Goal: Task Accomplishment & Management: Use online tool/utility

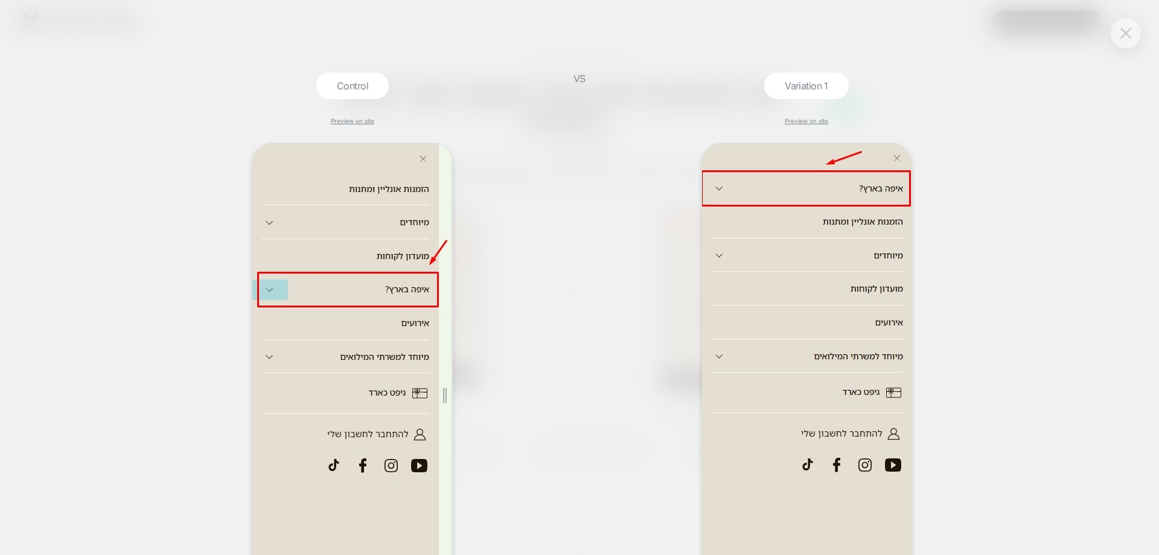
click at [1121, 25] on button at bounding box center [1126, 33] width 18 height 18
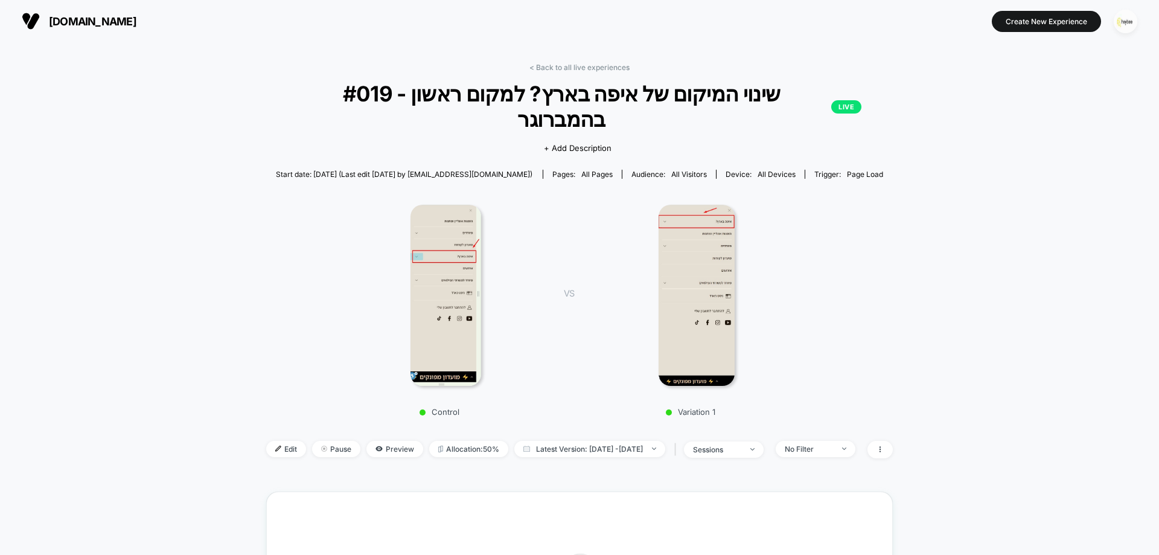
click at [1117, 19] on img "button" at bounding box center [1126, 22] width 24 height 24
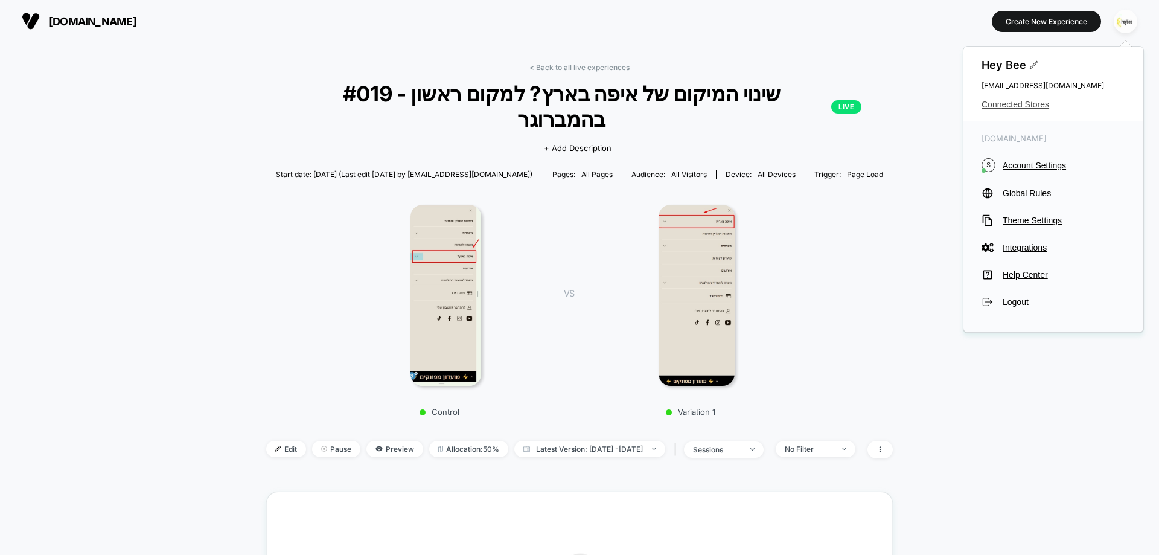
click at [1011, 103] on span "Connected Stores" at bounding box center [1054, 105] width 144 height 10
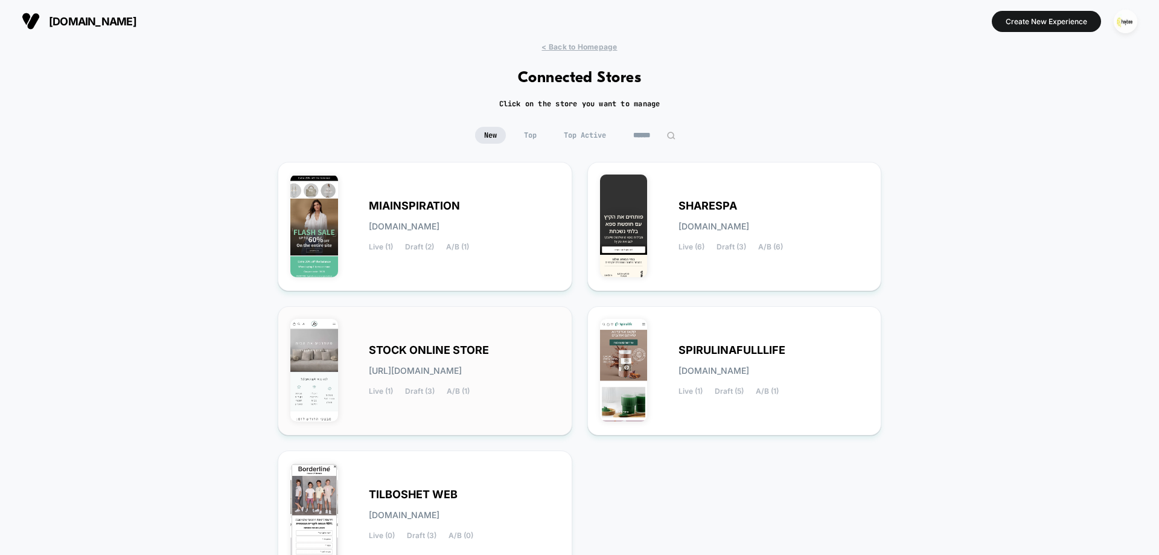
click at [522, 355] on div "STOCK ONLINE STORE stock-online_store.myshopify.com Live (1) Draft (3) A/B (1)" at bounding box center [464, 371] width 191 height 50
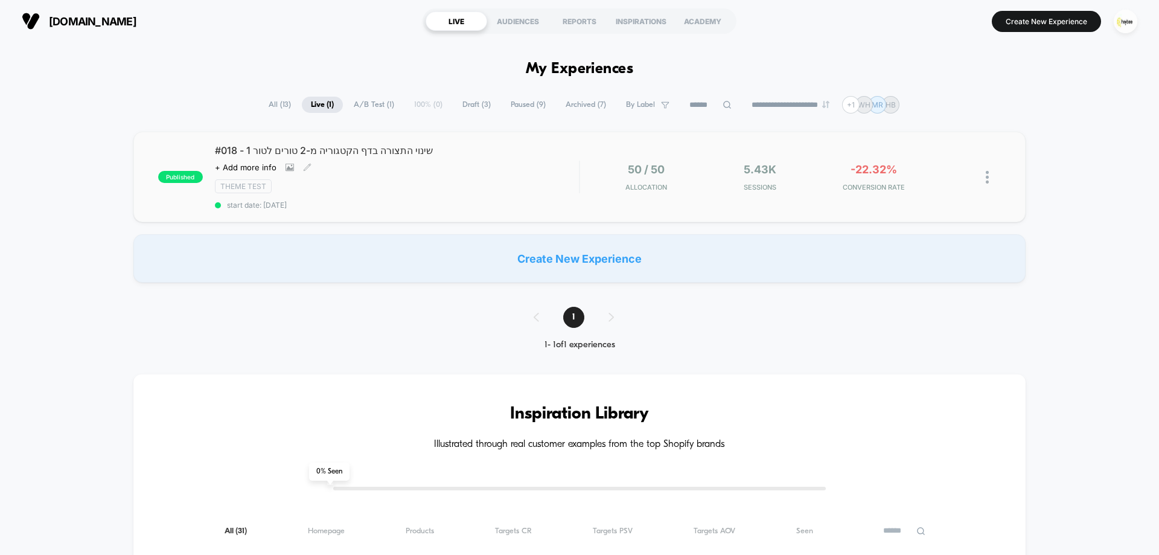
click at [569, 164] on div "#018 - שינוי התצורה בדף הקטגוריה מ-2 טורים לטור 1 Click to view images Click to…" at bounding box center [397, 176] width 364 height 65
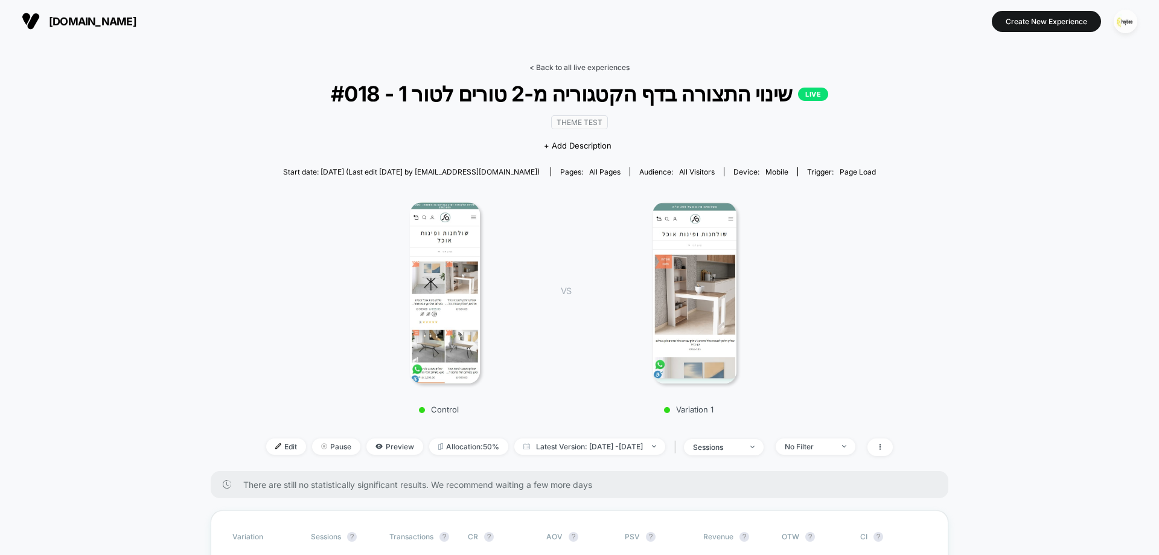
click at [580, 68] on link "< Back to all live experiences" at bounding box center [580, 67] width 100 height 9
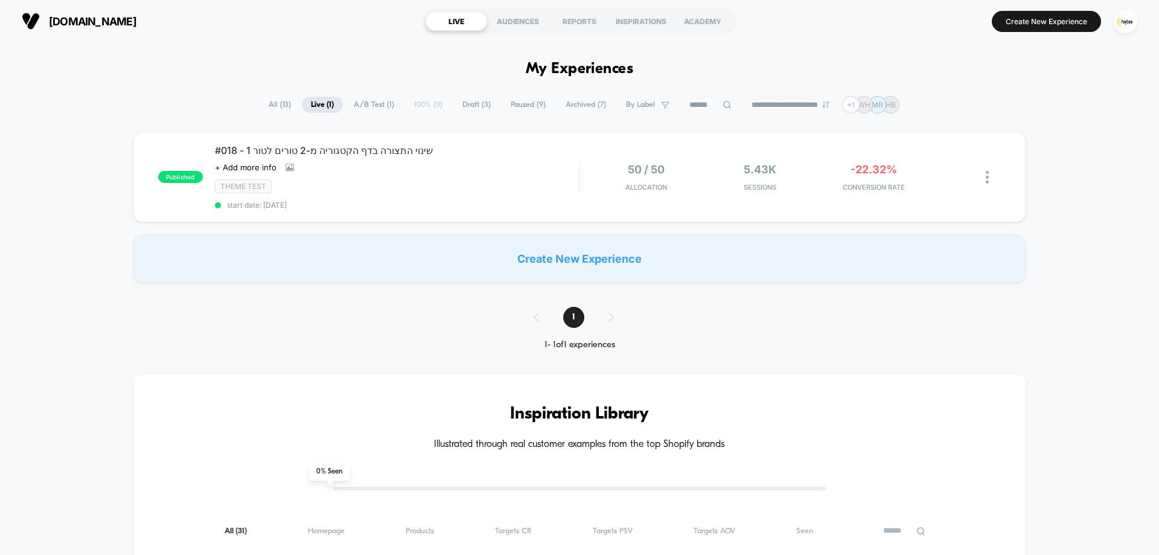
click at [480, 97] on span "Draft ( 3 )" at bounding box center [477, 105] width 46 height 16
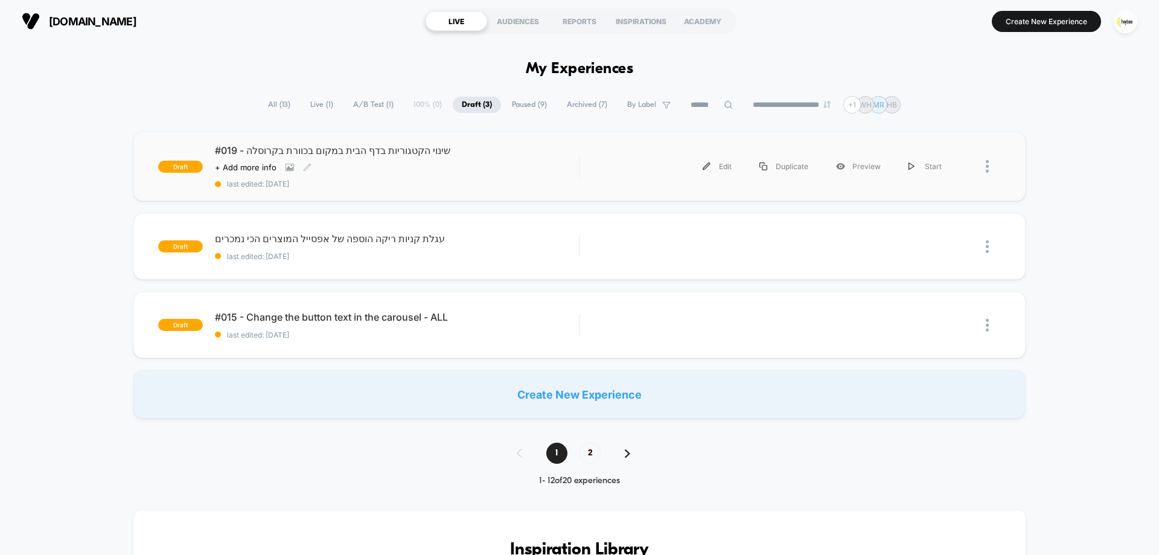
drag, startPoint x: 420, startPoint y: 171, endPoint x: 515, endPoint y: 195, distance: 98.4
click at [420, 171] on div "Click to view images Click to edit experience details + Add more info" at bounding box center [342, 167] width 255 height 10
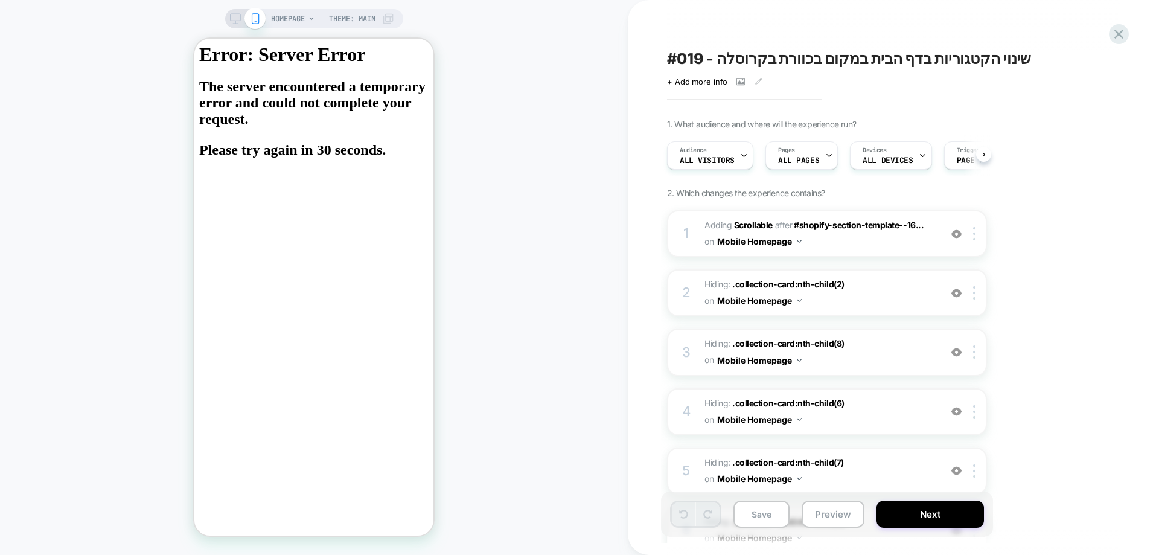
scroll to position [0, 1]
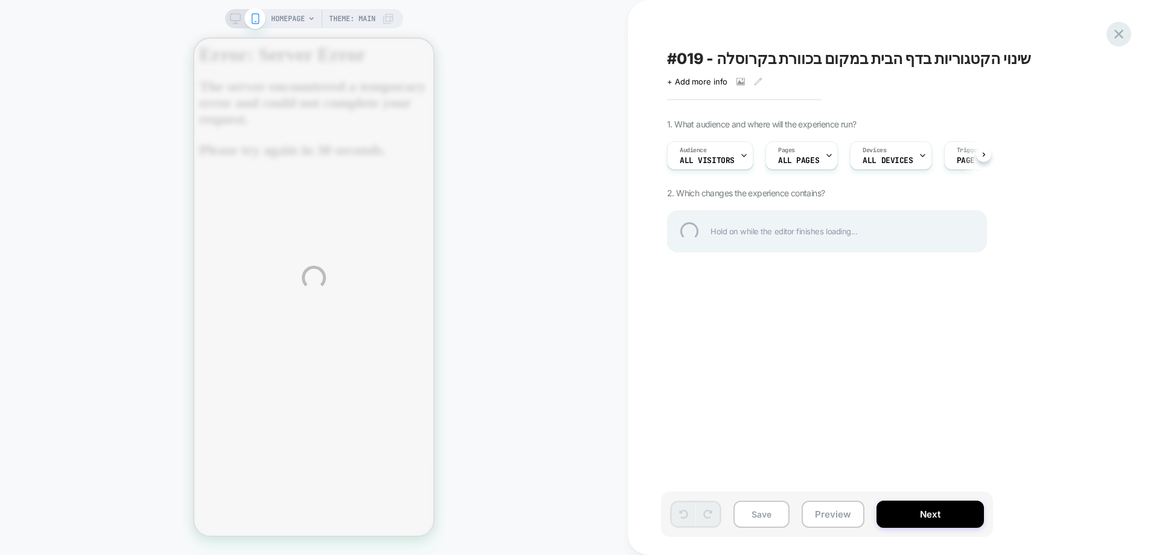
click at [1117, 33] on div at bounding box center [1119, 34] width 25 height 25
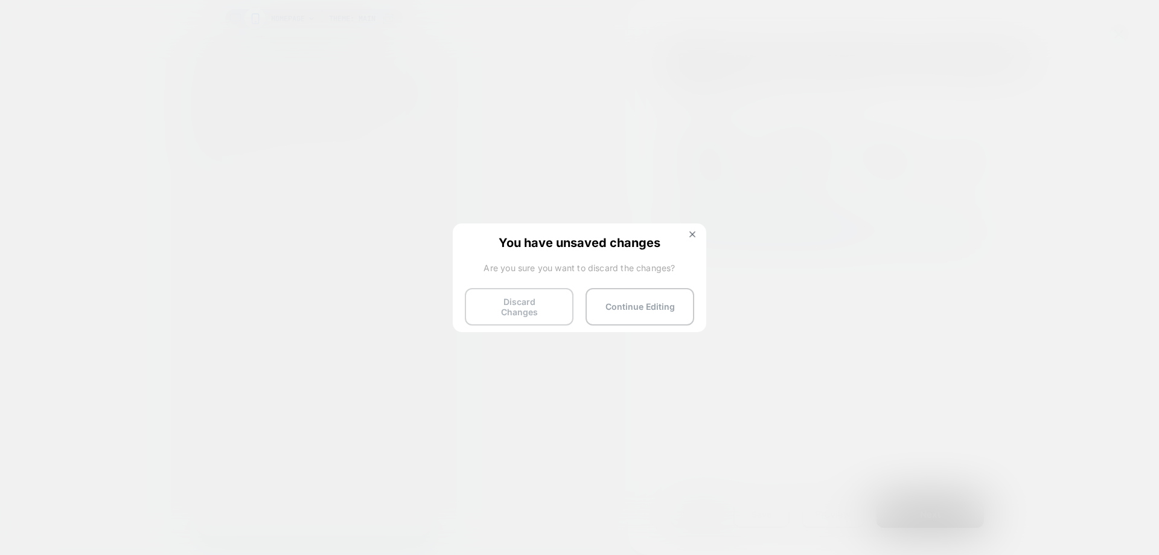
click at [515, 316] on button "Discard Changes" at bounding box center [519, 306] width 109 height 37
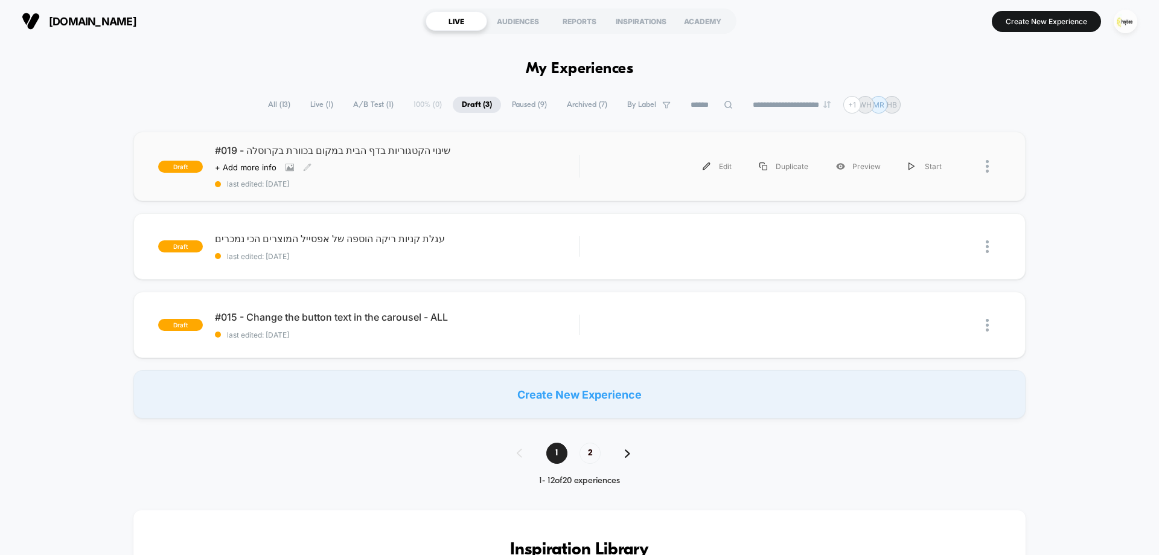
click at [550, 165] on div "#019 - שינוי הקטגוריות בדף הבית במקום בכוורת בקרוסלה Click to view images Click…" at bounding box center [397, 166] width 364 height 44
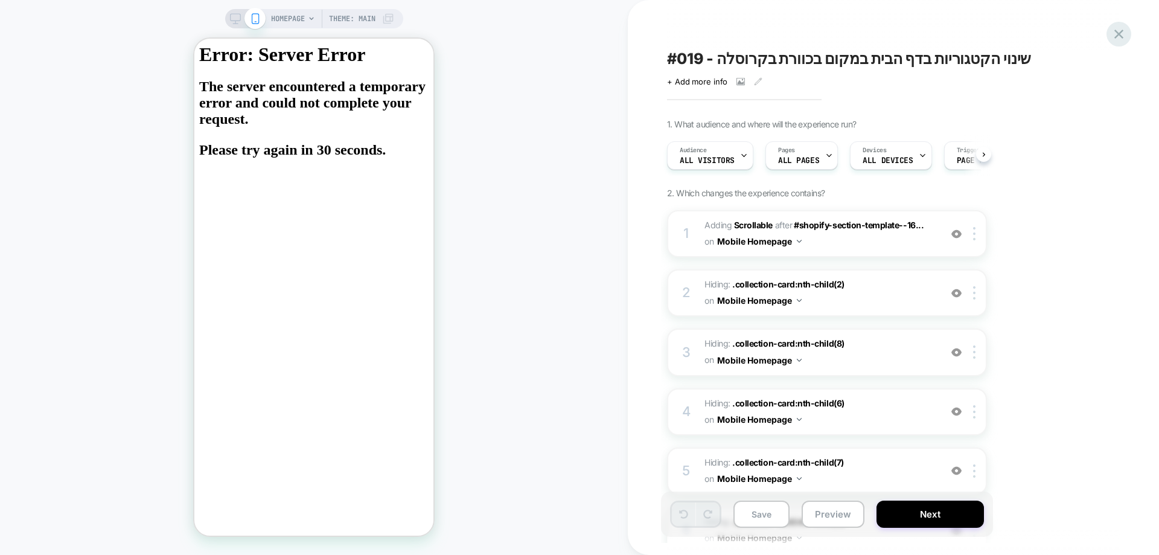
scroll to position [0, 1]
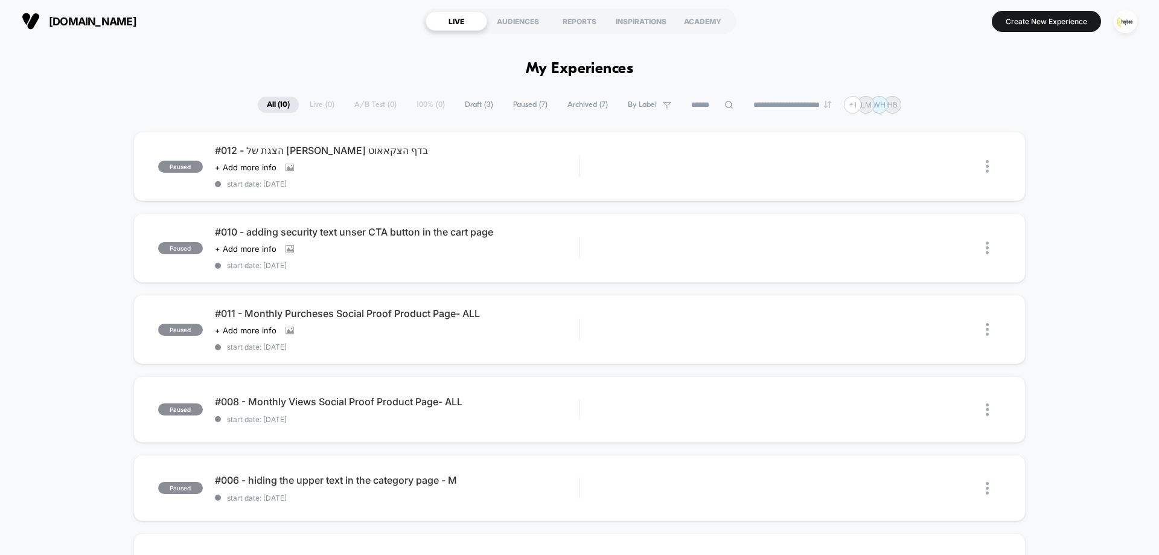
click at [1112, 19] on button "button" at bounding box center [1126, 21] width 31 height 25
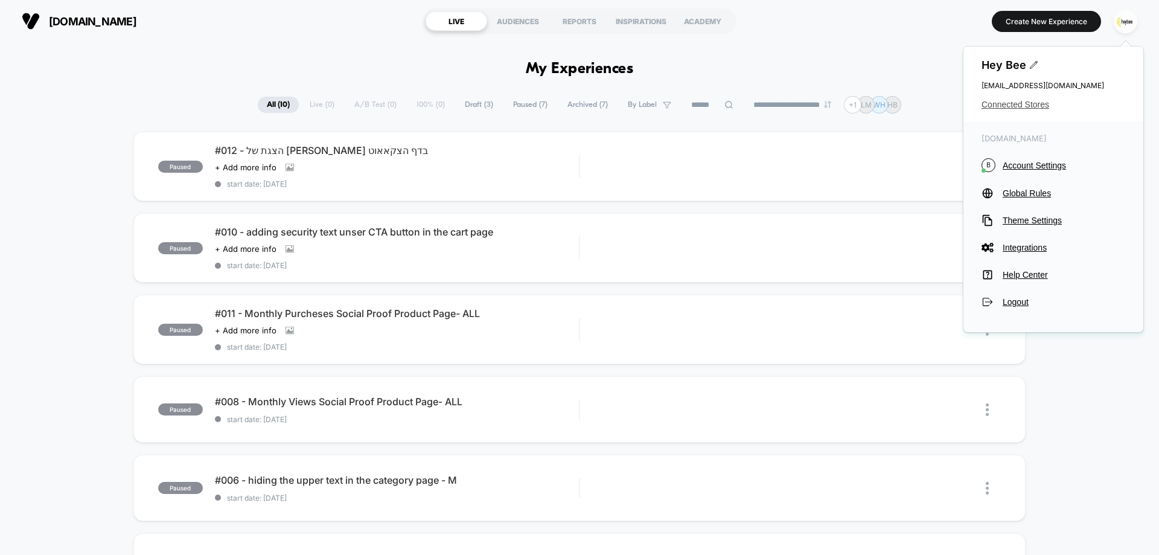
click at [995, 107] on span "Connected Stores" at bounding box center [1054, 105] width 144 height 10
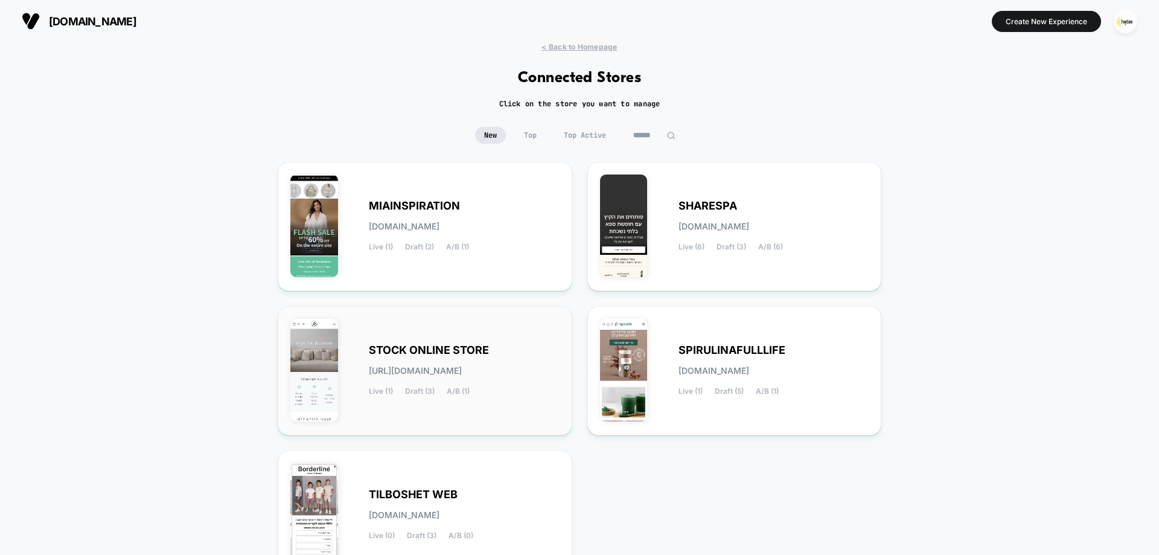
click at [438, 367] on span "[URL][DOMAIN_NAME]" at bounding box center [415, 371] width 93 height 8
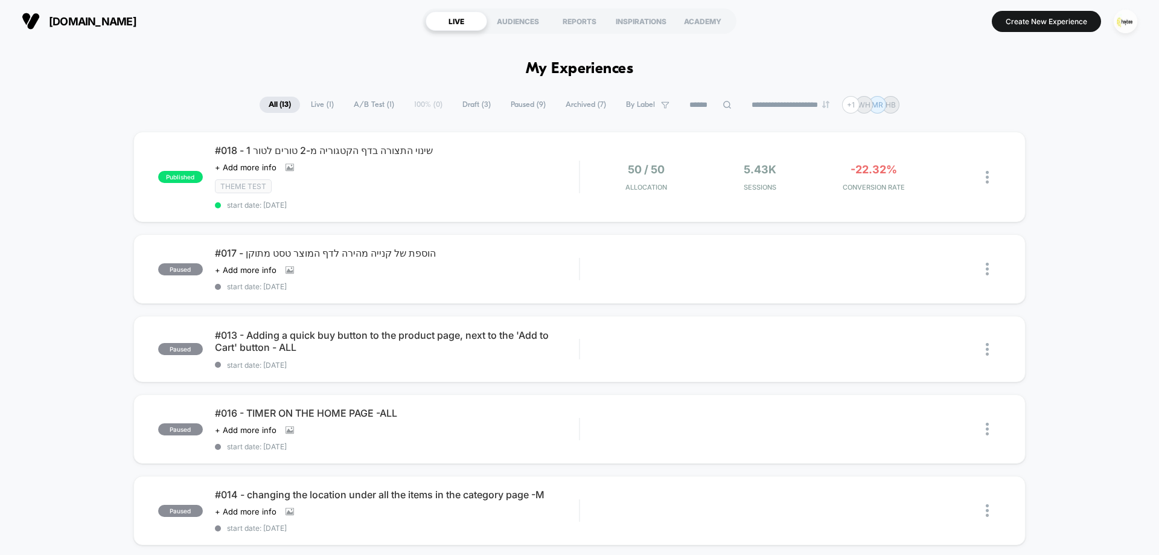
click at [475, 109] on span "Draft ( 3 )" at bounding box center [477, 105] width 46 height 16
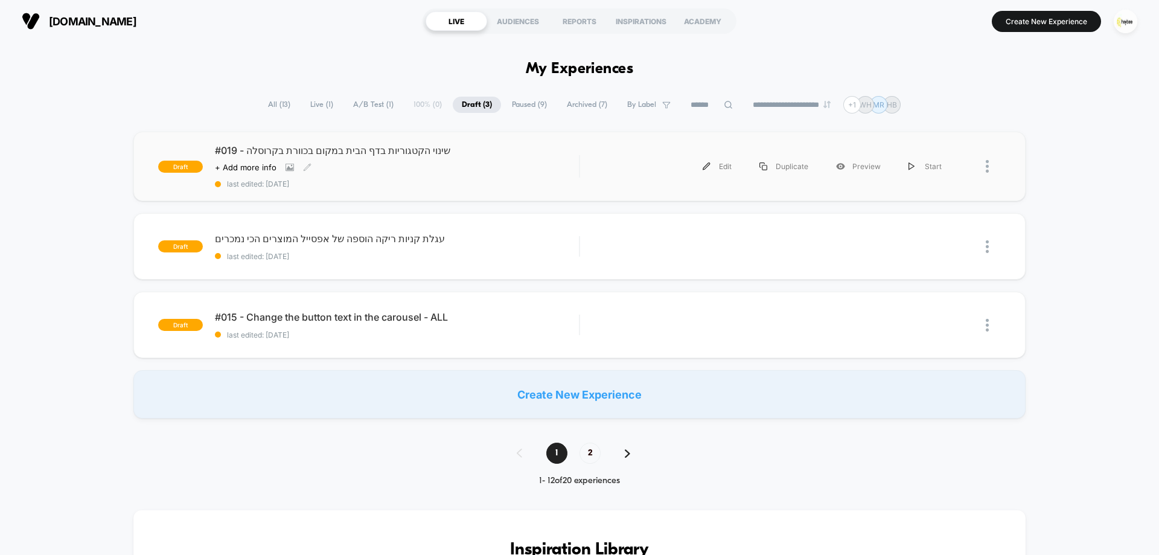
click at [388, 176] on div "#019 - שינוי הקטגוריות בדף הבית במקום בכוורת בקרוסלה Click to view images Click…" at bounding box center [397, 166] width 364 height 44
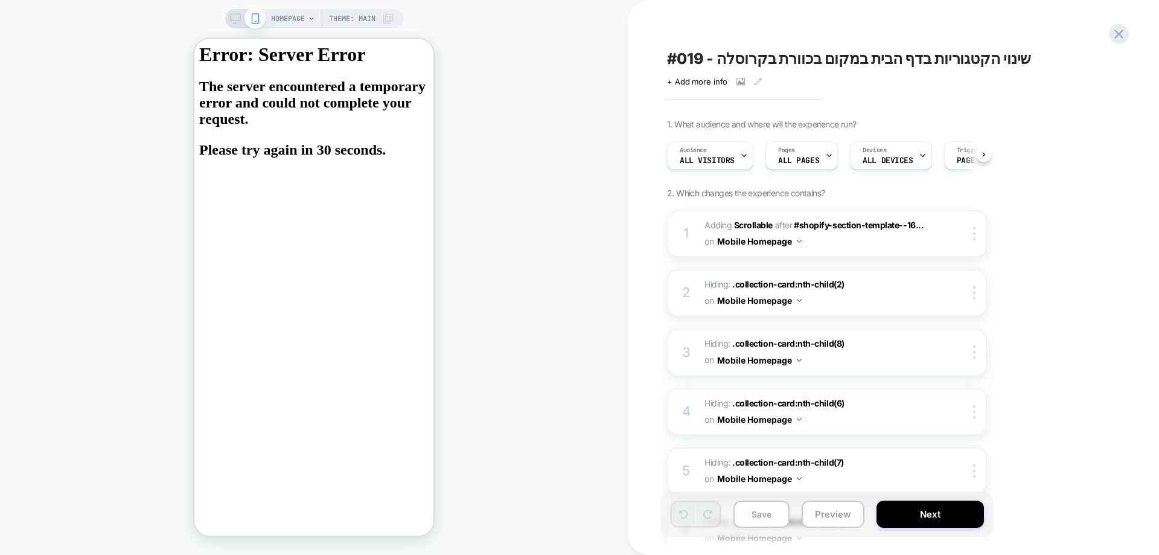
scroll to position [0, 1]
click at [1112, 46] on div "#019 - שינוי הקטגוריות בדף הבית במקום בכוורת בקרוסלה Click to view images Click…" at bounding box center [887, 277] width 453 height 531
click at [1116, 37] on icon at bounding box center [1119, 34] width 9 height 9
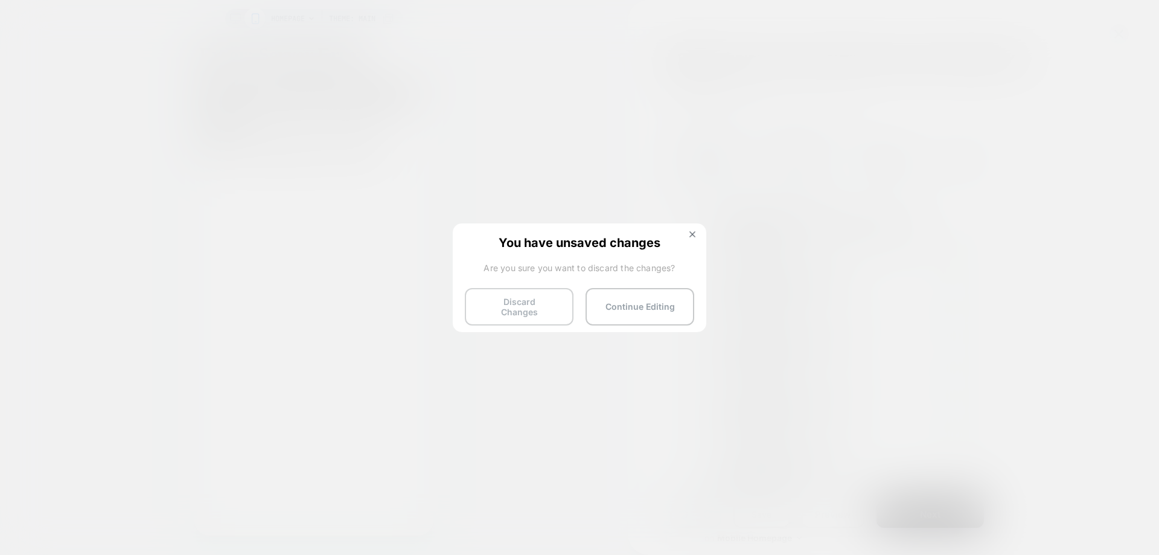
click at [501, 306] on button "Discard Changes" at bounding box center [519, 306] width 109 height 37
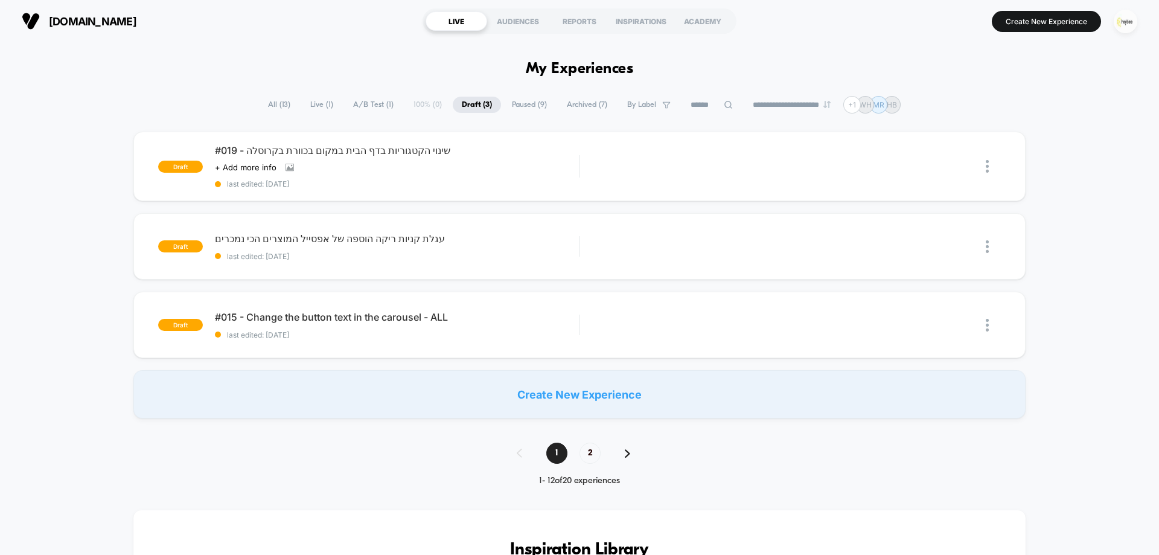
click at [1122, 19] on img "button" at bounding box center [1126, 22] width 24 height 24
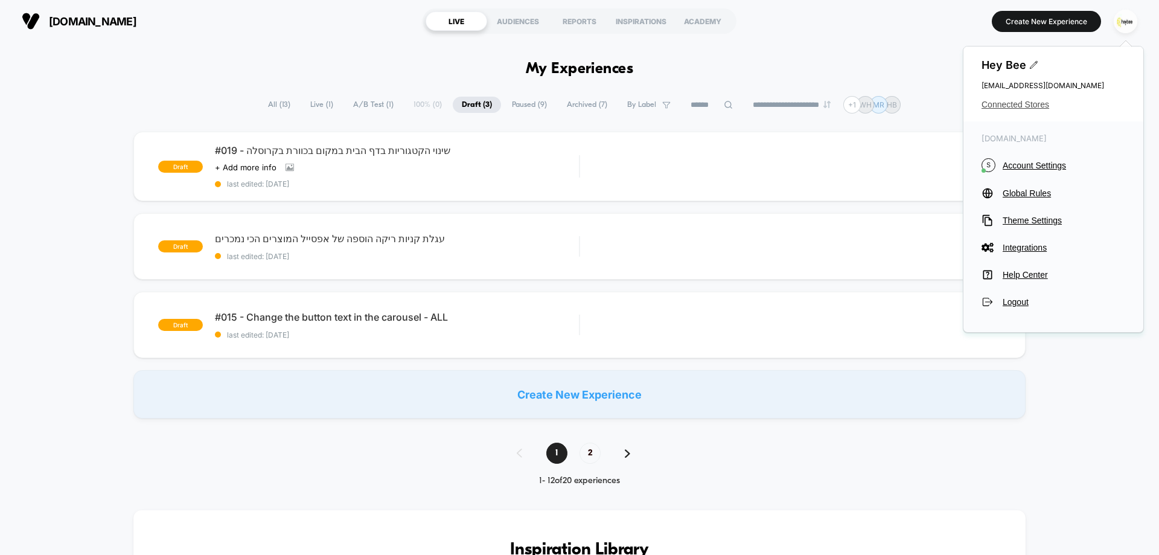
click at [1034, 104] on span "Connected Stores" at bounding box center [1054, 105] width 144 height 10
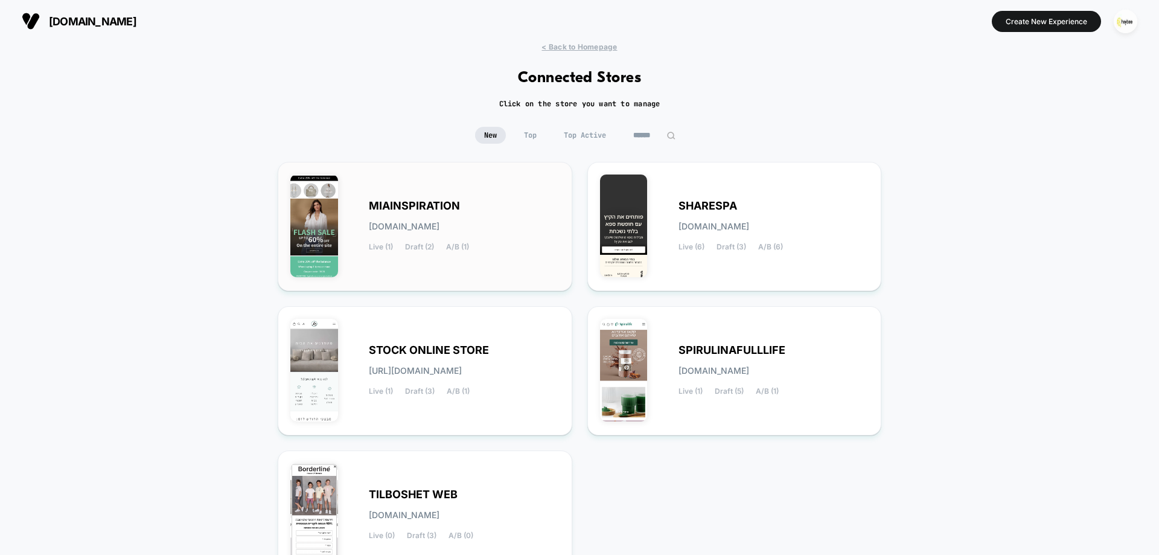
click at [493, 222] on div "MIAINSPIRATION miainspiration.myshopify.com Live (1) Draft (2) A/B (1)" at bounding box center [464, 227] width 191 height 50
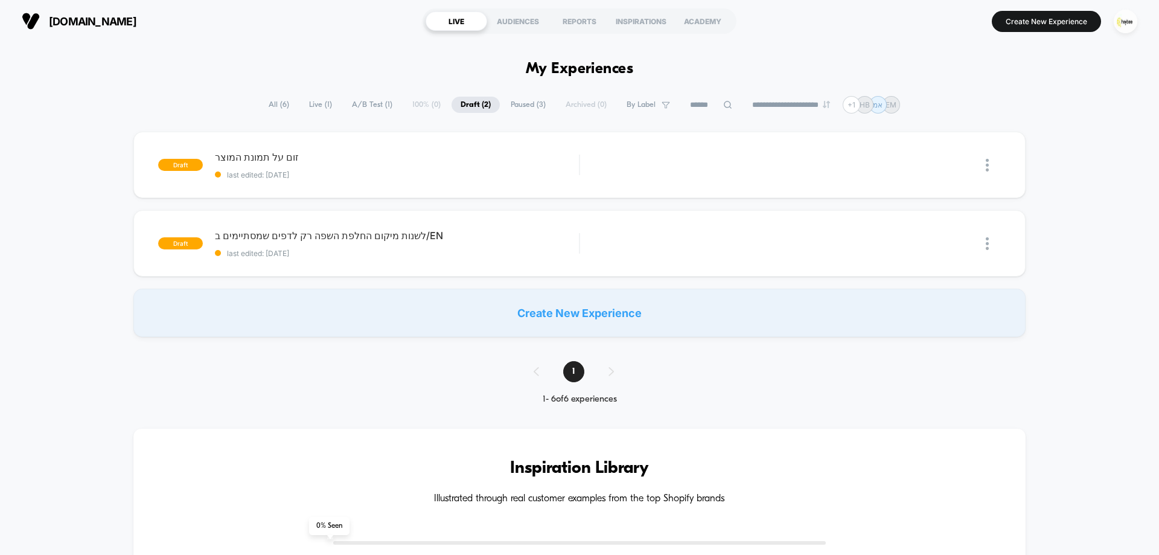
click at [1060, 157] on div "draft זום על תמונת המוצר last edited: 31.8.2025 Edit Duplicate Preview Start dr…" at bounding box center [579, 234] width 1159 height 205
click at [1134, 16] on img "button" at bounding box center [1126, 22] width 24 height 24
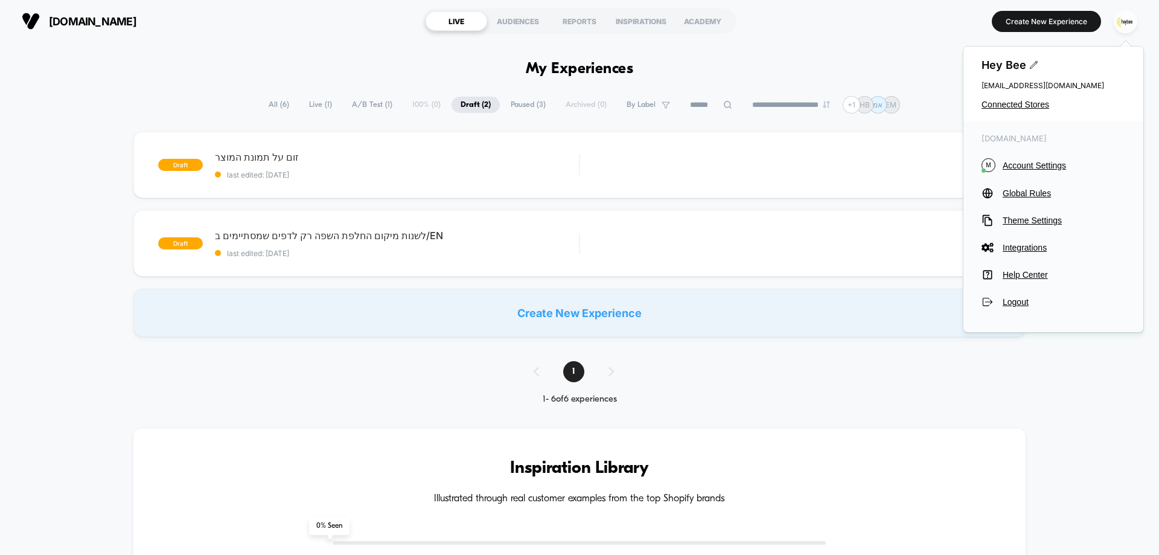
click at [995, 112] on div "Hey Bee cro@ab-test.io Connected Stores" at bounding box center [1054, 83] width 180 height 75
click at [997, 107] on span "Connected Stores" at bounding box center [1054, 105] width 144 height 10
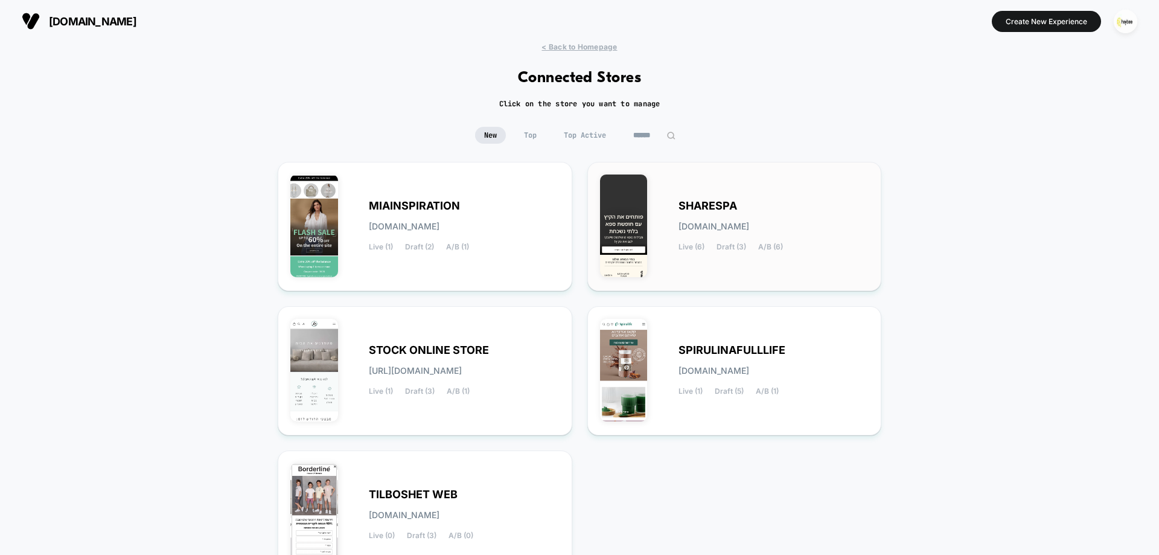
click at [737, 214] on div "SHARESPA sharespa.myshopify.com Live (6) Draft (3) A/B (6)" at bounding box center [774, 227] width 191 height 50
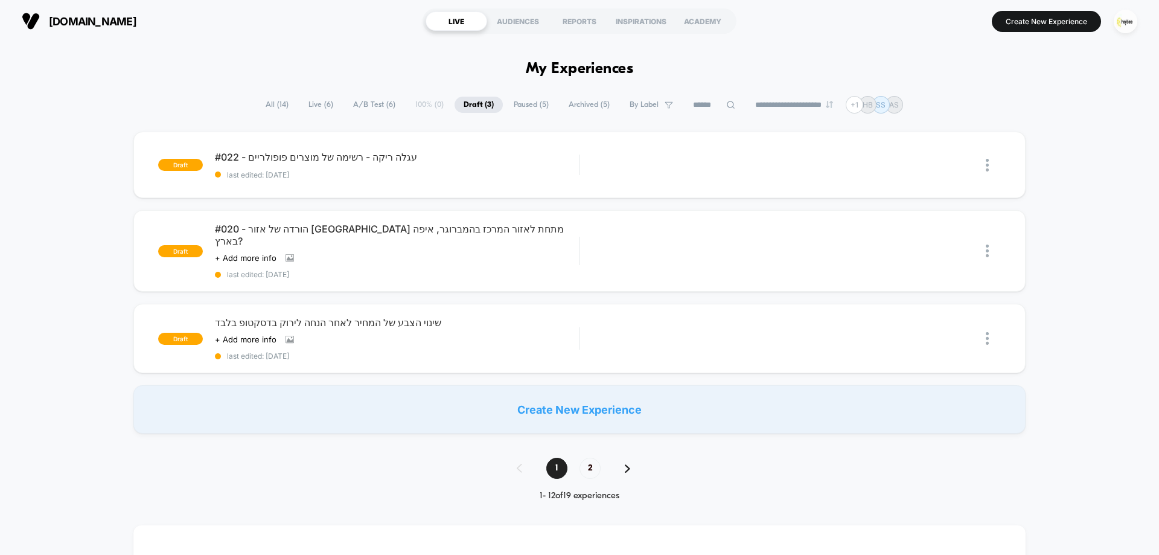
click at [326, 106] on span "Live ( 6 )" at bounding box center [321, 105] width 43 height 16
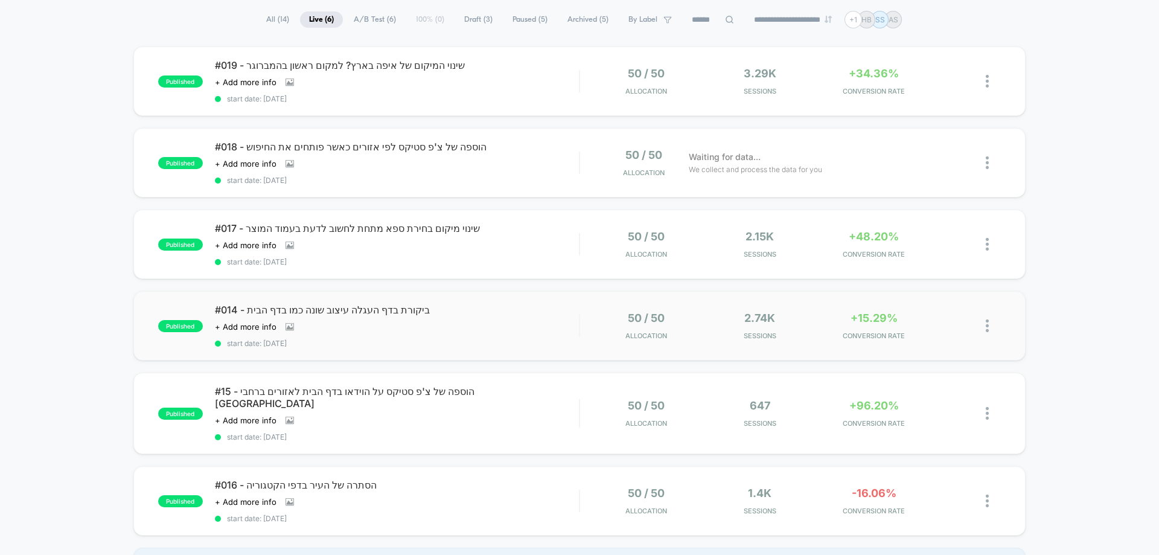
scroll to position [60, 0]
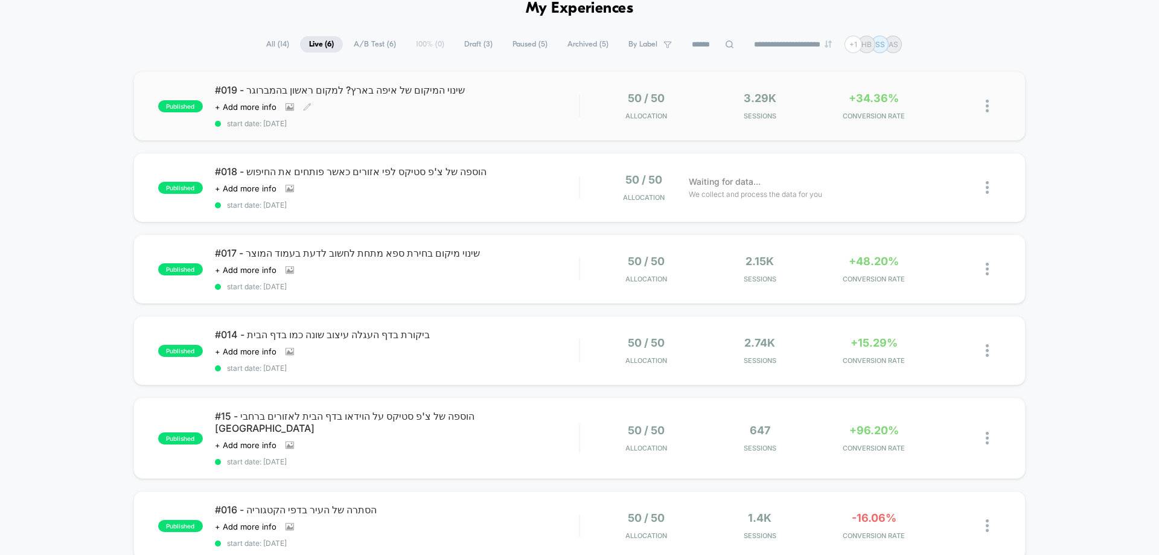
click at [469, 100] on div "#019 - שינוי המיקום של איפה בארץ? למקום ראשון בהמברוגר Click to view images Cli…" at bounding box center [397, 106] width 364 height 44
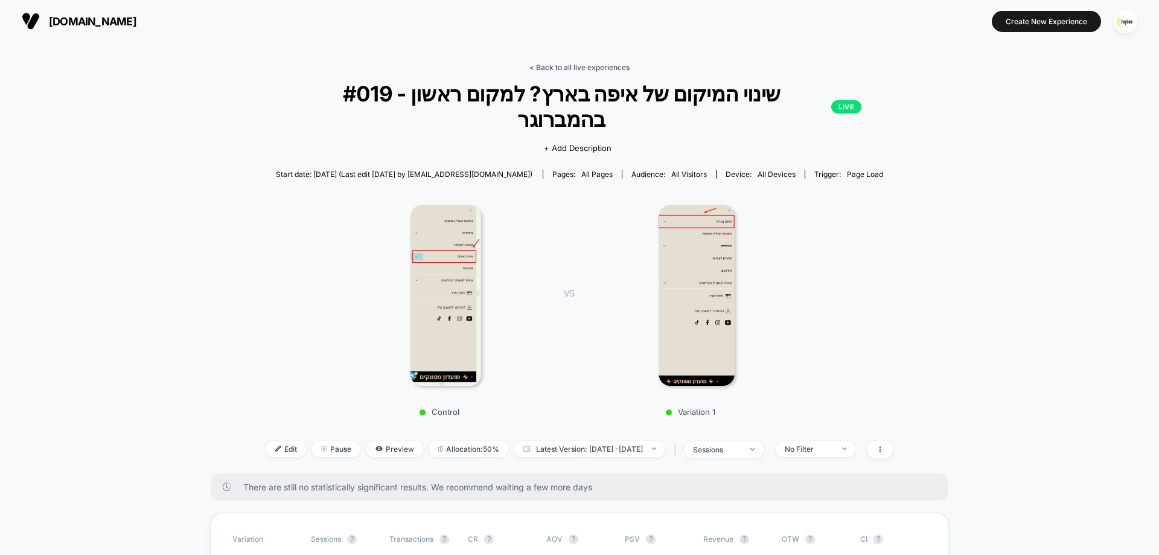
click at [590, 71] on link "< Back to all live experiences" at bounding box center [580, 67] width 100 height 9
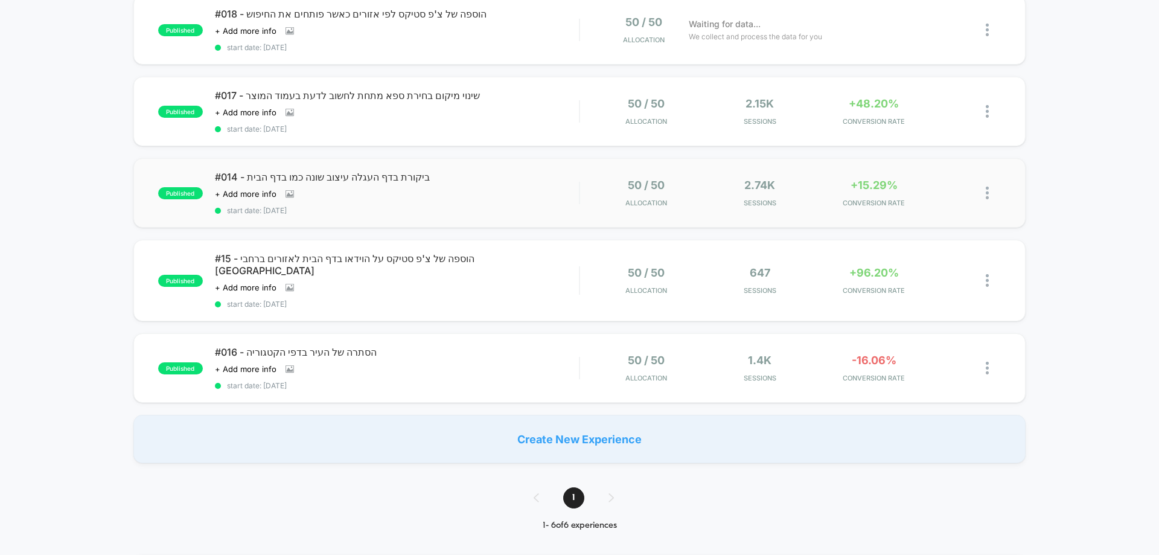
scroll to position [362, 0]
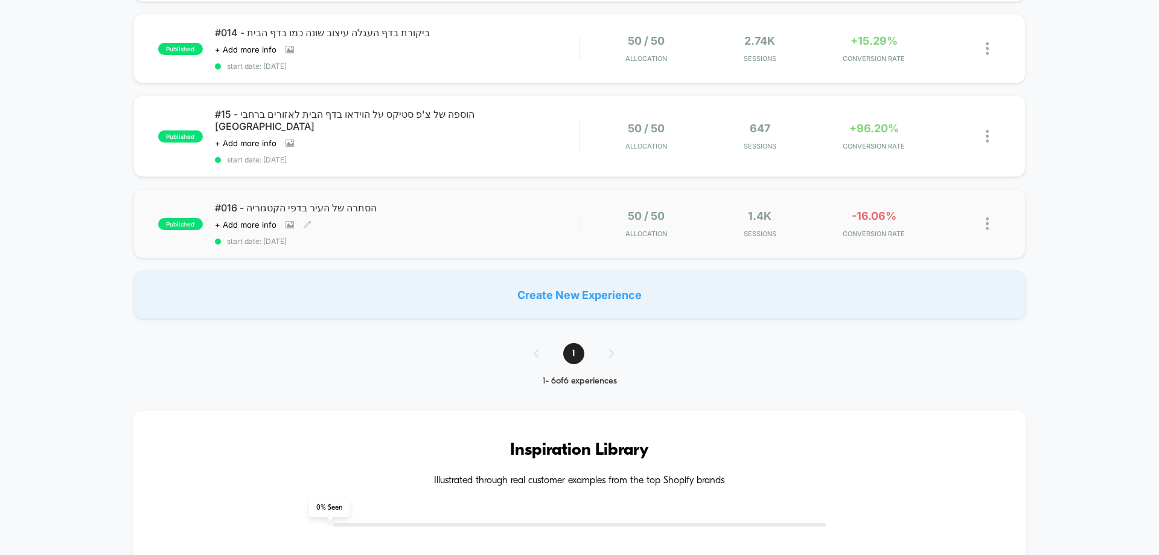
click at [508, 214] on div "#016 - הסתרה של העיר בדפי הקטגוריה Click to view images Click to edit experienc…" at bounding box center [397, 224] width 364 height 44
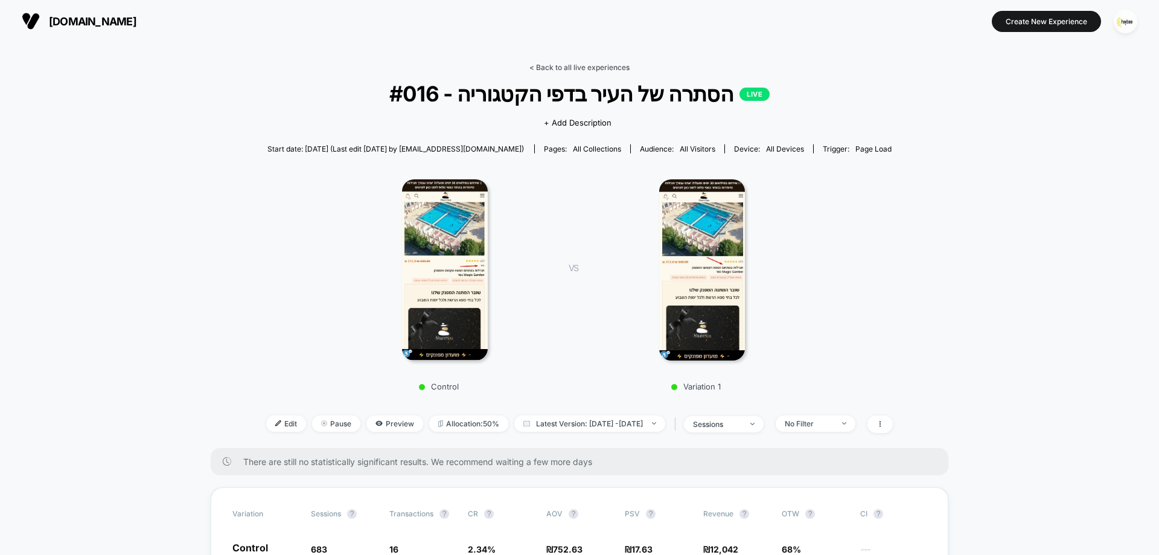
click at [612, 65] on link "< Back to all live experiences" at bounding box center [580, 67] width 100 height 9
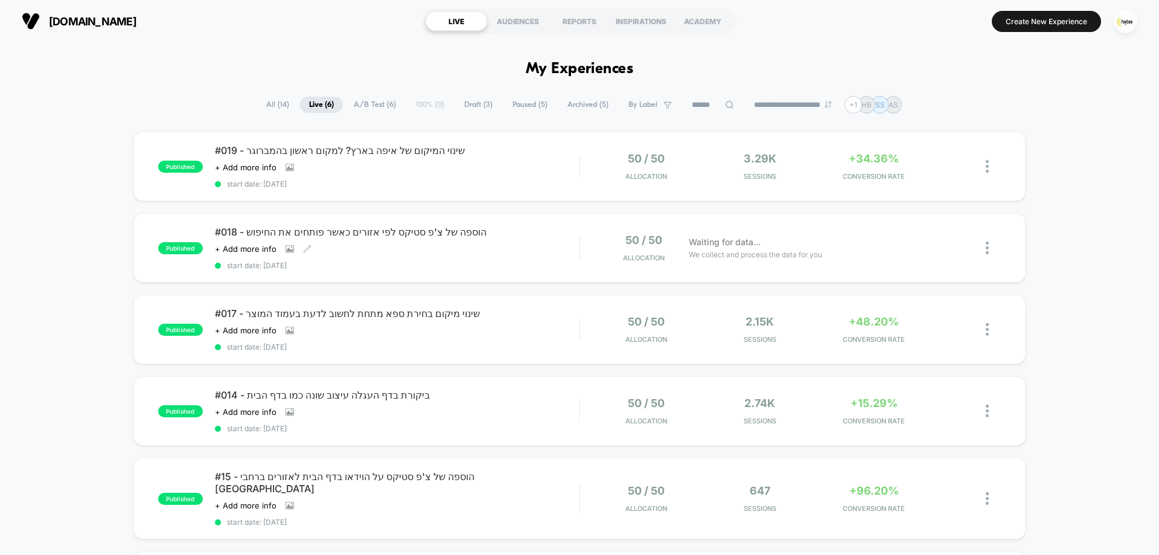
click at [507, 257] on div "#018 - הוספה של צ'פ סטיקס לפי אזורים כאשר פותחים את החיפוש Click to view images…" at bounding box center [397, 248] width 364 height 44
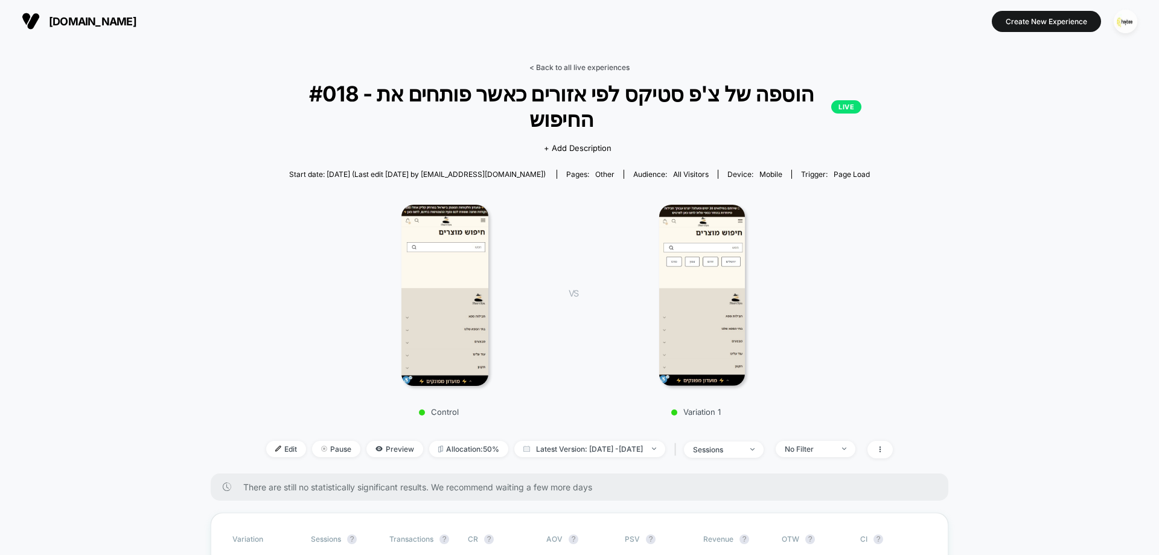
click at [606, 66] on link "< Back to all live experiences" at bounding box center [580, 67] width 100 height 9
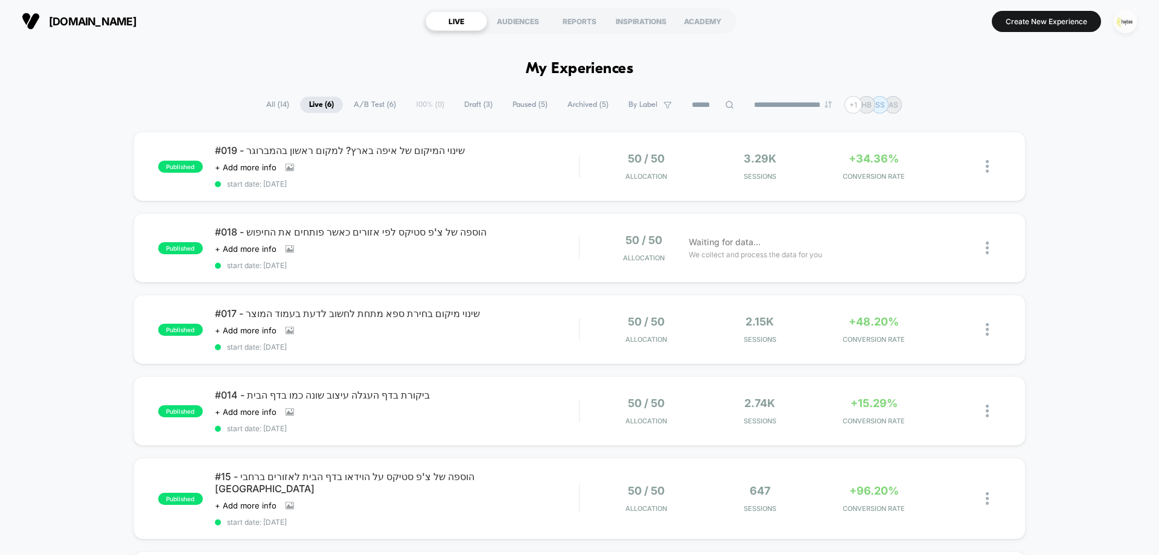
click at [1130, 22] on img "button" at bounding box center [1126, 22] width 24 height 24
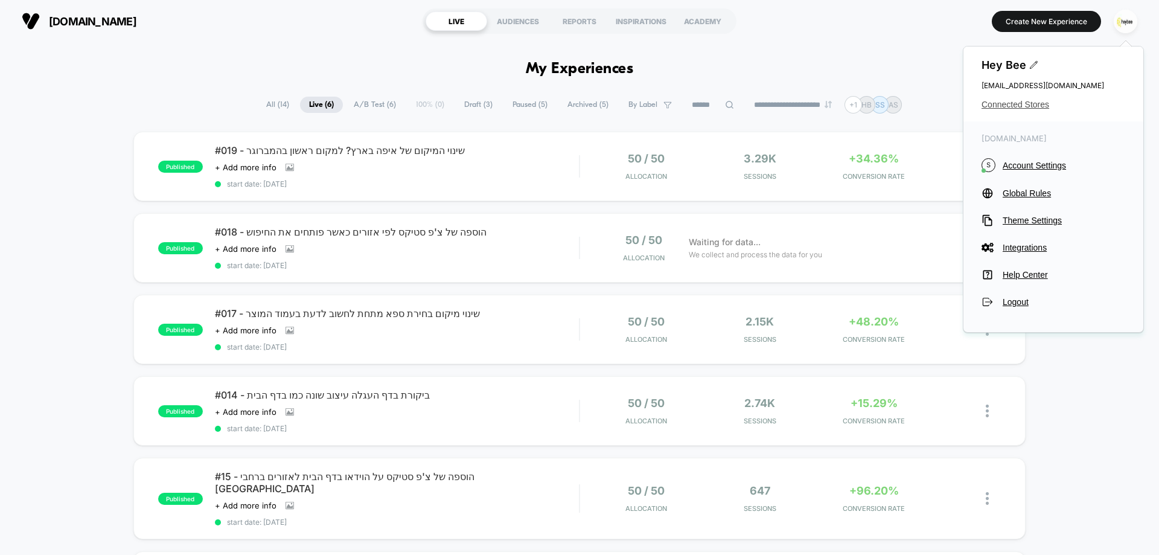
click at [1001, 100] on span "Connected Stores" at bounding box center [1054, 105] width 144 height 10
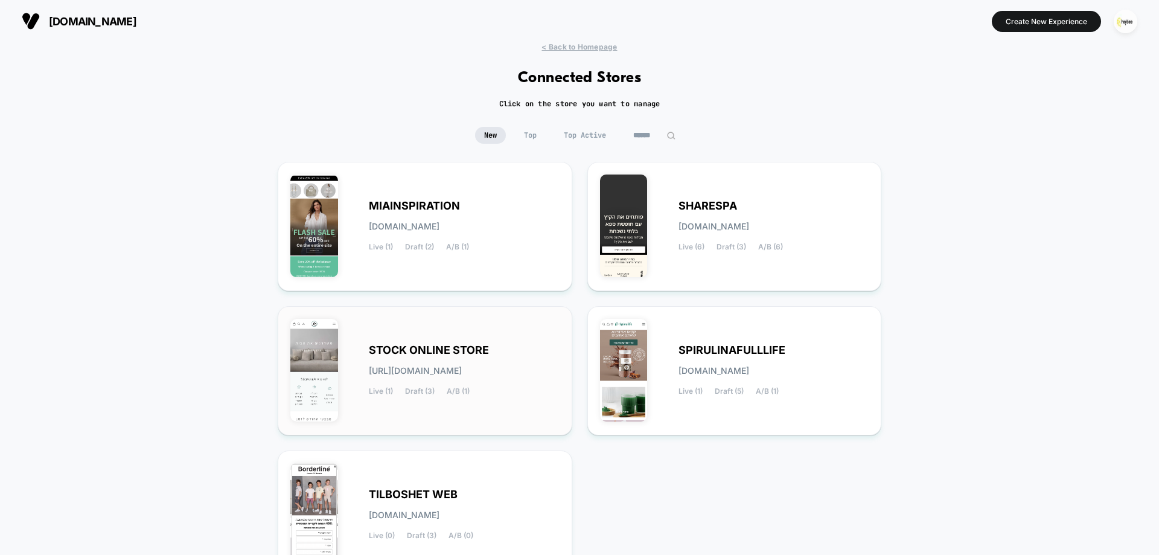
click at [442, 348] on span "STOCK ONLINE STORE" at bounding box center [429, 350] width 120 height 8
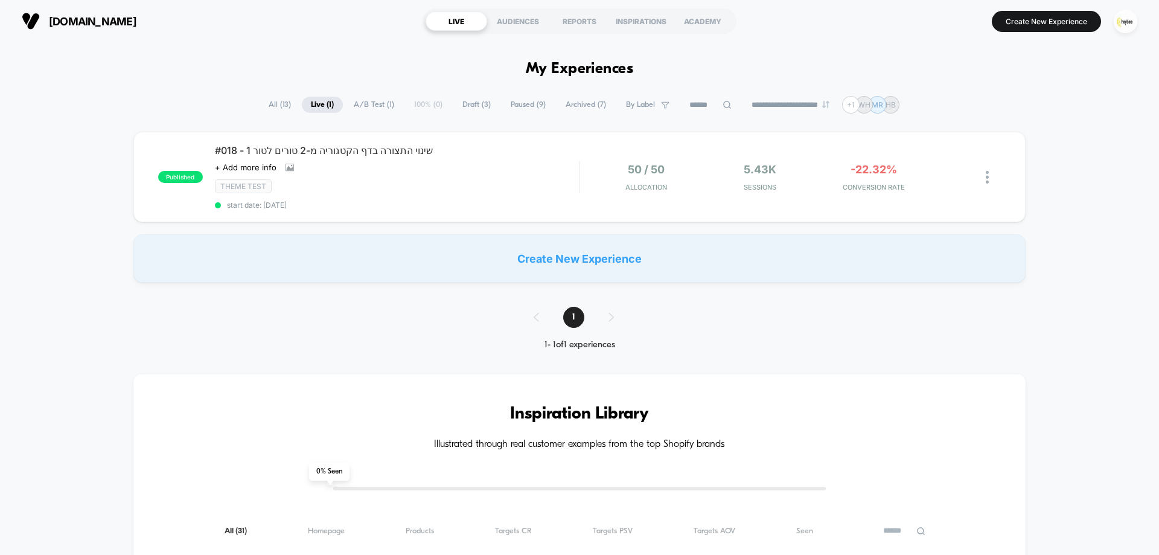
click at [475, 109] on span "Draft ( 3 )" at bounding box center [477, 105] width 46 height 16
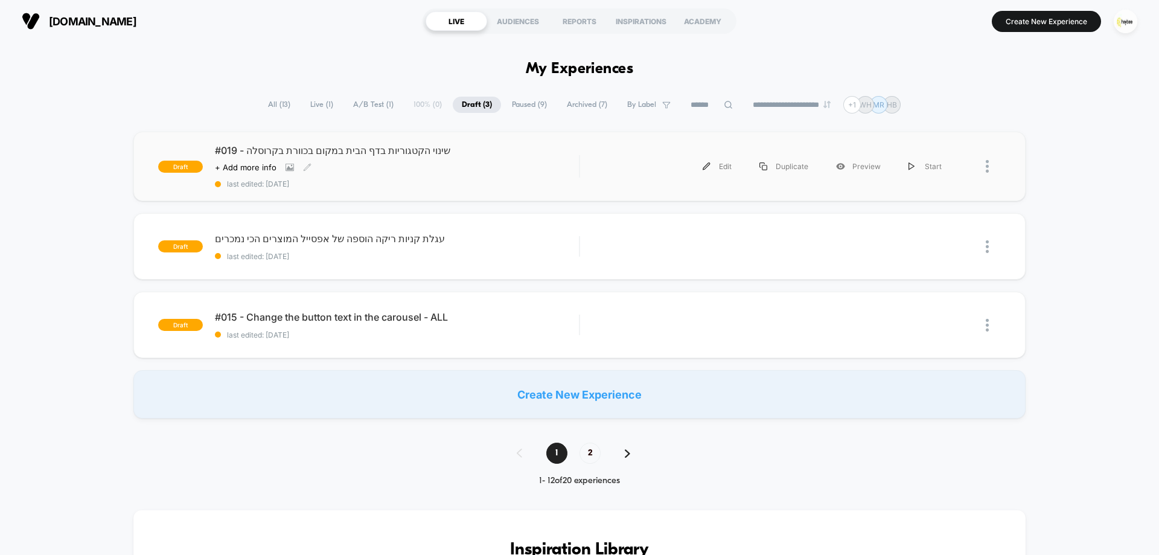
click at [350, 161] on div "#019 - שינוי הקטגוריות בדף הבית במקום בכוורת בקרוסלה Click to view images Click…" at bounding box center [397, 166] width 364 height 44
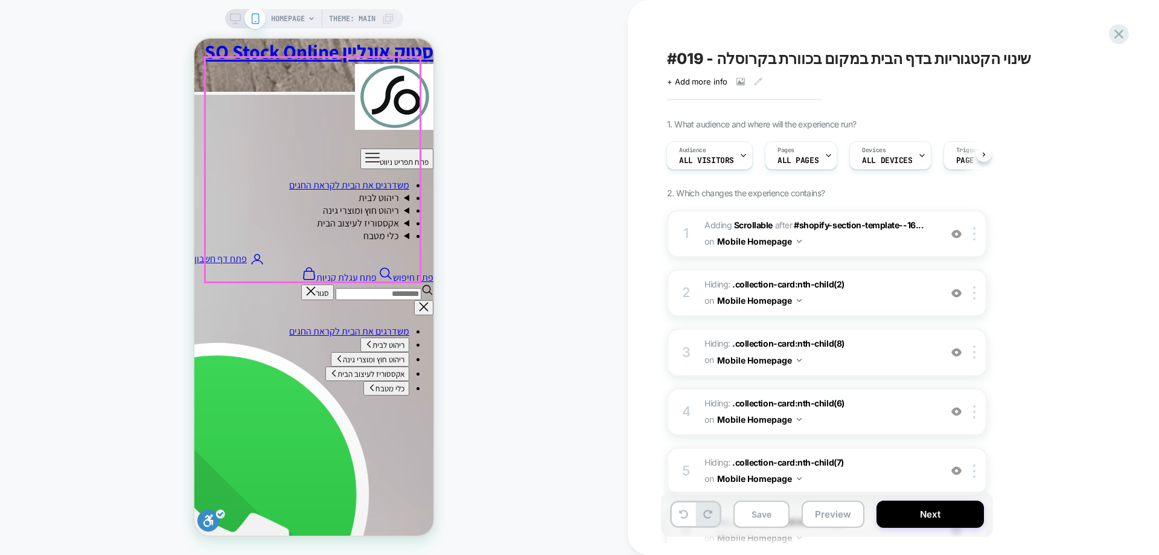
scroll to position [1751, 0]
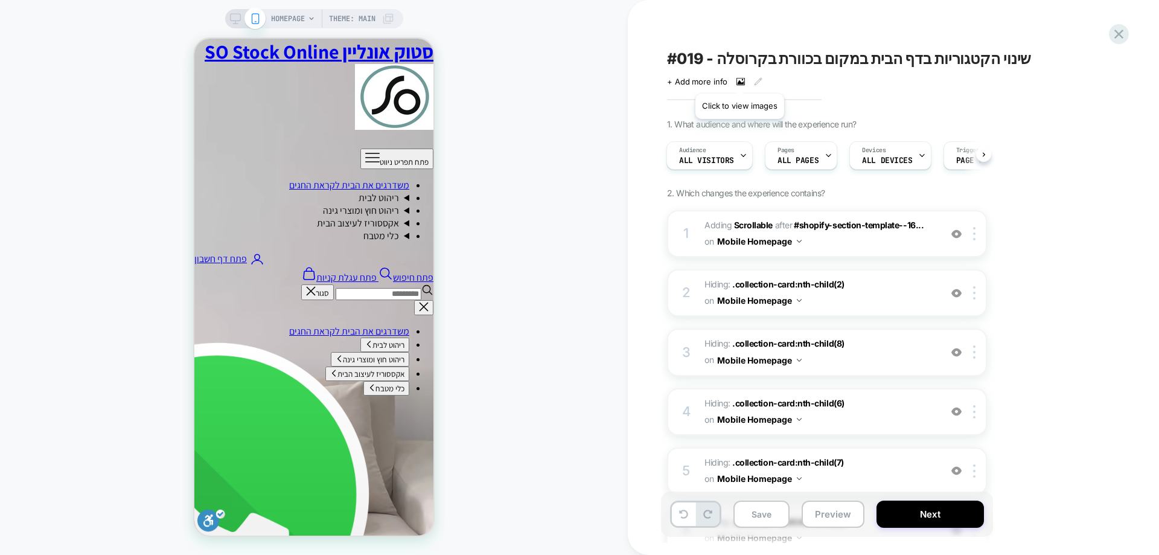
click at [740, 79] on icon at bounding box center [741, 81] width 8 height 8
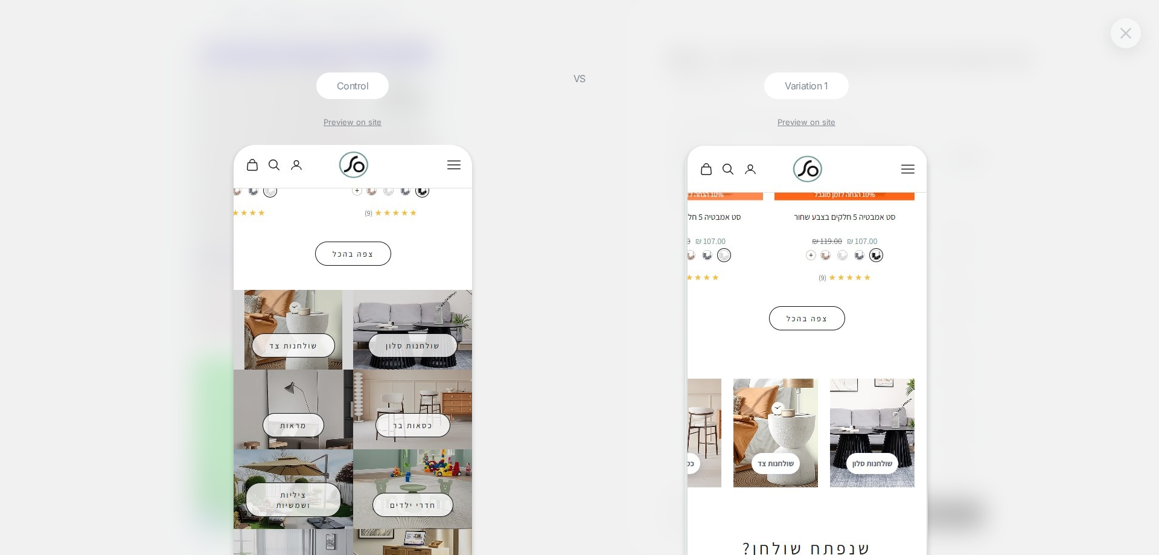
click at [1123, 34] on img at bounding box center [1126, 33] width 11 height 10
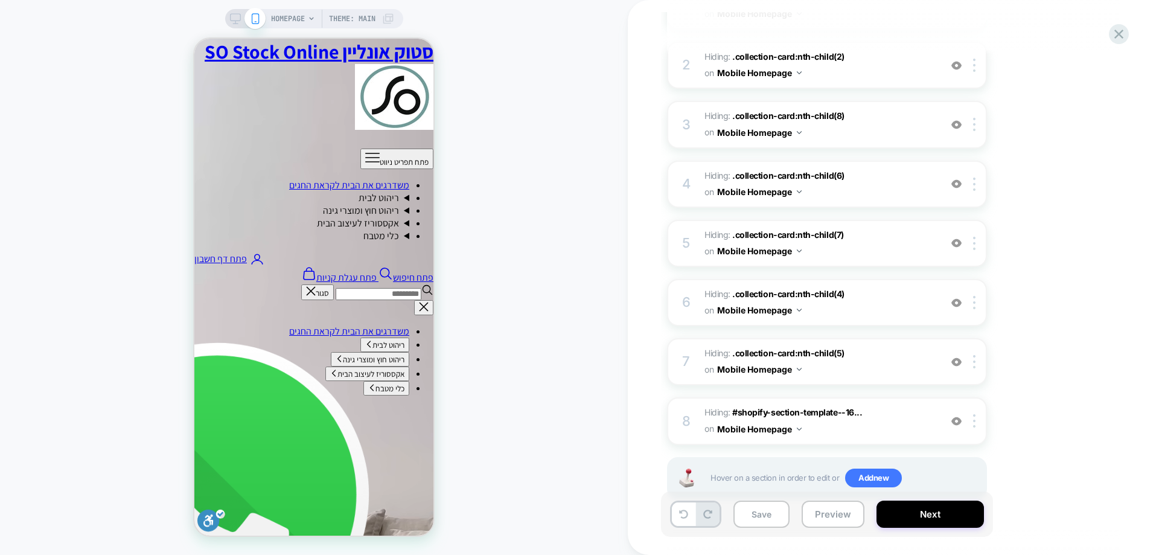
scroll to position [263, 0]
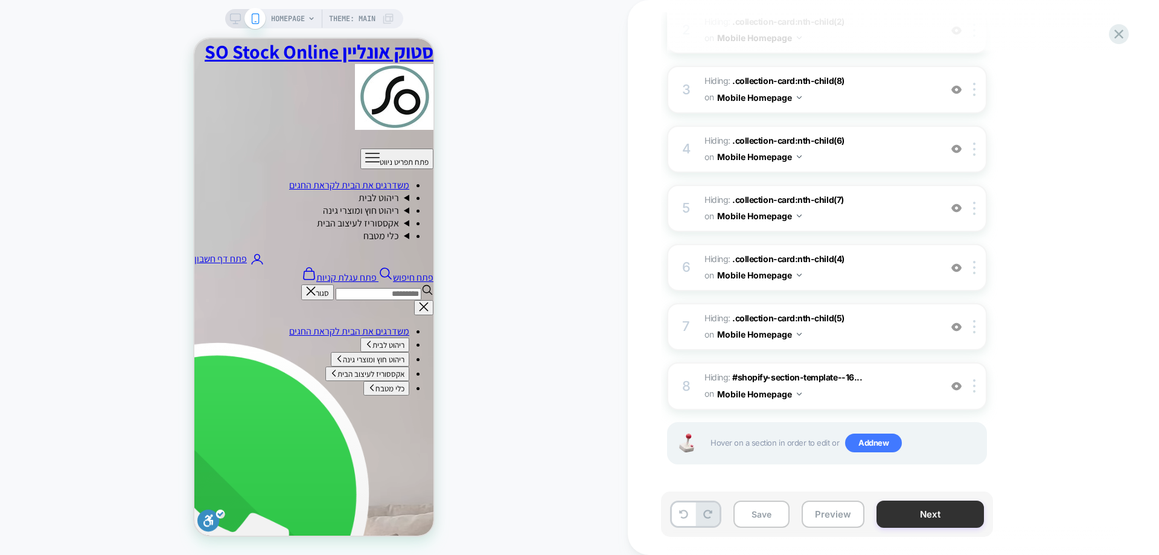
click at [914, 515] on button "Next" at bounding box center [930, 514] width 107 height 27
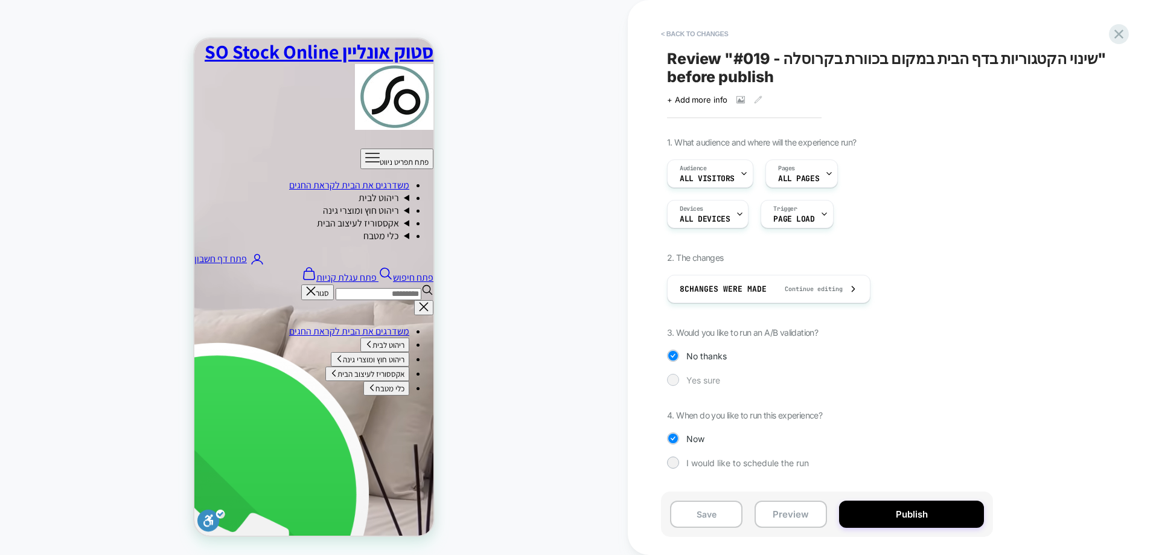
drag, startPoint x: 685, startPoint y: 383, endPoint x: 168, endPoint y: 340, distance: 518.1
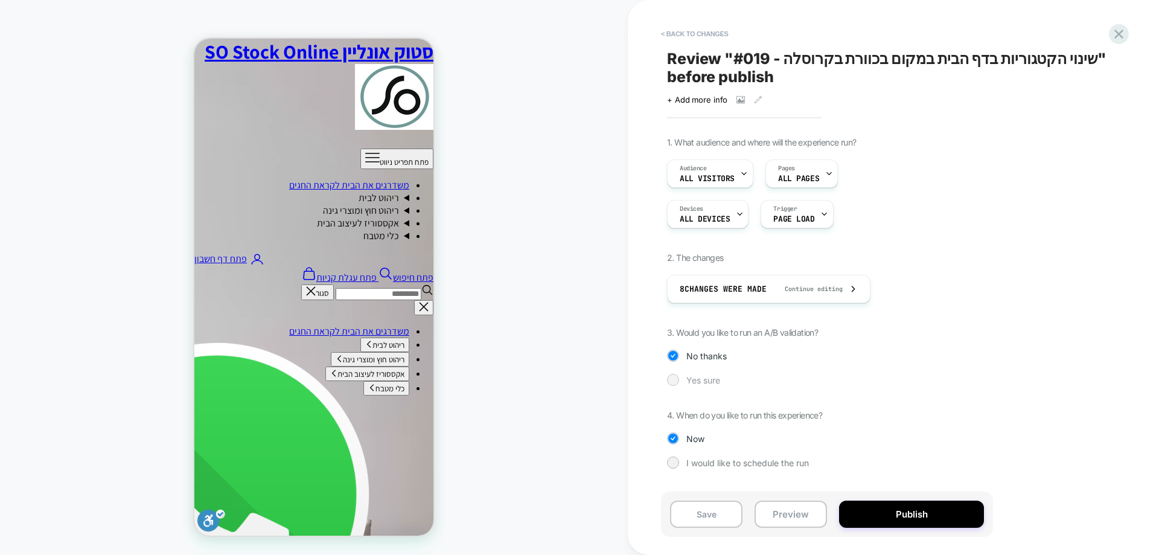
click at [685, 383] on div "Yes sure" at bounding box center [827, 380] width 320 height 12
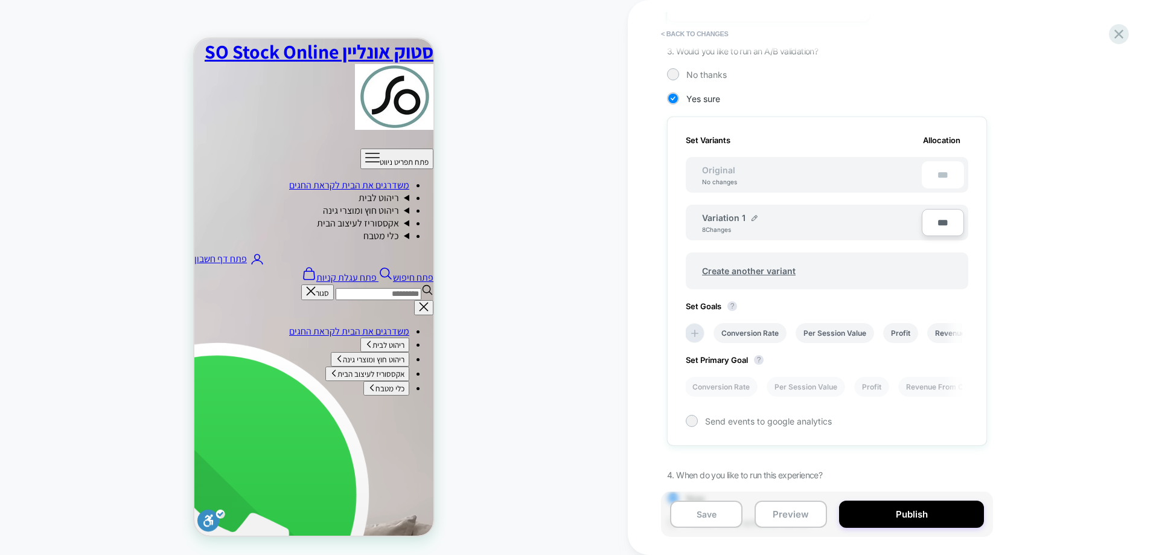
scroll to position [333, 0]
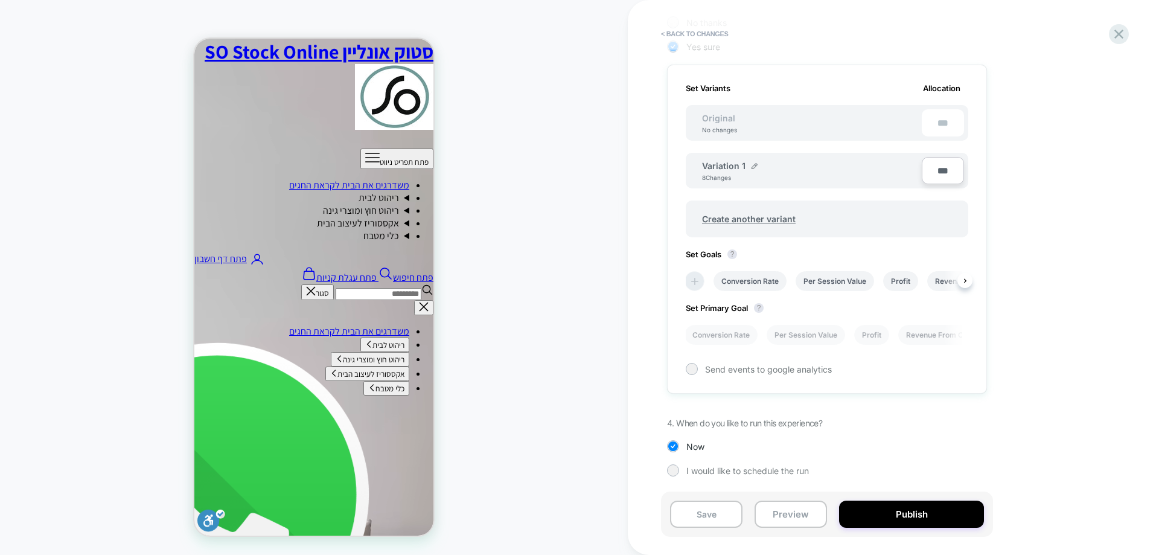
click at [701, 280] on li at bounding box center [695, 281] width 20 height 20
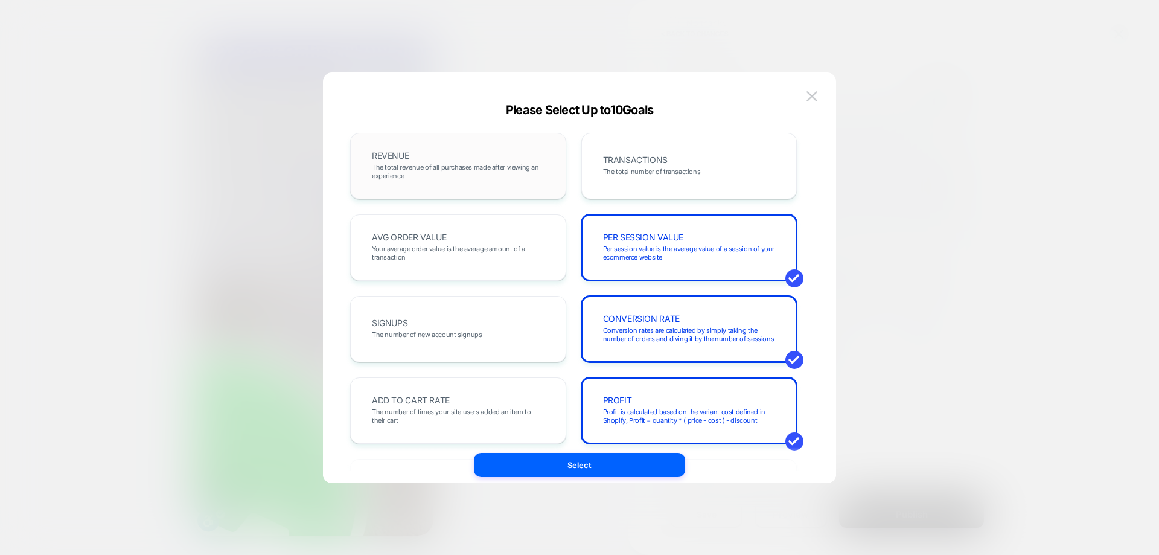
click at [458, 161] on div "REVENUE The total revenue of all purchases made after viewing an experience" at bounding box center [458, 166] width 191 height 41
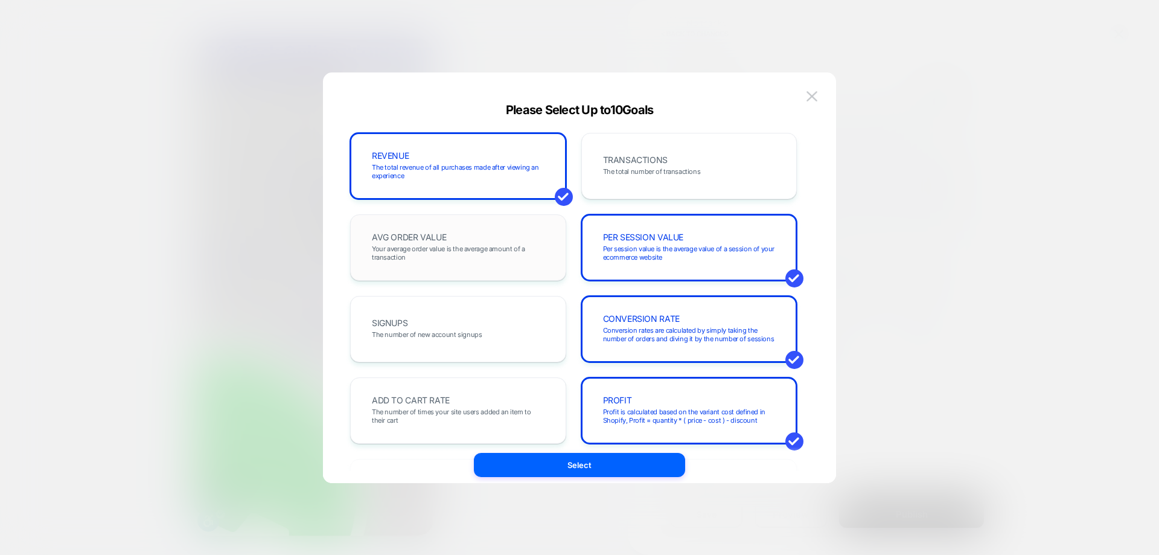
click at [464, 248] on span "Your average order value is the average amount of a transaction" at bounding box center [458, 253] width 173 height 17
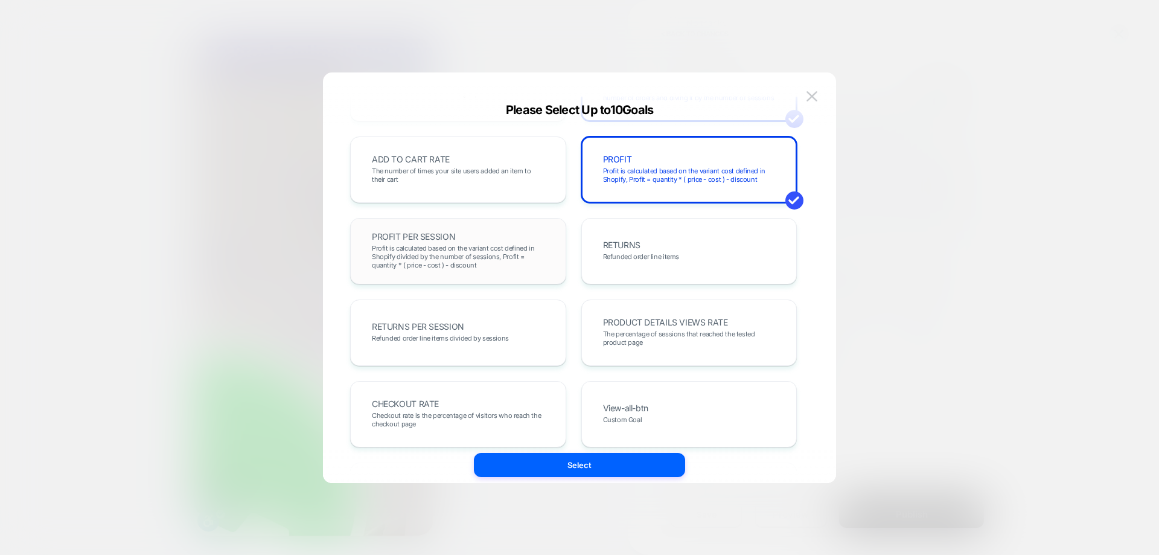
scroll to position [242, 0]
click at [472, 170] on span "The number of times your site users added an item to their cart" at bounding box center [458, 174] width 173 height 17
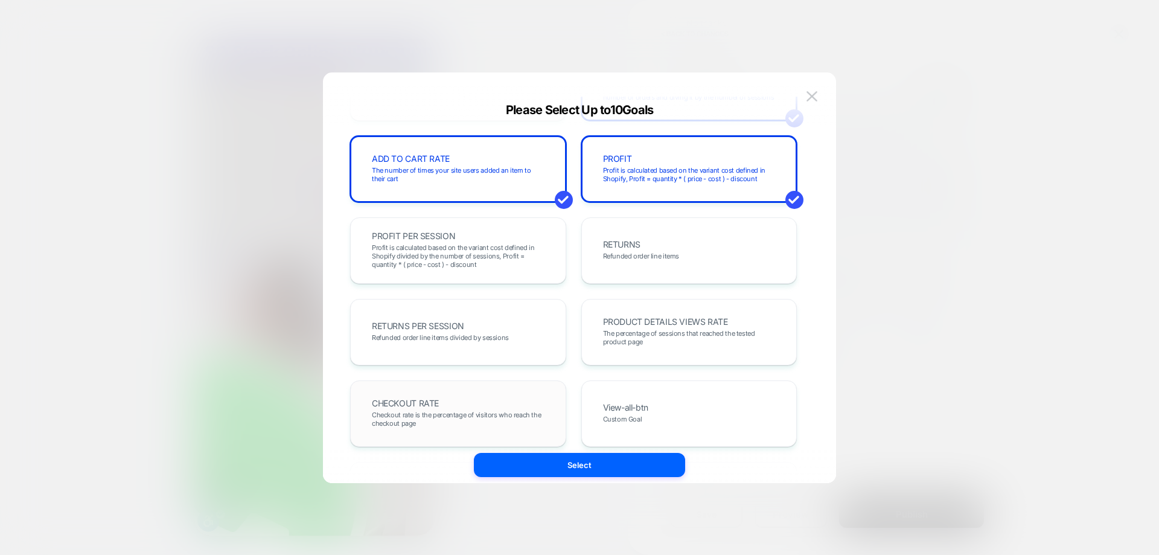
click at [527, 399] on div "CHECKOUT RATE Checkout rate is the percentage of visitors who reach the checkou…" at bounding box center [458, 413] width 191 height 41
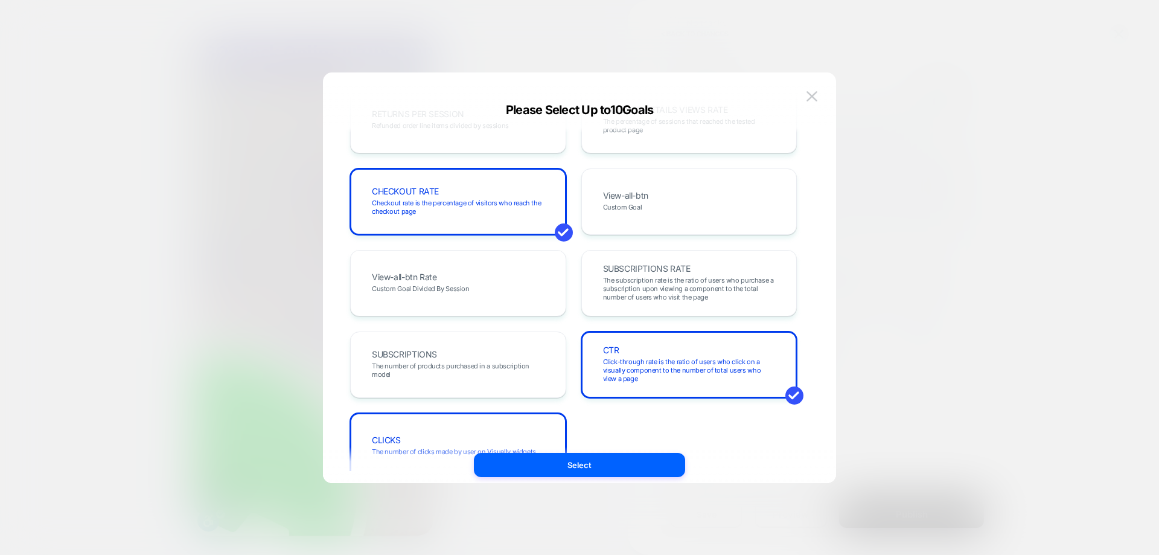
scroll to position [498, 0]
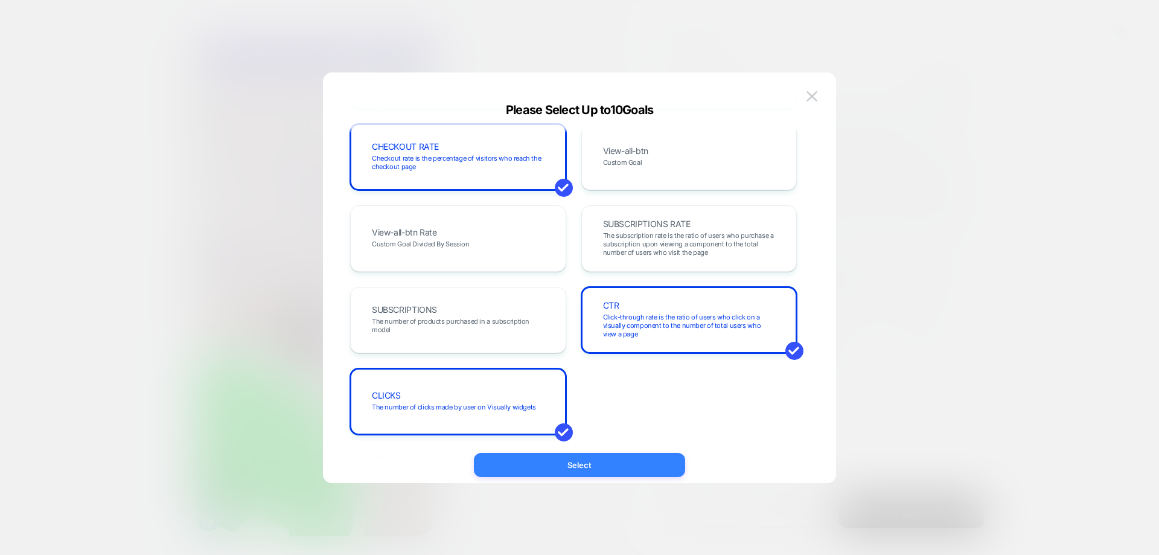
click at [524, 463] on button "Select" at bounding box center [579, 465] width 211 height 24
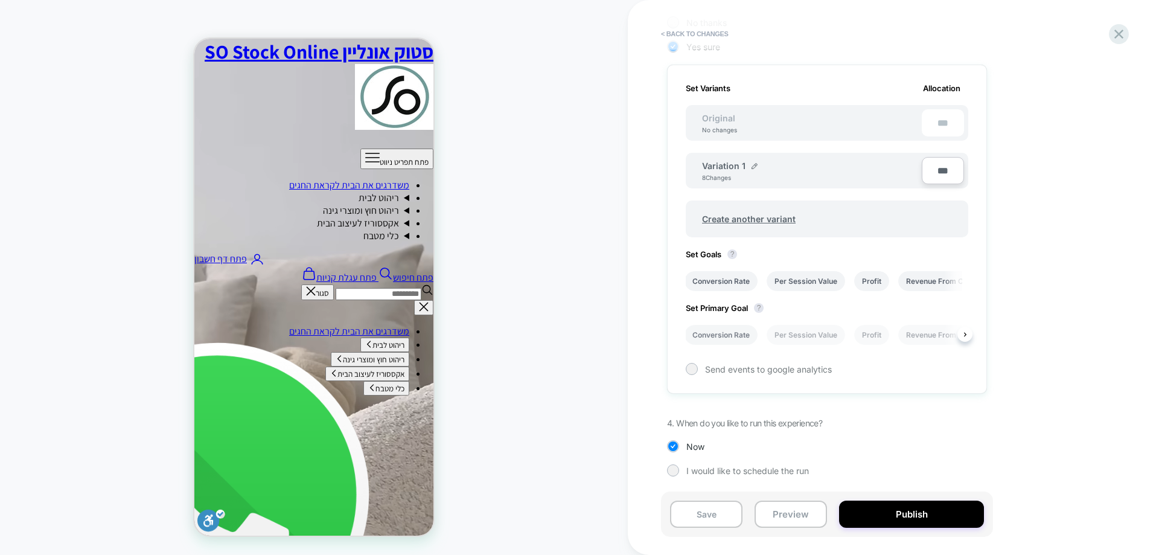
click at [731, 341] on li "Conversion Rate" at bounding box center [721, 335] width 73 height 20
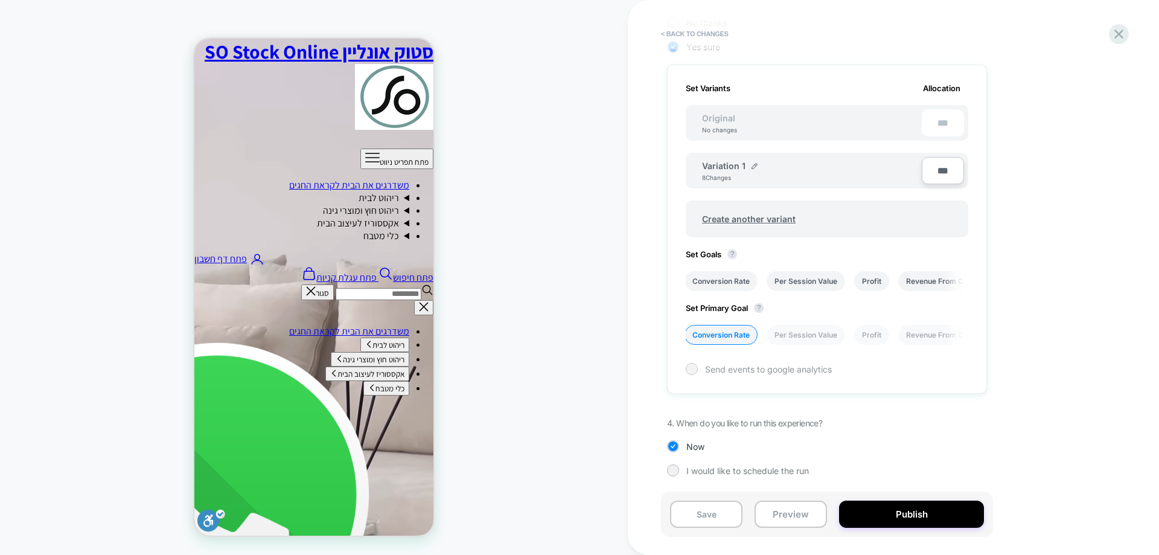
click at [740, 371] on span "Send events to google analytics" at bounding box center [768, 369] width 127 height 10
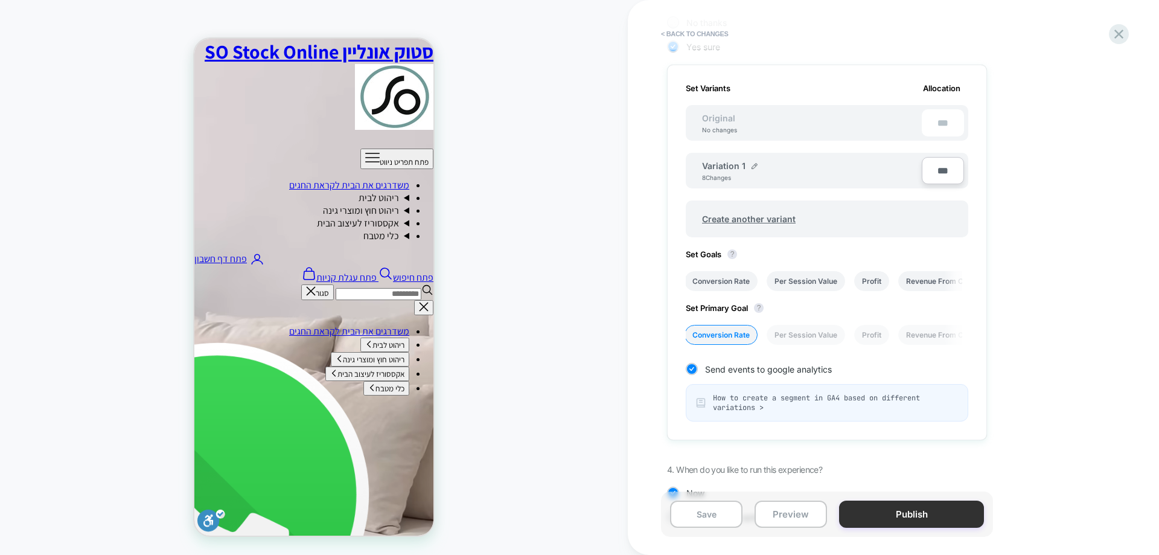
click at [897, 505] on button "Publish" at bounding box center [911, 514] width 145 height 27
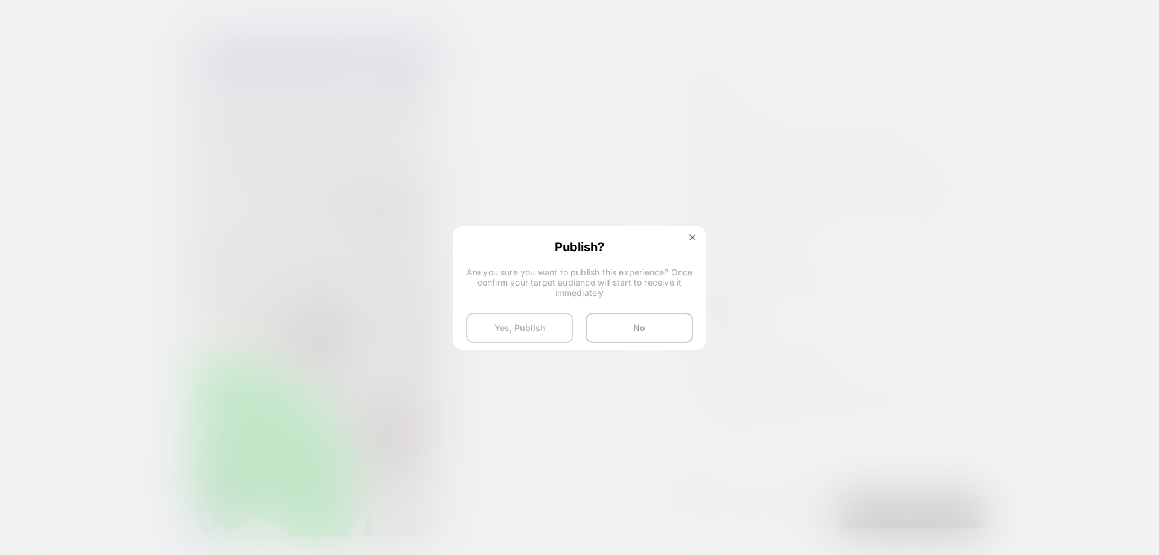
click at [533, 332] on button "Yes, Publish" at bounding box center [519, 328] width 107 height 30
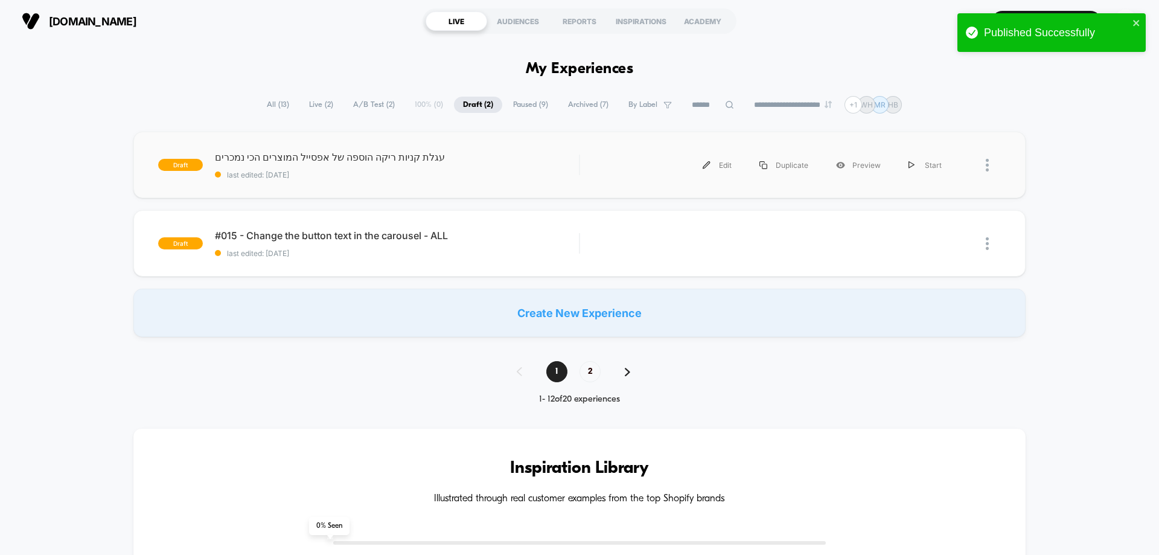
click at [473, 187] on div "draft עגלת קניות ריקה הוספה של אפסייל המוצרים הכי נמכרים last edited: 25.8.2025…" at bounding box center [579, 165] width 893 height 66
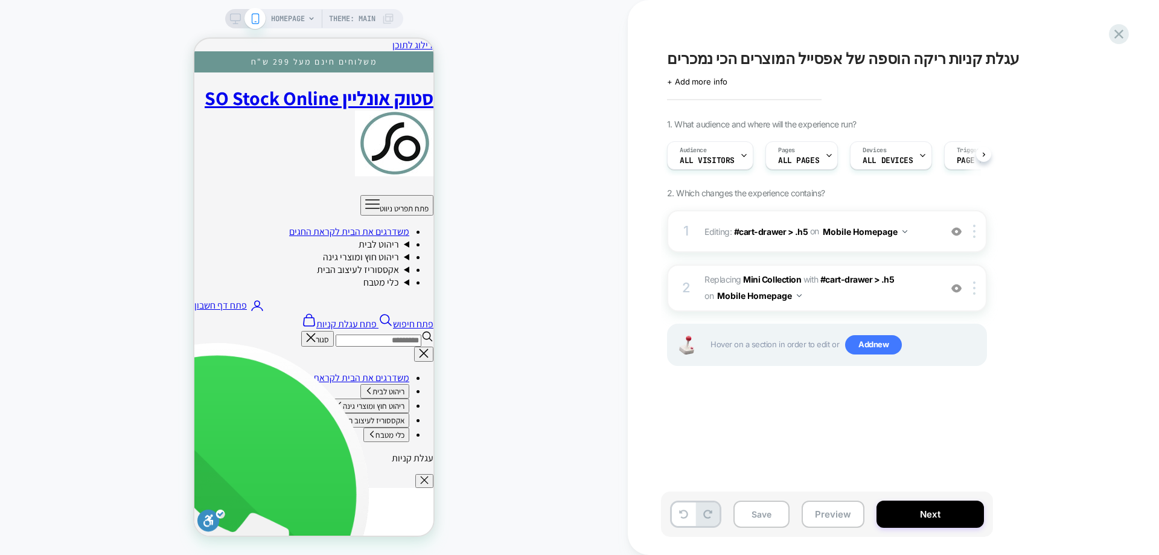
scroll to position [0, 1]
click at [302, 313] on icon "ניווט משני" at bounding box center [309, 320] width 14 height 14
click at [810, 149] on div "Pages ALL PAGES" at bounding box center [798, 155] width 65 height 27
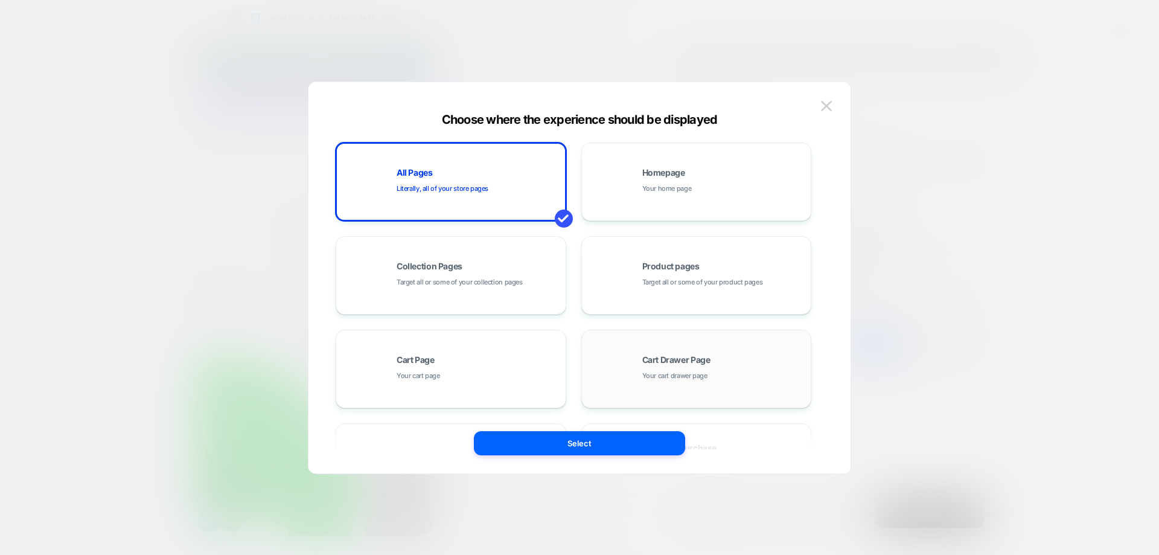
click at [687, 376] on span "Your cart drawer page" at bounding box center [675, 375] width 65 height 11
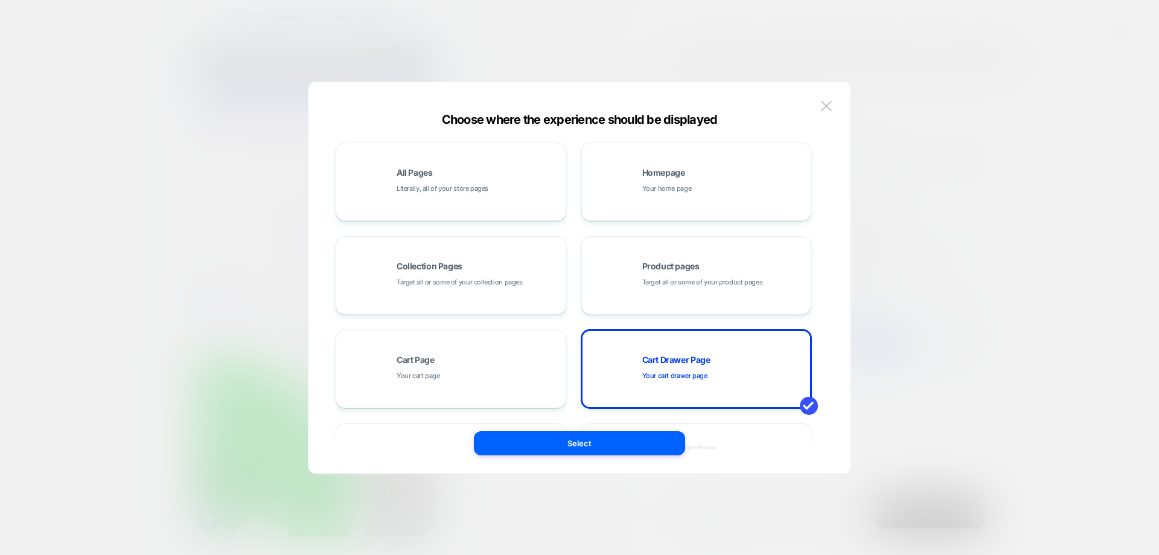
click at [661, 449] on button "Select" at bounding box center [579, 443] width 211 height 24
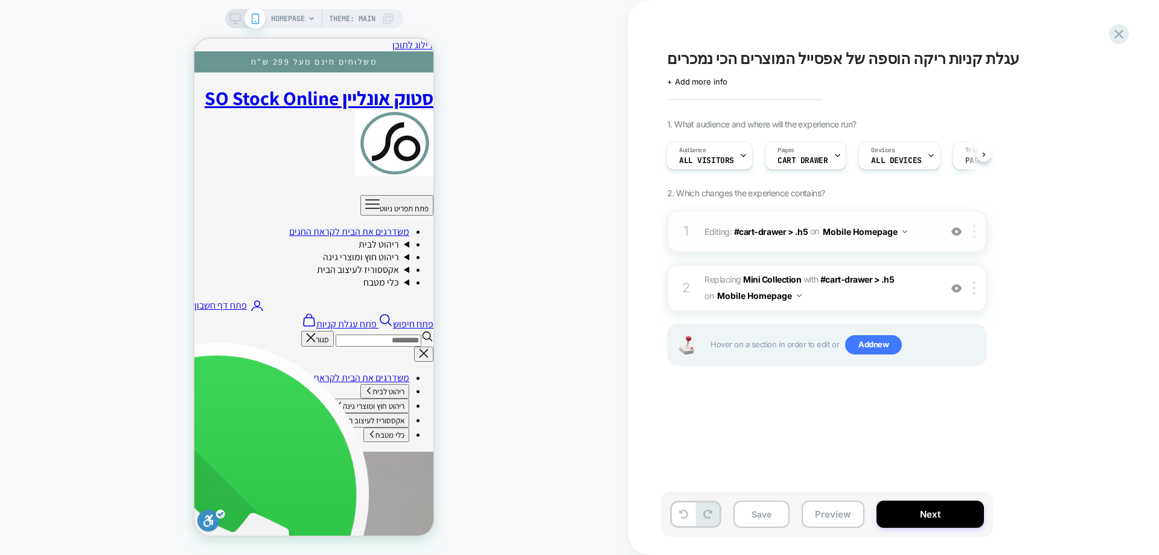
click at [975, 236] on img at bounding box center [974, 231] width 2 height 13
click at [903, 234] on button "Mobile Homepage" at bounding box center [865, 232] width 85 height 18
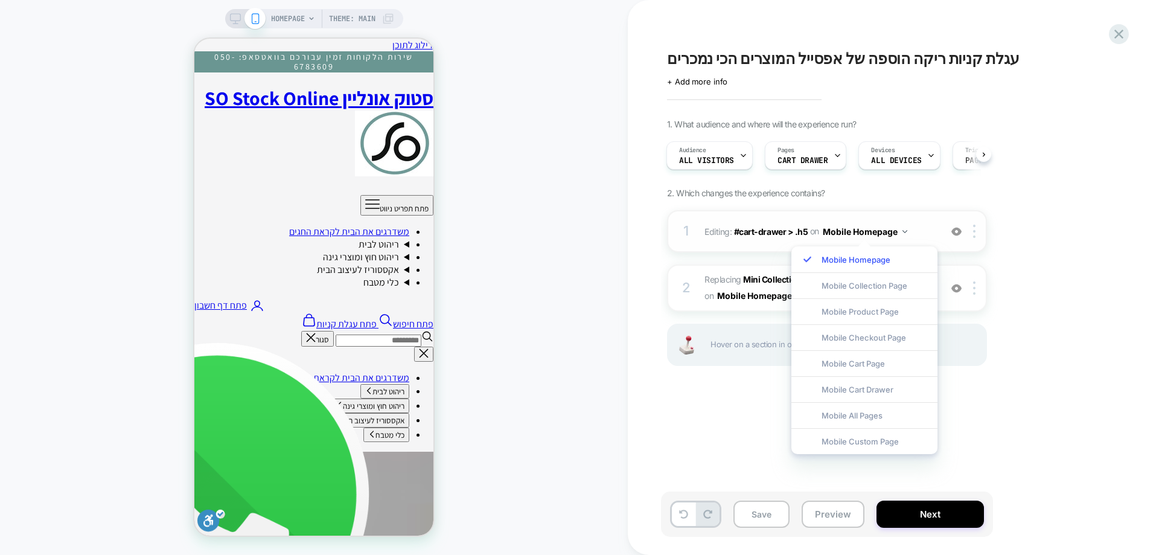
click at [904, 234] on button "Mobile Homepage" at bounding box center [865, 232] width 85 height 18
click at [1002, 204] on div "1. What audience and where will the experience run? Audience All Visitors Pages…" at bounding box center [887, 257] width 441 height 277
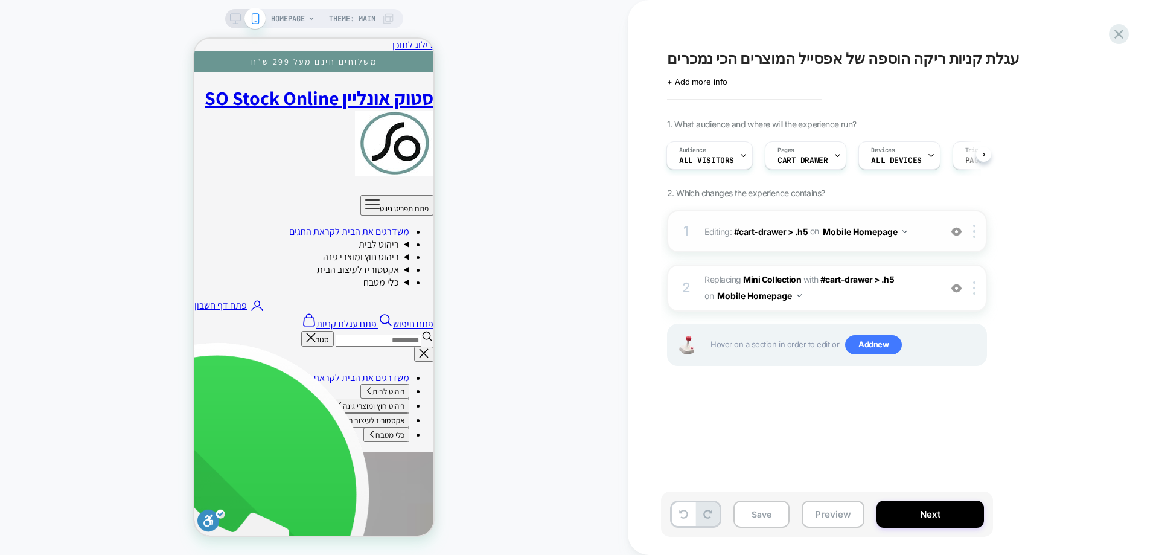
click at [904, 231] on img at bounding box center [905, 231] width 5 height 3
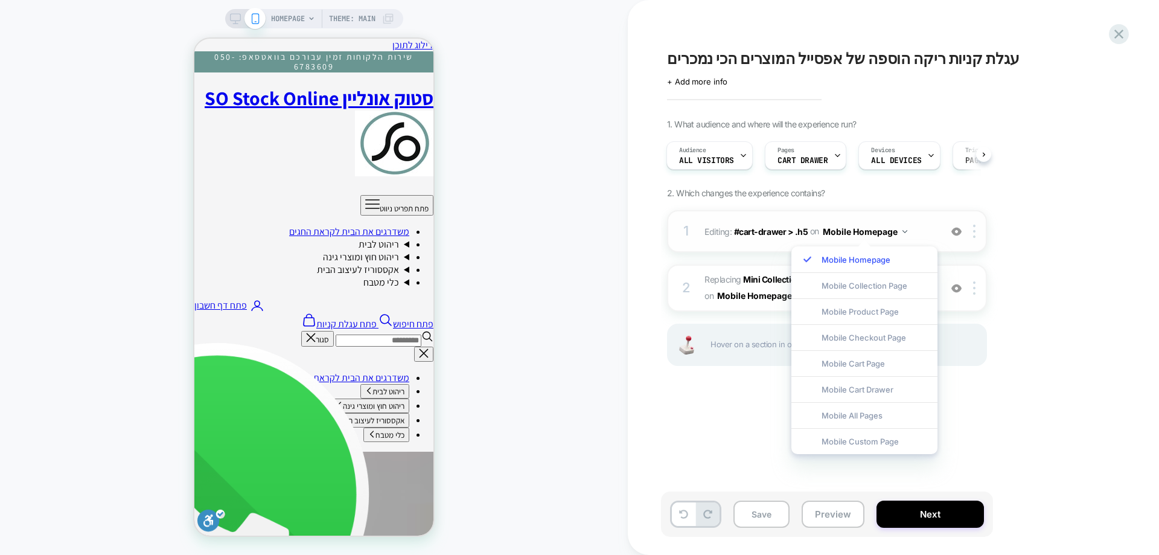
click at [904, 231] on img at bounding box center [905, 231] width 5 height 3
click at [1106, 296] on div "1. What audience and where will the experience run? Audience All Visitors Pages…" at bounding box center [887, 257] width 441 height 277
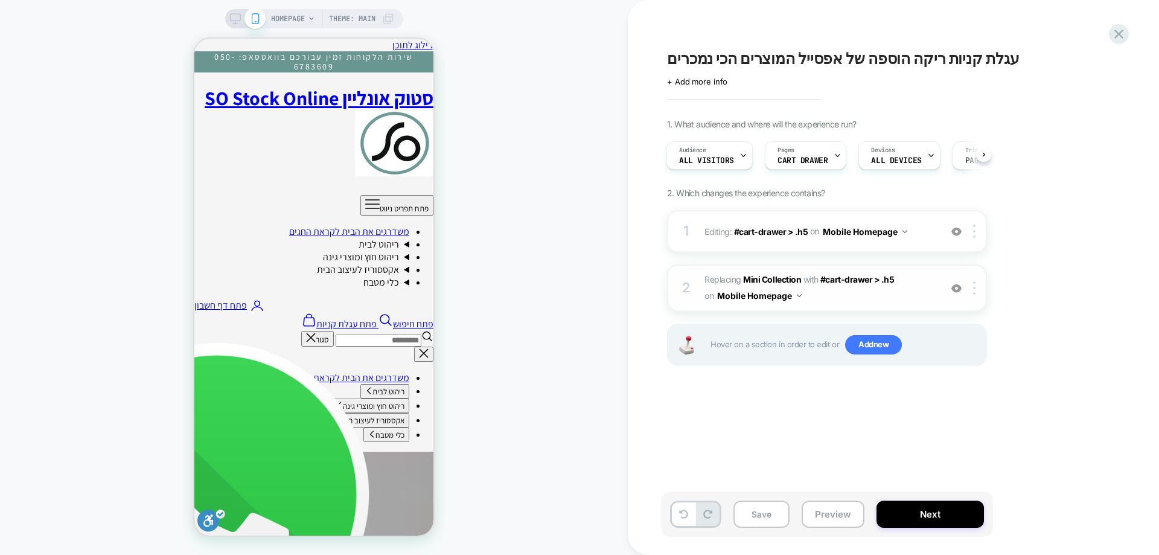
click at [955, 293] on img at bounding box center [957, 288] width 10 height 10
click at [972, 292] on div at bounding box center [977, 287] width 20 height 13
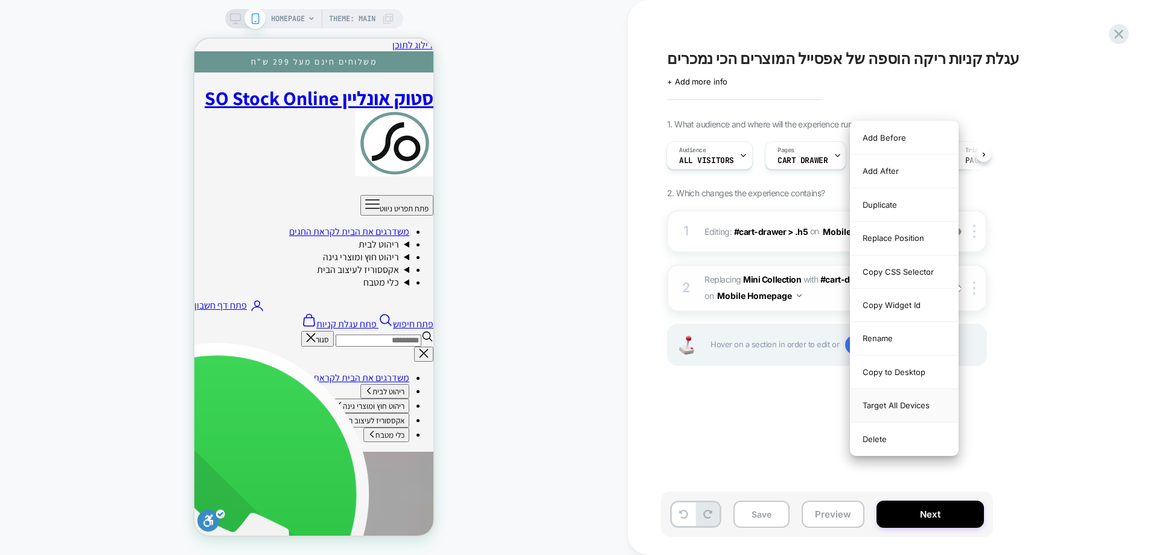
click at [912, 407] on div "Target All Devices" at bounding box center [904, 405] width 107 height 33
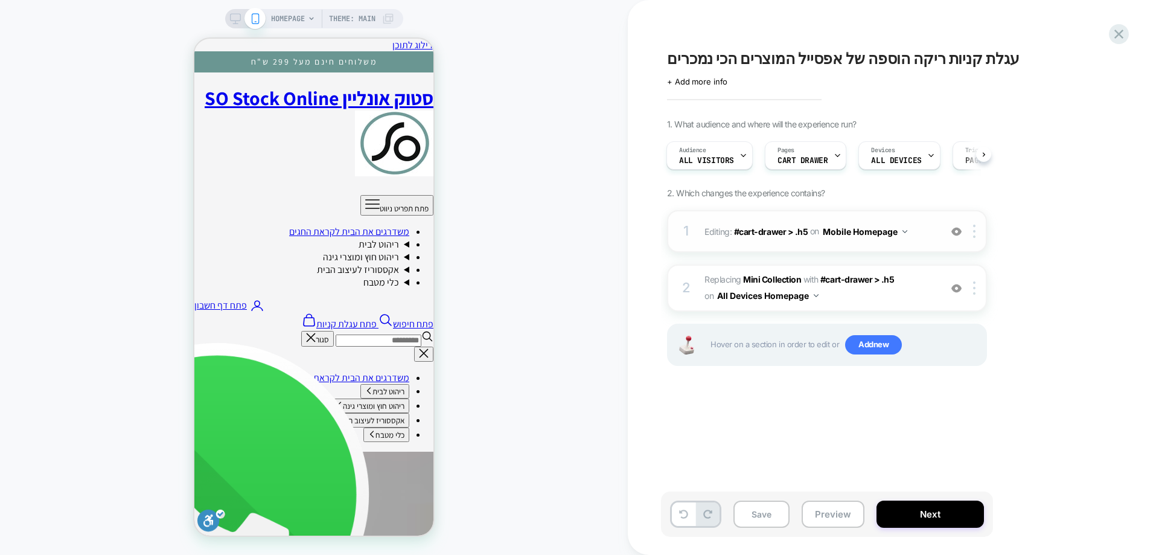
click at [972, 239] on div "1 Editing : #cart-drawer > .h5 #cart-drawer > .h5 on Mobile Homepage Add Before…" at bounding box center [827, 231] width 320 height 42
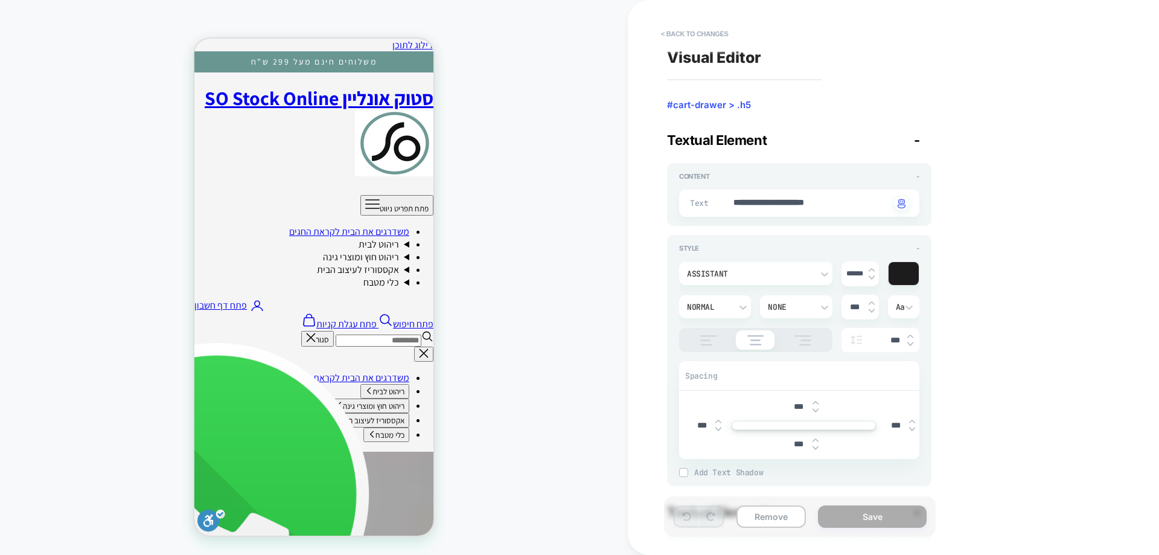
type textarea "*"
click at [726, 27] on button "< Back to changes" at bounding box center [695, 33] width 80 height 19
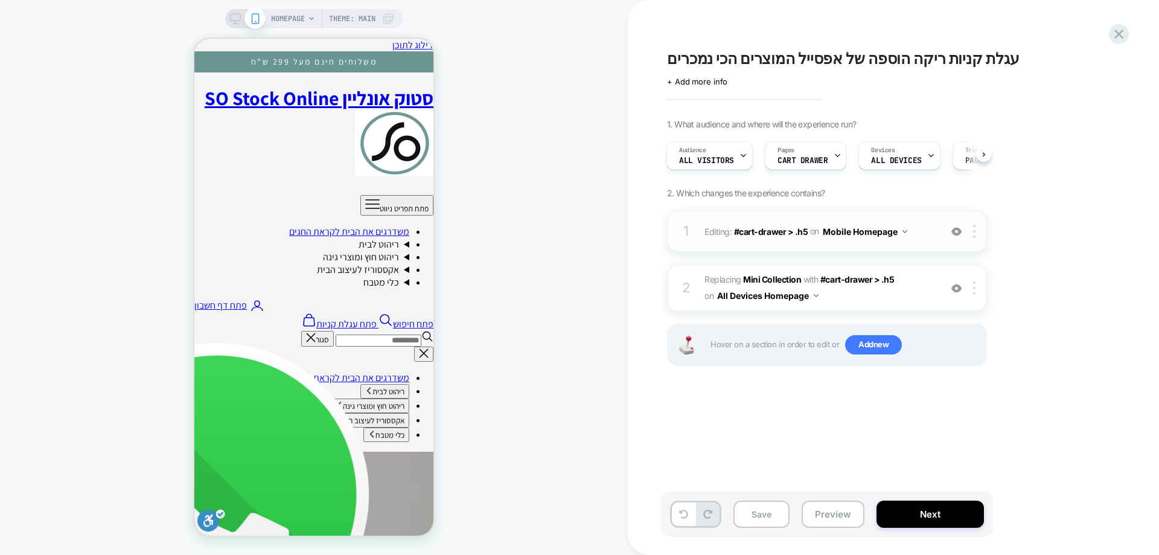
click at [893, 233] on button "Mobile Homepage" at bounding box center [865, 232] width 85 height 18
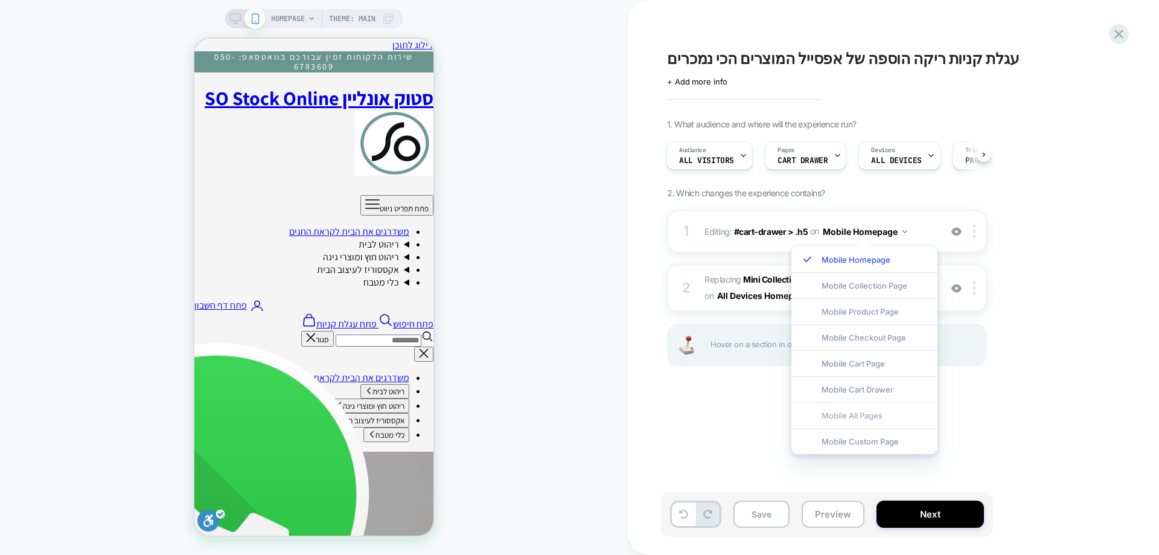
click at [859, 415] on div "Mobile All Pages" at bounding box center [865, 415] width 146 height 26
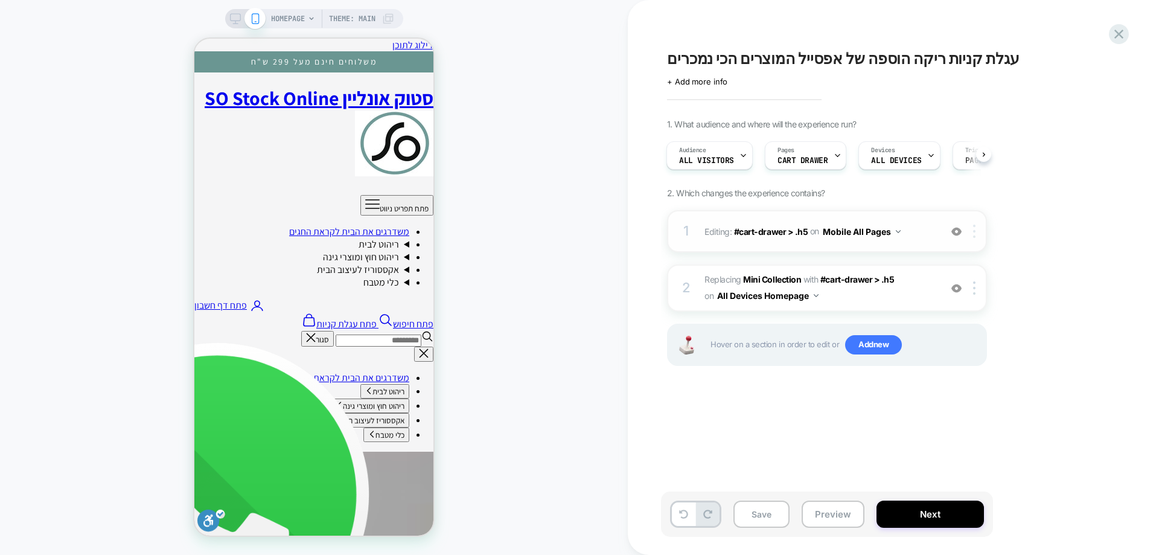
click at [973, 234] on img at bounding box center [974, 231] width 2 height 13
click at [304, 314] on icon "ניווט משני" at bounding box center [309, 320] width 11 height 12
click at [955, 236] on img at bounding box center [957, 231] width 10 height 10
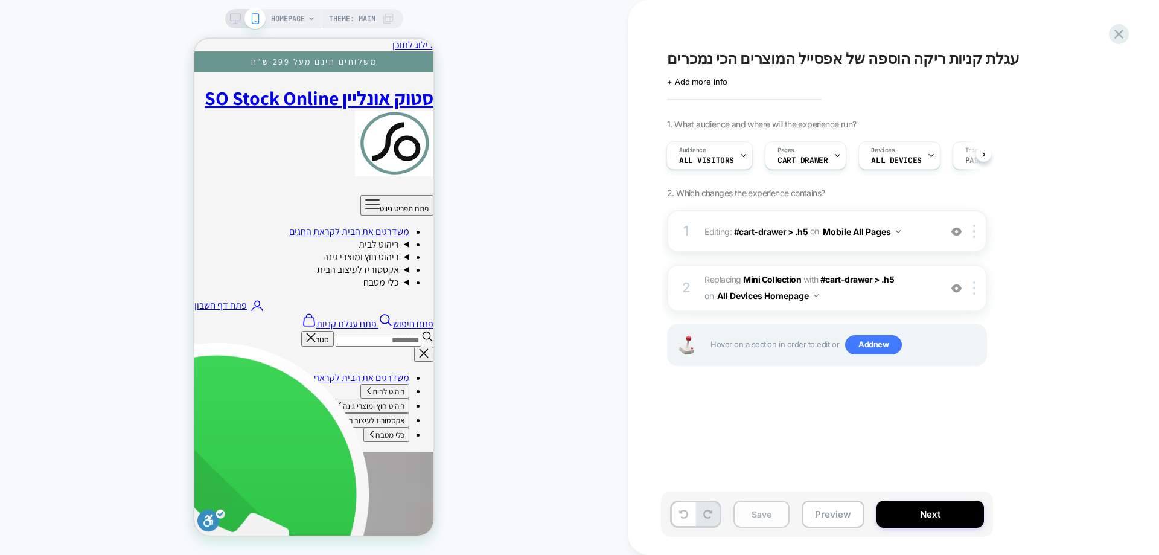
click at [757, 511] on button "Save" at bounding box center [762, 514] width 56 height 27
click at [953, 233] on img at bounding box center [957, 231] width 10 height 10
click at [959, 283] on img at bounding box center [957, 288] width 10 height 10
click at [716, 155] on div "Audience All Visitors" at bounding box center [706, 155] width 79 height 27
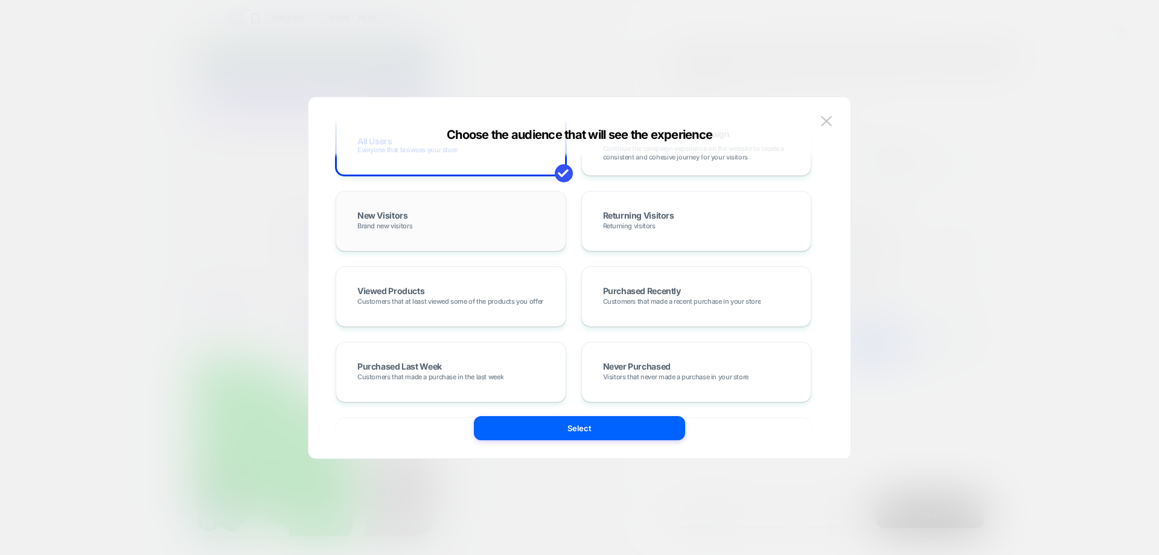
scroll to position [0, 0]
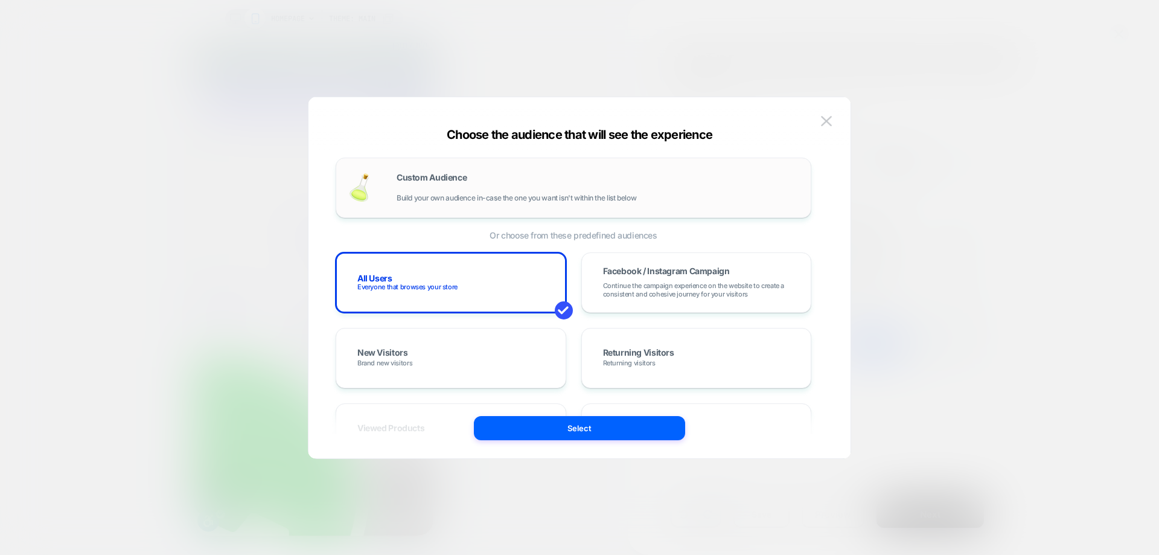
click at [455, 179] on span "Custom Audience" at bounding box center [432, 177] width 70 height 8
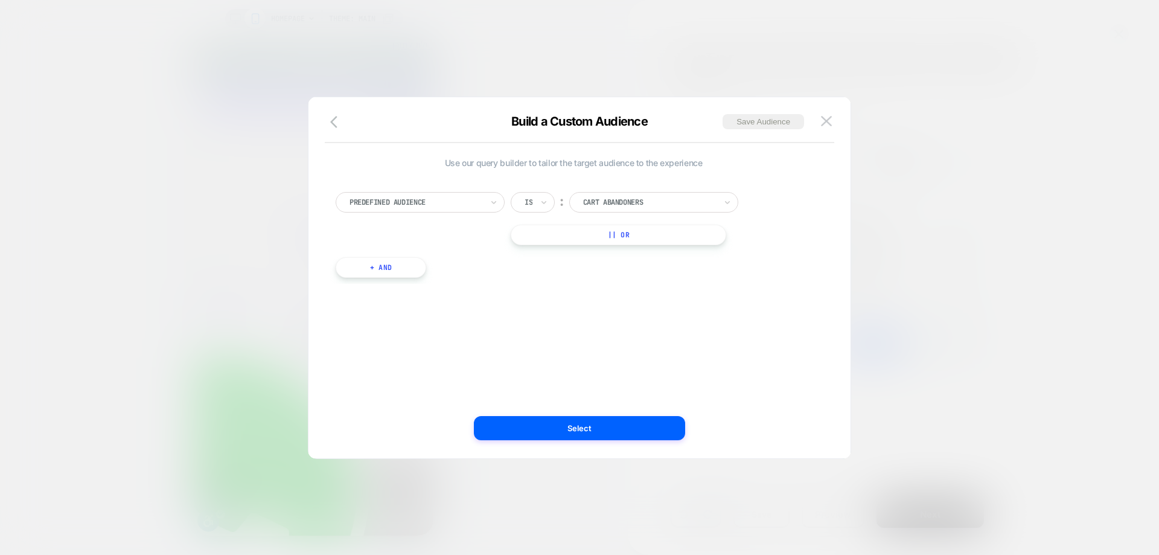
click at [441, 181] on div "Predefined Audience Is ︰ Cart Abandoners || Or + And" at bounding box center [574, 229] width 488 height 110
click at [438, 196] on div "Predefined Audience" at bounding box center [415, 202] width 135 height 13
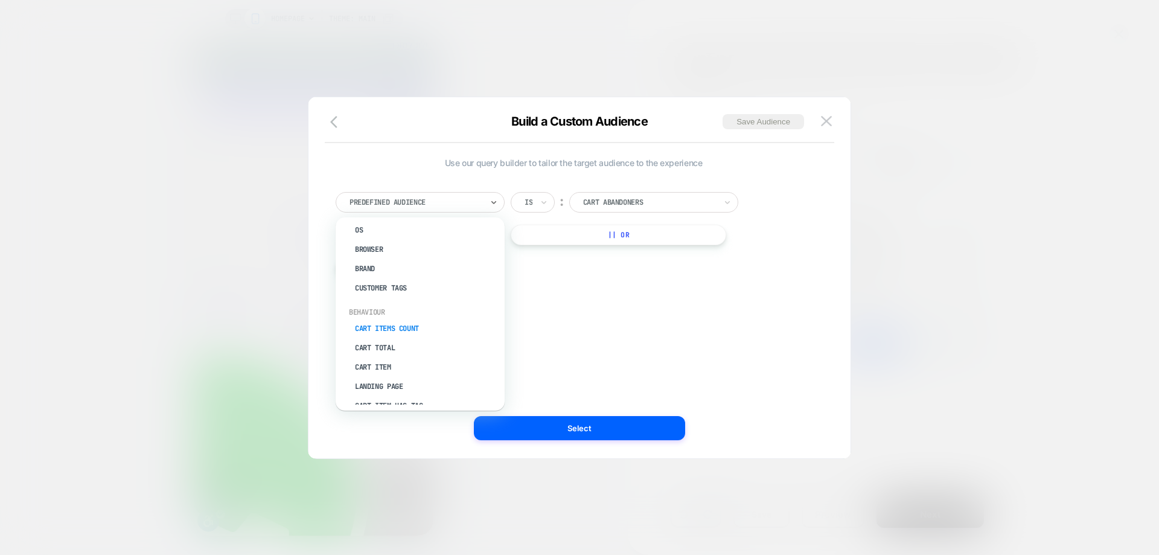
click at [408, 327] on div "Cart Items Count" at bounding box center [426, 328] width 157 height 19
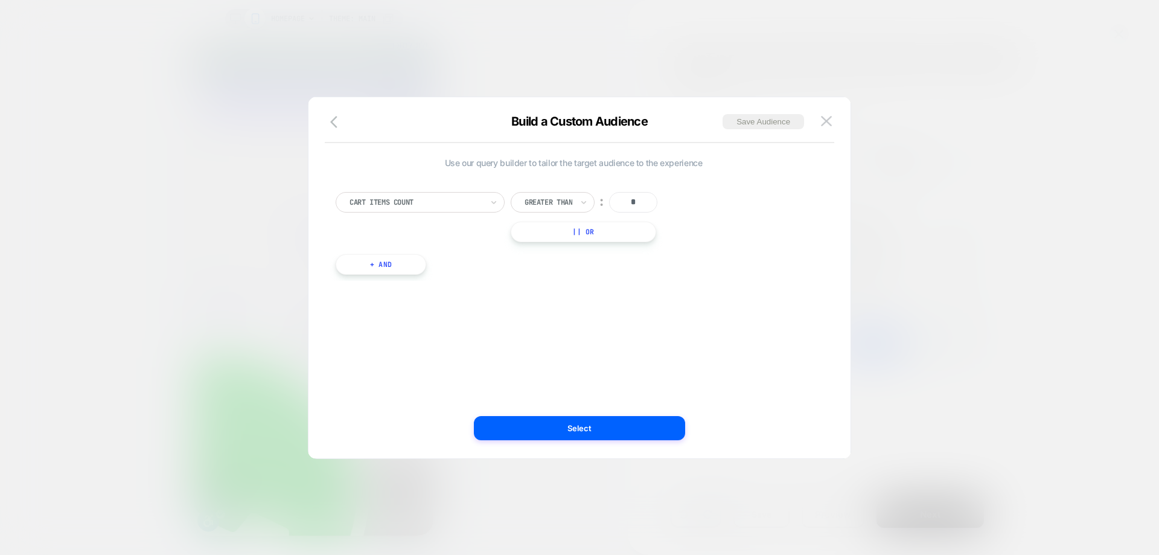
click at [579, 202] on div "Greater Than" at bounding box center [553, 202] width 84 height 21
click at [537, 235] on div "Is" at bounding box center [562, 235] width 79 height 19
click at [567, 427] on button "Select" at bounding box center [579, 428] width 211 height 24
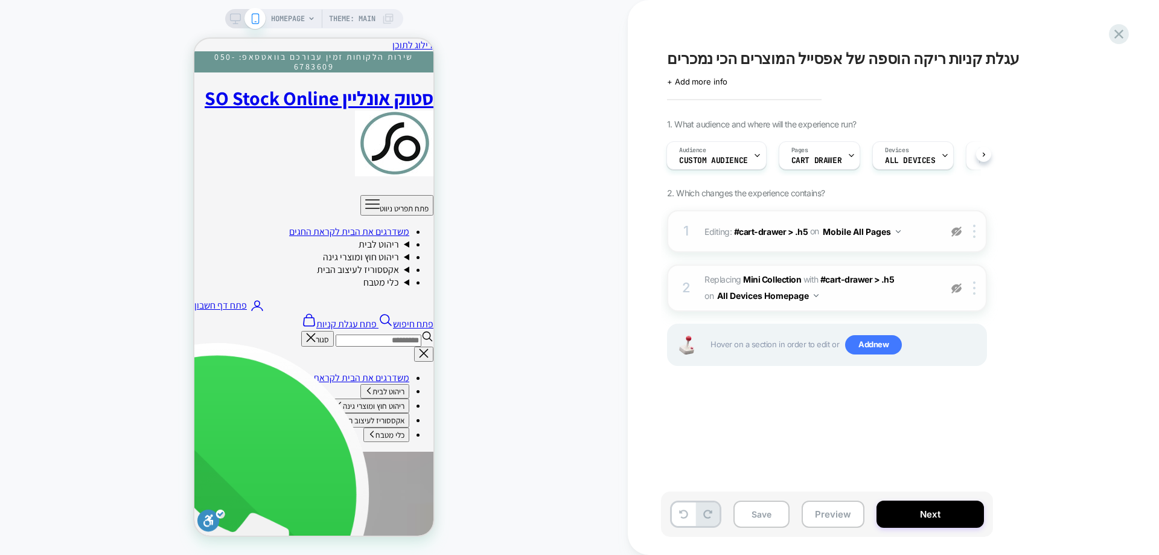
drag, startPoint x: 770, startPoint y: 517, endPoint x: 469, endPoint y: 439, distance: 311.3
click at [768, 517] on button "Save" at bounding box center [762, 514] width 56 height 27
click at [712, 80] on span "+ Add more info" at bounding box center [697, 82] width 60 height 10
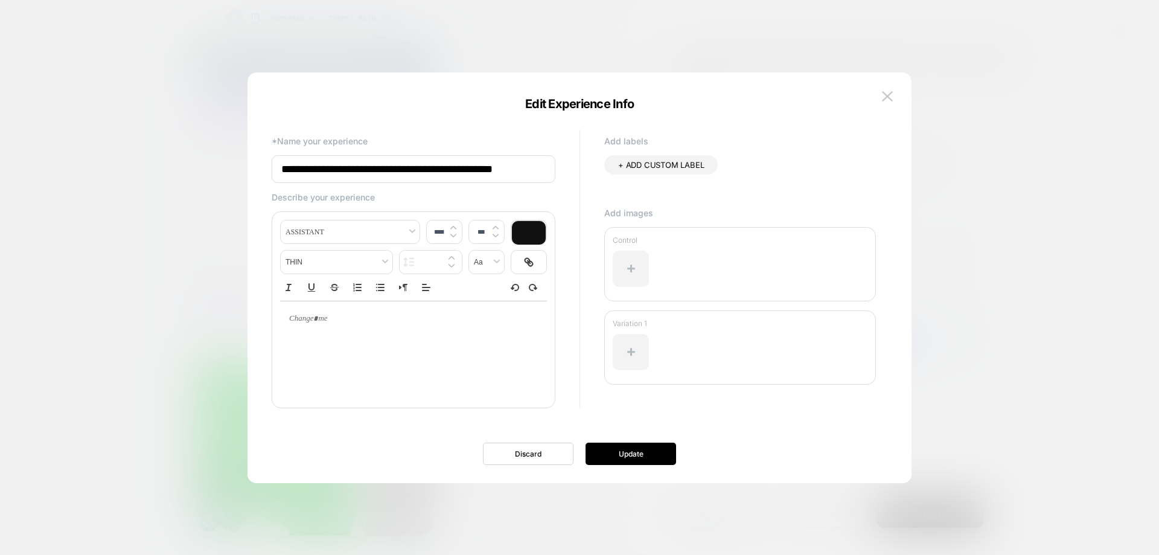
click at [504, 172] on input "**********" at bounding box center [414, 169] width 284 height 28
type input "**********"
click at [626, 458] on button "Update" at bounding box center [631, 454] width 91 height 22
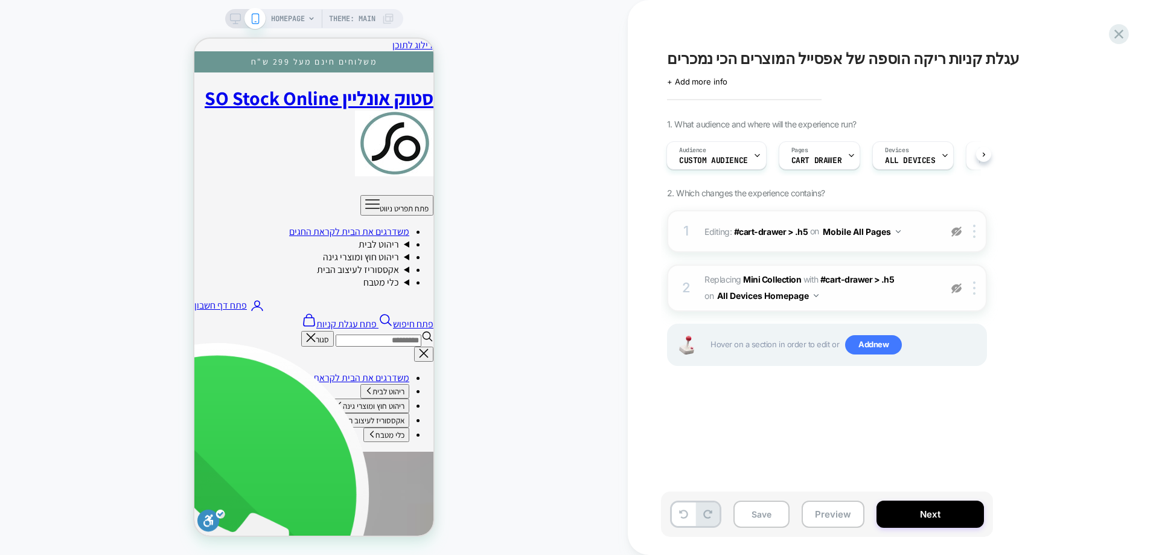
click at [955, 290] on img at bounding box center [957, 288] width 10 height 10
click at [952, 232] on img at bounding box center [957, 231] width 10 height 10
click at [765, 503] on button "Save" at bounding box center [762, 514] width 56 height 27
click at [712, 85] on span "+ Add more info" at bounding box center [697, 82] width 60 height 10
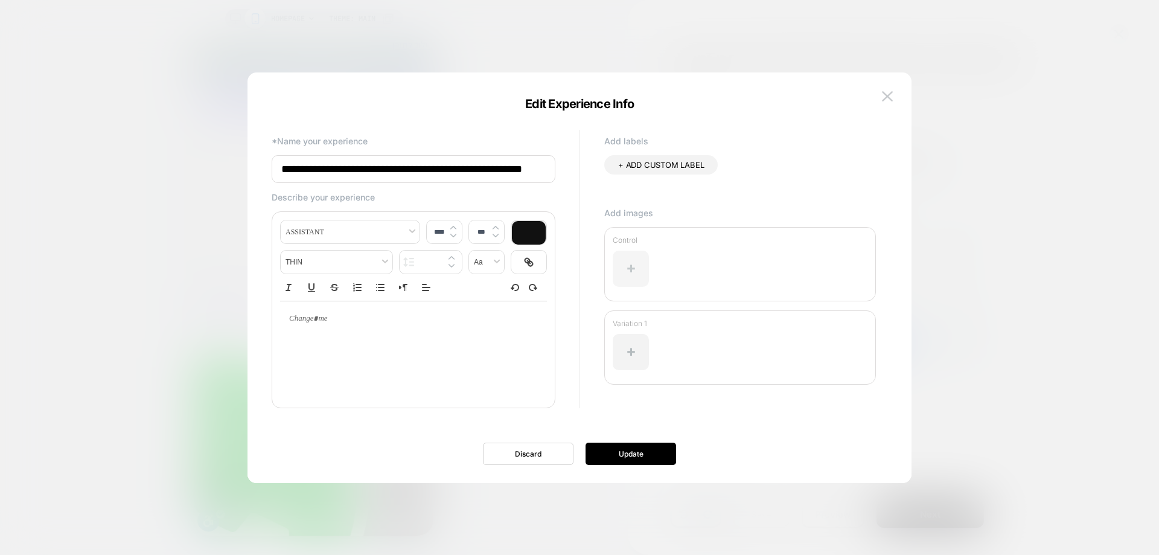
click at [618, 270] on div at bounding box center [631, 269] width 36 height 36
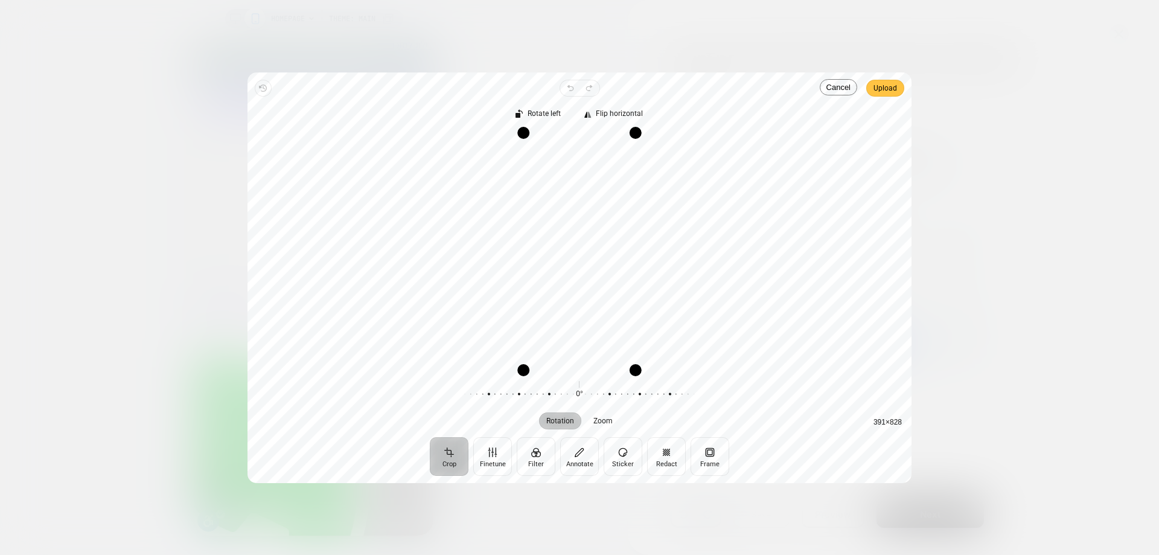
click at [897, 91] on span "Upload" at bounding box center [886, 88] width 24 height 14
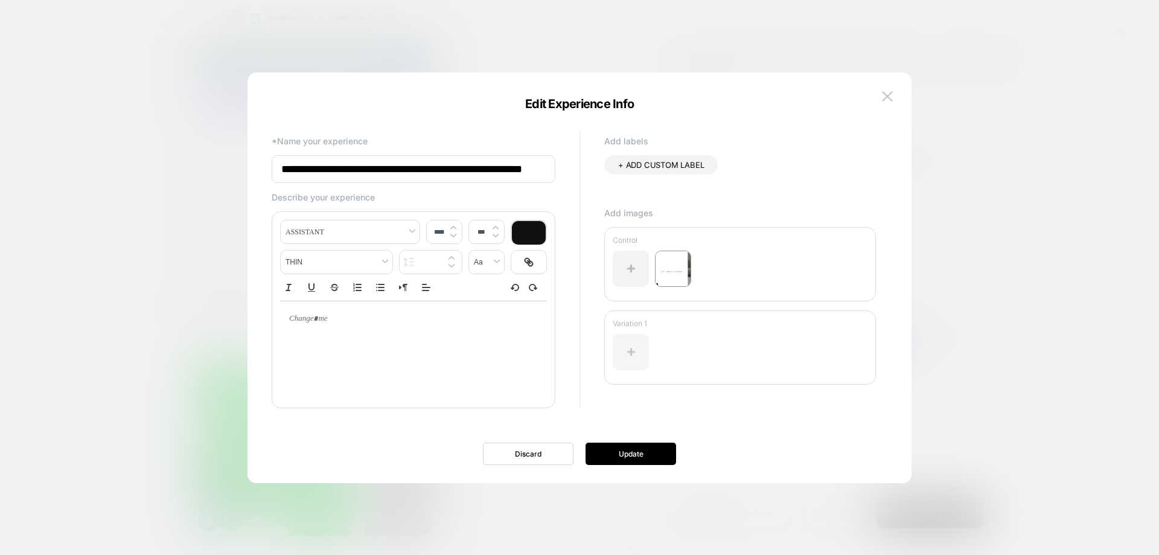
click at [619, 353] on div at bounding box center [631, 352] width 36 height 36
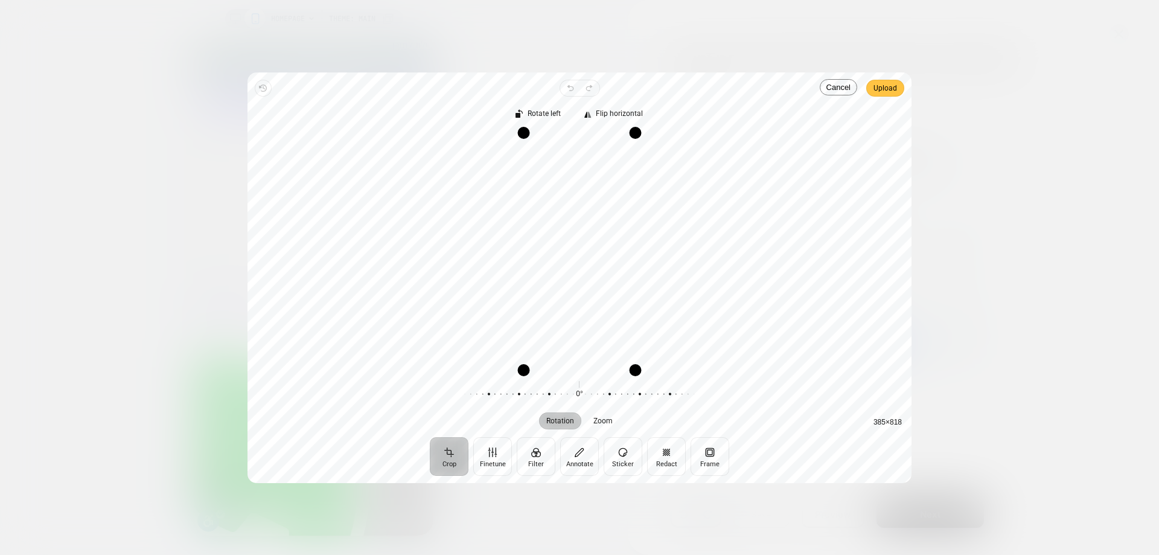
click at [888, 87] on span "Upload" at bounding box center [886, 88] width 24 height 14
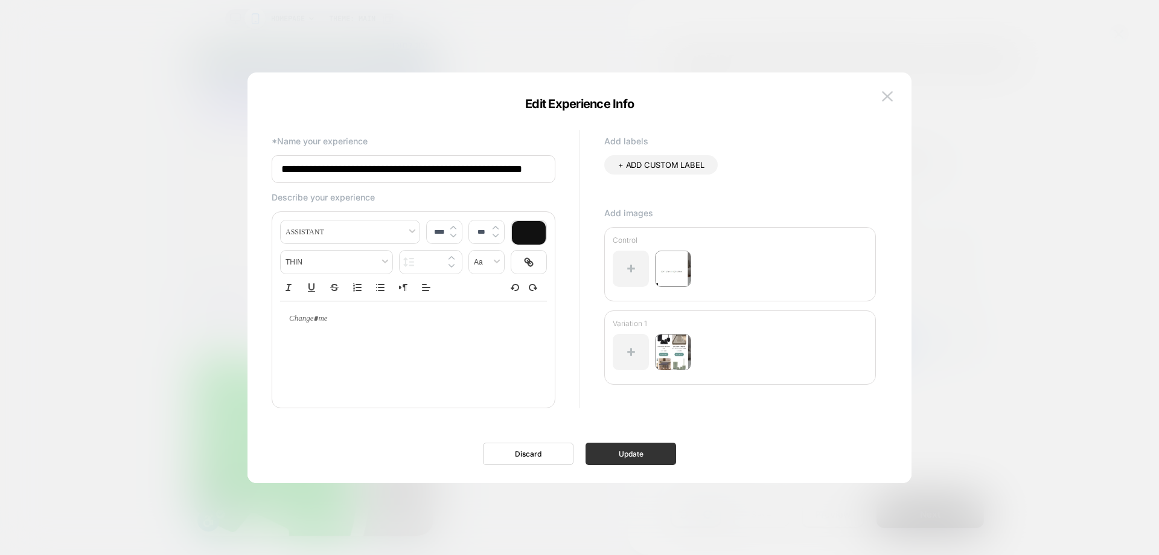
click at [640, 454] on button "Update" at bounding box center [631, 454] width 91 height 22
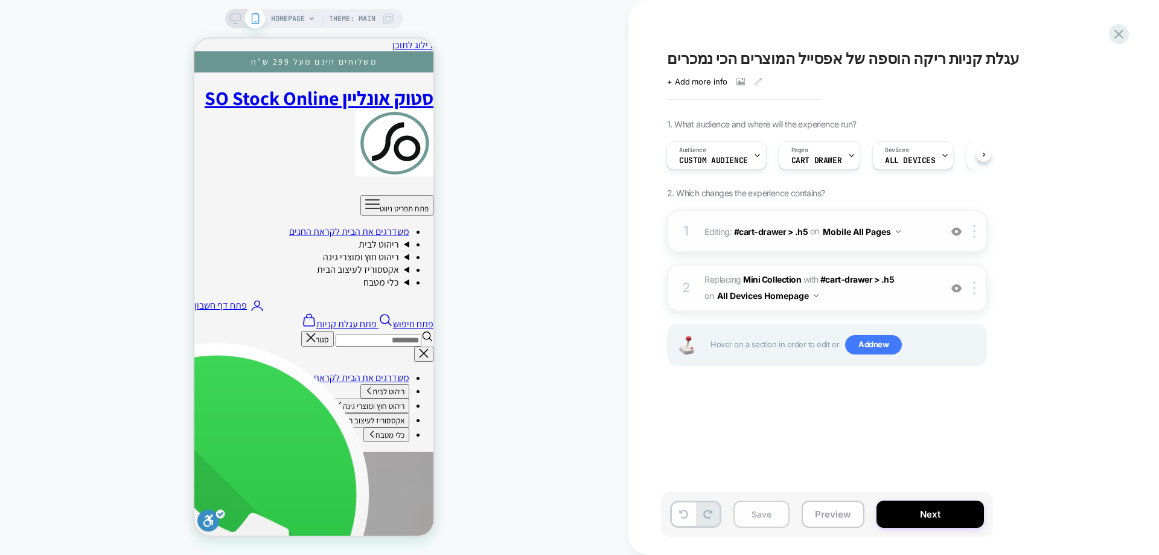
click at [766, 510] on button "Save" at bounding box center [762, 514] width 56 height 27
click at [902, 501] on button "Next" at bounding box center [930, 514] width 107 height 27
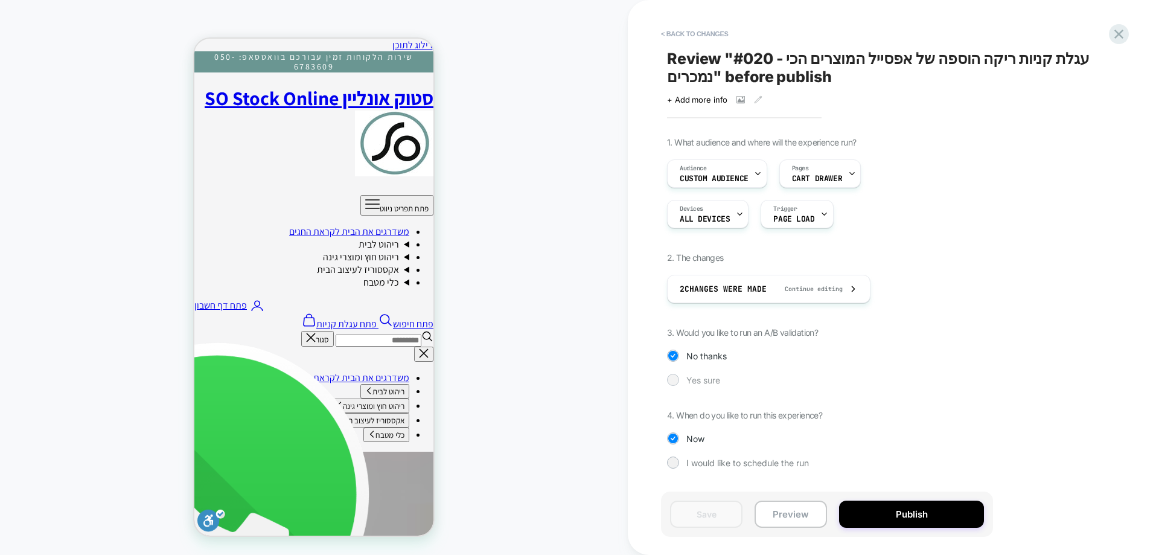
click at [708, 384] on span "Yes sure" at bounding box center [704, 380] width 34 height 10
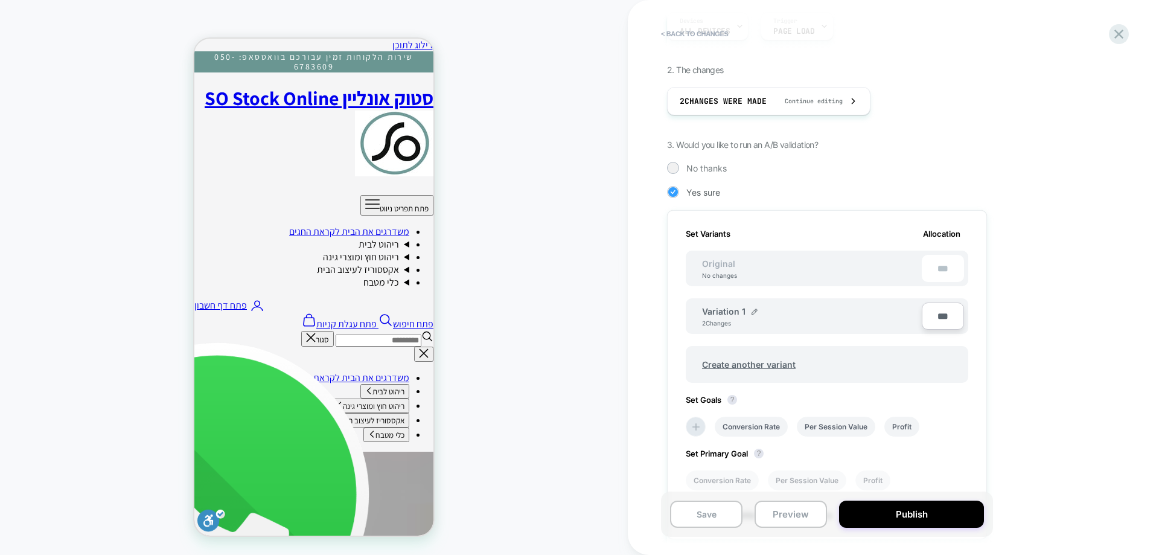
scroll to position [333, 0]
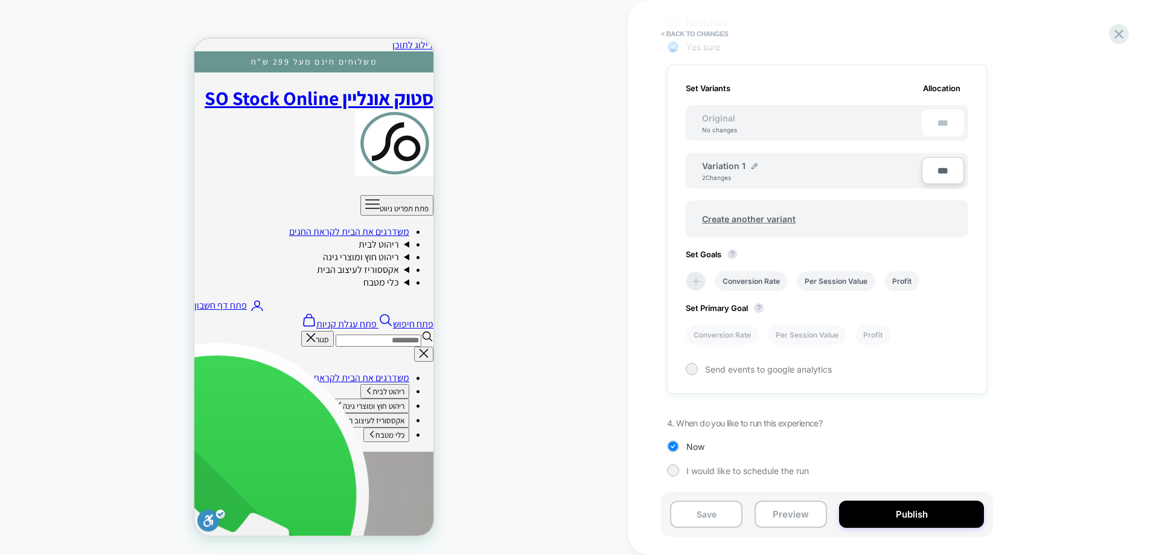
click at [699, 283] on icon at bounding box center [696, 281] width 12 height 12
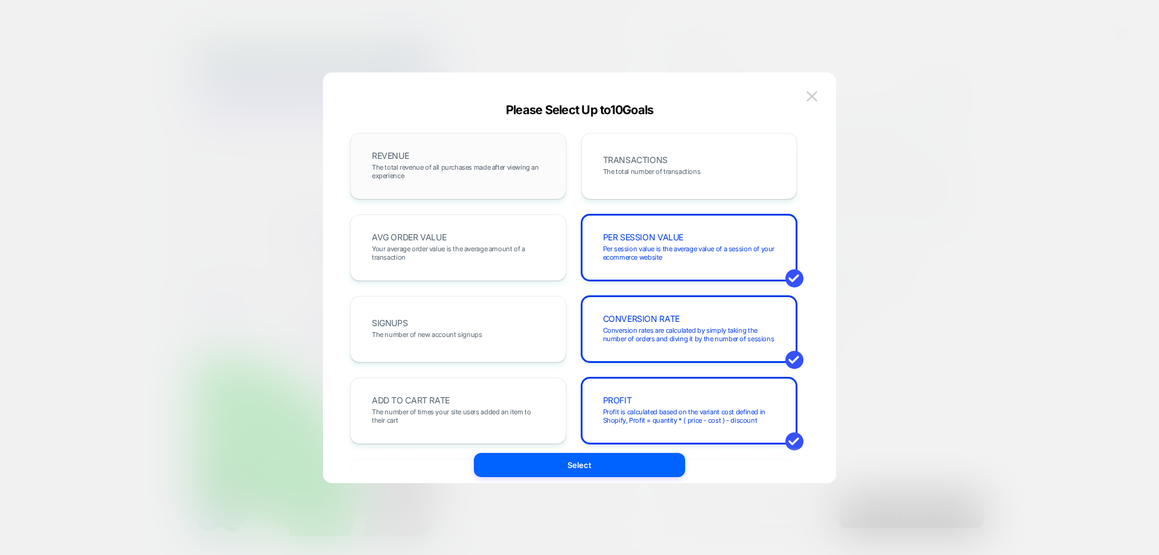
click at [470, 178] on span "The total revenue of all purchases made after viewing an experience" at bounding box center [458, 171] width 173 height 17
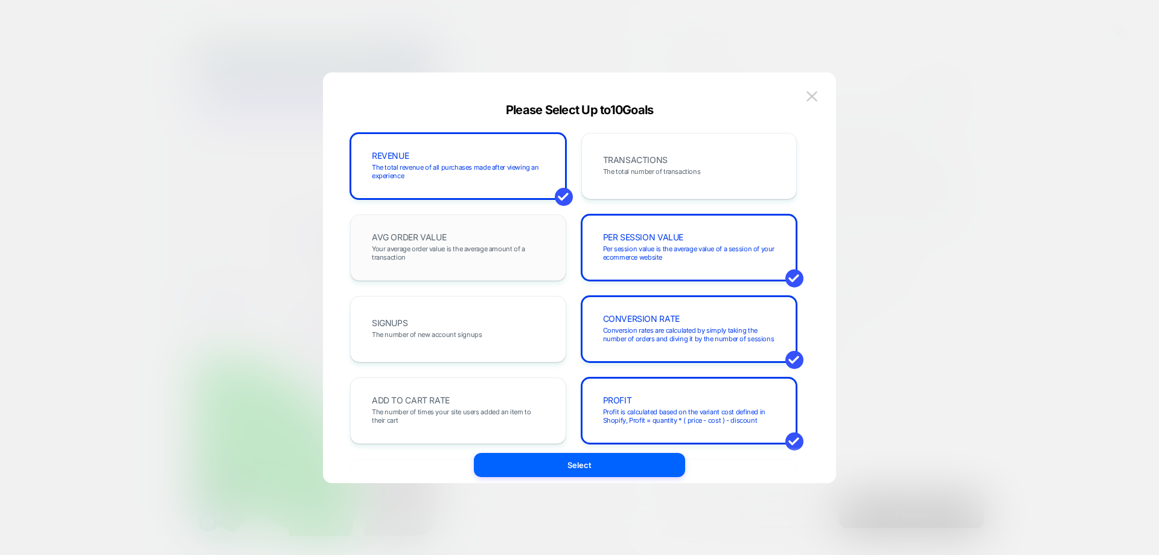
click at [491, 252] on span "Your average order value is the average amount of a transaction" at bounding box center [458, 253] width 173 height 17
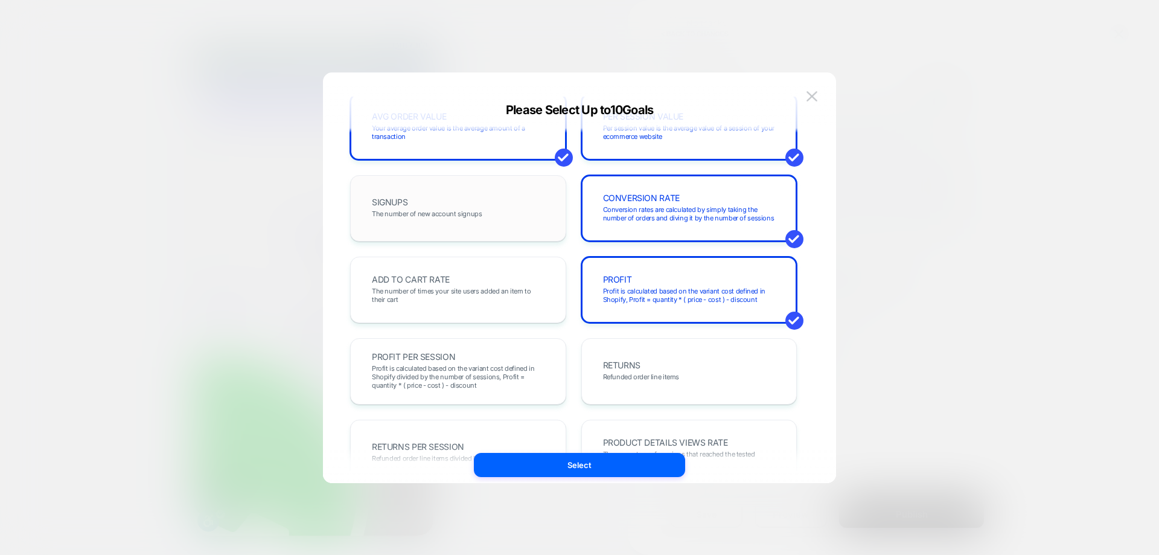
click at [467, 275] on div "ADD TO CART RATE The number of times your site users added an item to their cart" at bounding box center [458, 289] width 191 height 41
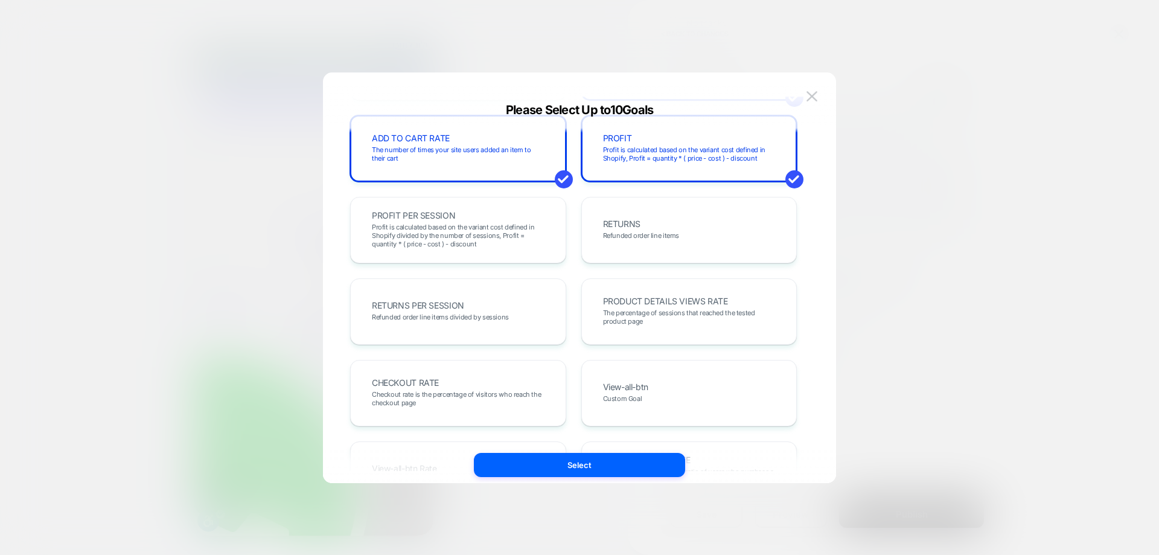
scroll to position [302, 0]
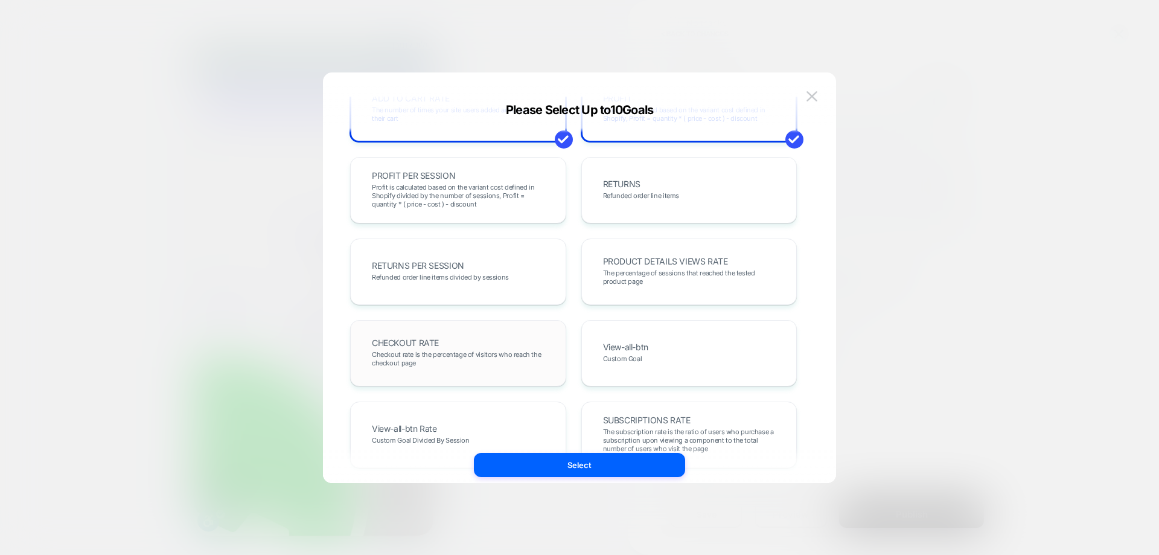
click at [446, 325] on div "CHECKOUT RATE Checkout rate is the percentage of visitors who reach the checkou…" at bounding box center [458, 353] width 216 height 66
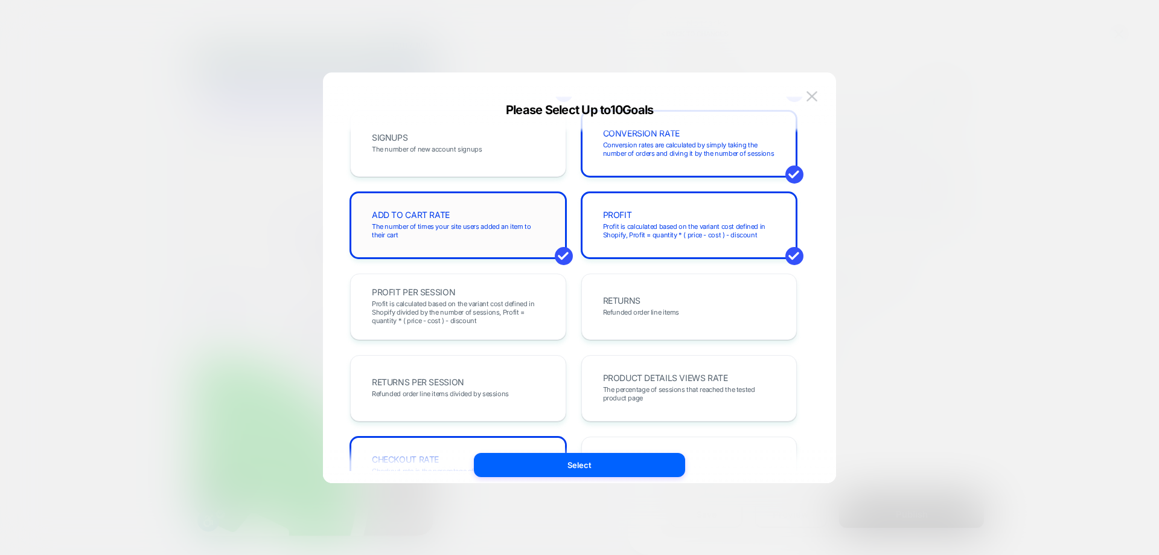
scroll to position [0, 0]
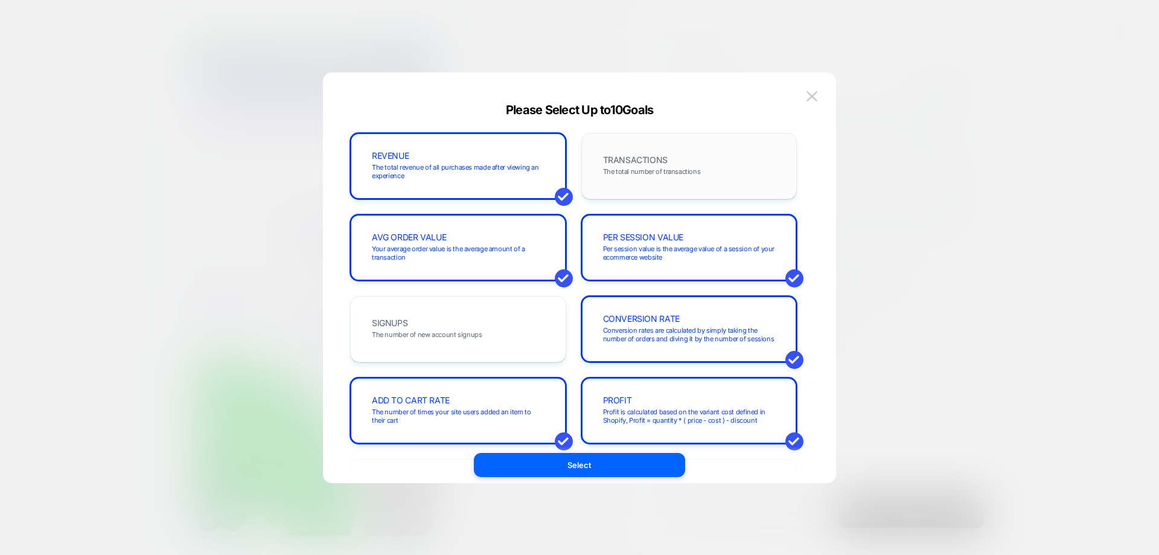
click at [687, 165] on div "TRANSACTIONS The total number of transactions" at bounding box center [689, 166] width 191 height 41
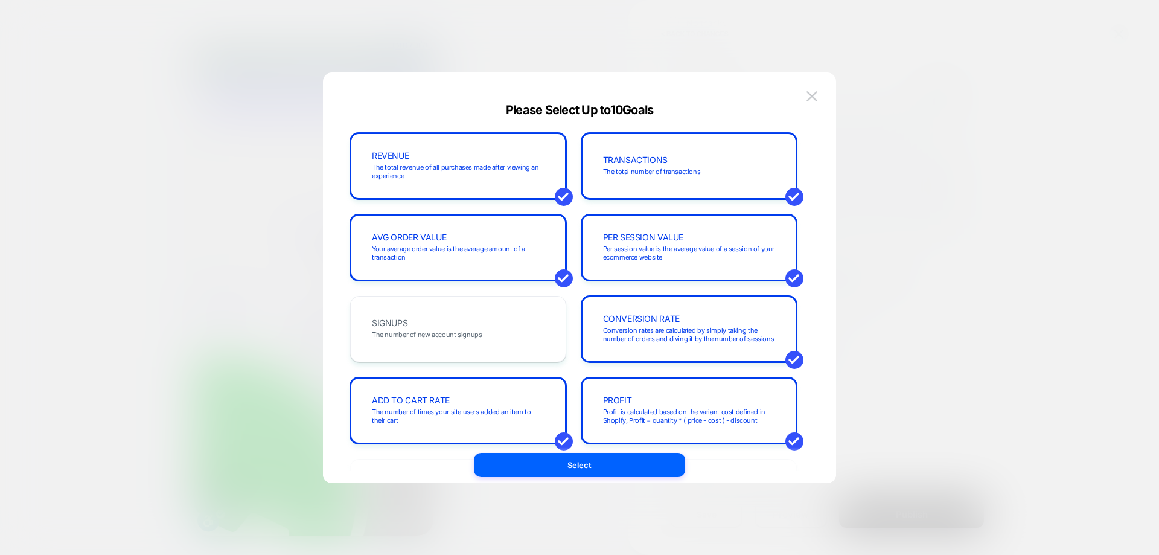
click at [619, 458] on button "Select" at bounding box center [579, 465] width 211 height 24
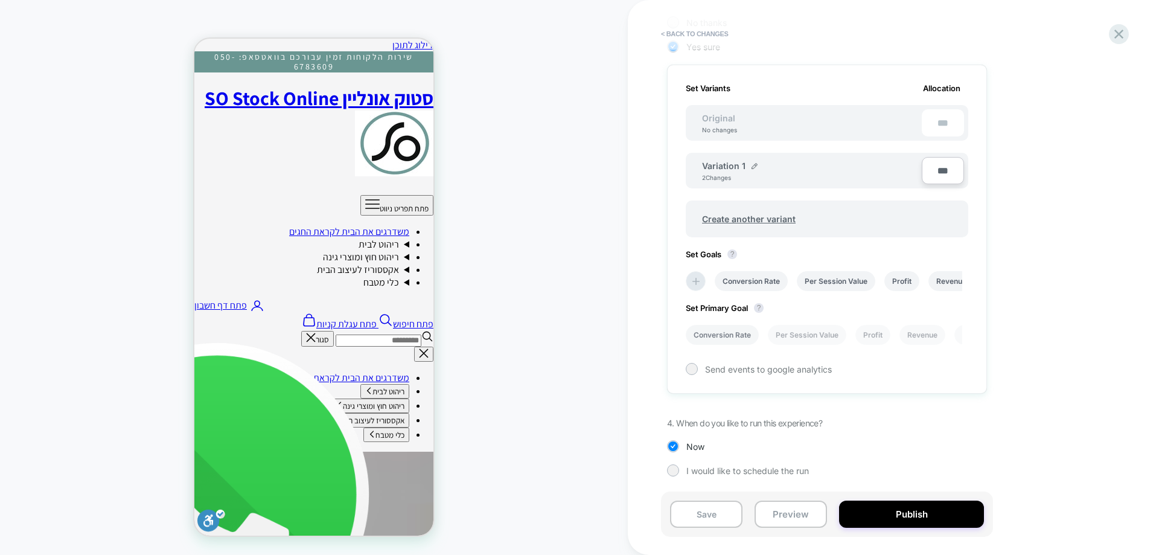
click at [715, 330] on li "Conversion Rate" at bounding box center [722, 335] width 73 height 20
drag, startPoint x: 690, startPoint y: 375, endPoint x: 701, endPoint y: 386, distance: 16.2
click at [690, 376] on div "Set Variants Allocation Original No changes *** Variation 1 2 Changes *** Creat…" at bounding box center [827, 229] width 320 height 329
click at [693, 370] on div at bounding box center [691, 368] width 9 height 9
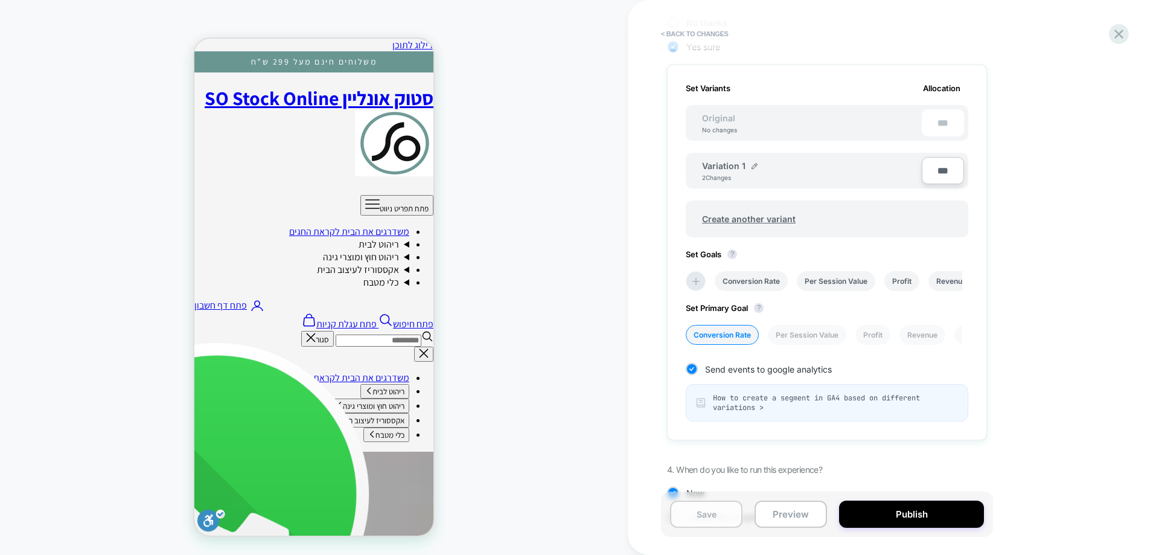
click at [726, 508] on button "Save" at bounding box center [706, 514] width 72 height 27
click at [891, 509] on button "Publish" at bounding box center [911, 514] width 145 height 27
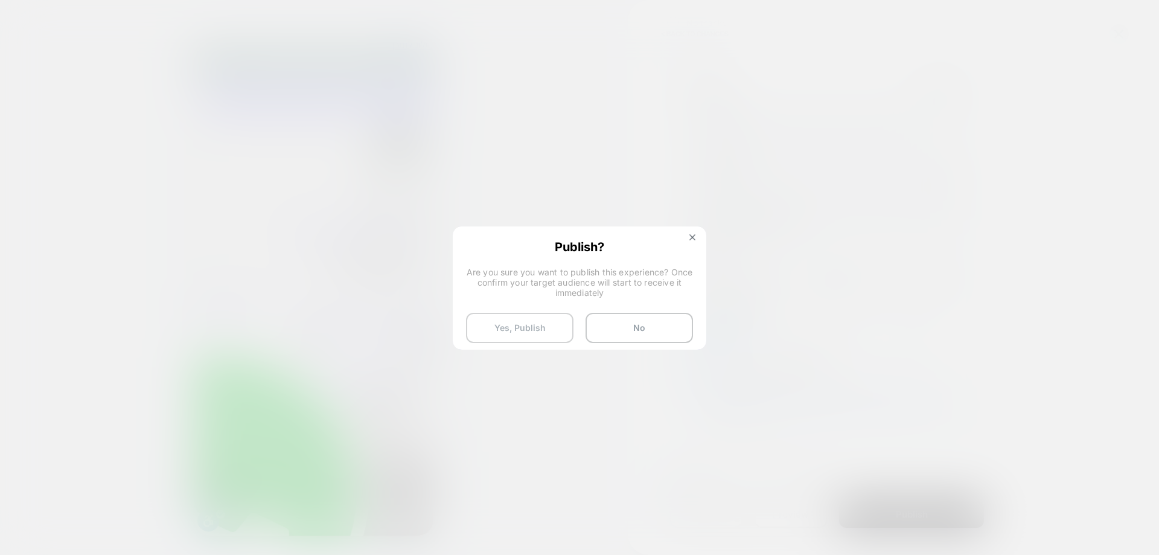
click at [544, 316] on button "Yes, Publish" at bounding box center [519, 328] width 107 height 30
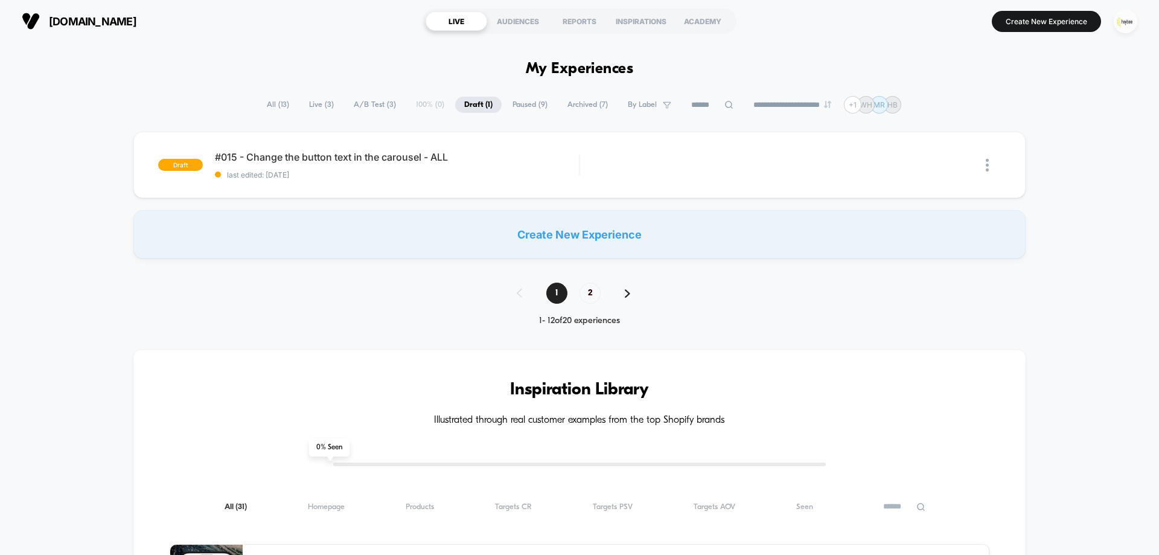
click at [1121, 21] on img "button" at bounding box center [1126, 22] width 24 height 24
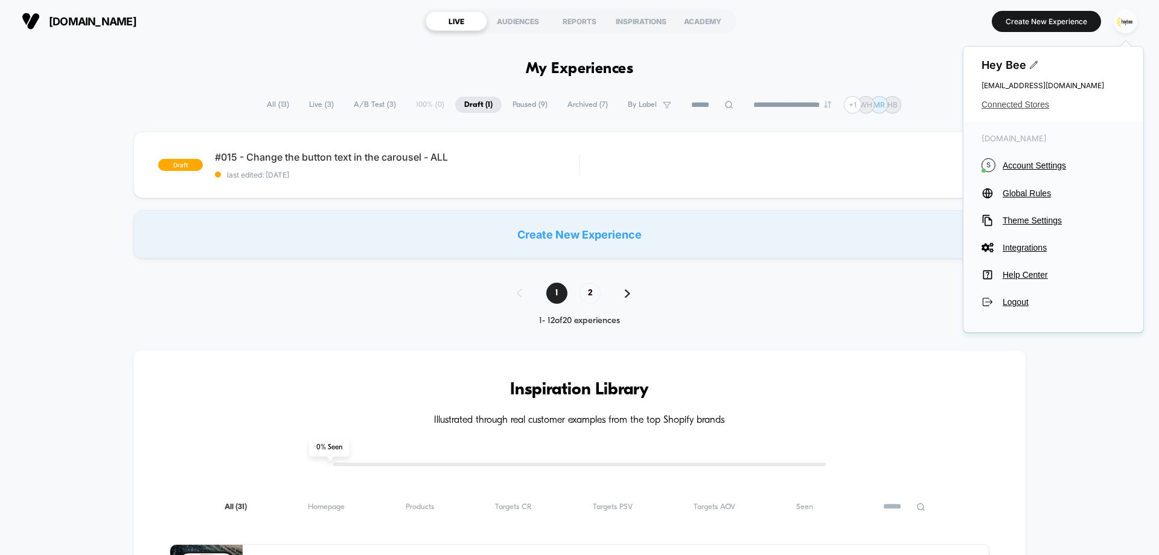
drag, startPoint x: 1025, startPoint y: 97, endPoint x: 1024, endPoint y: 103, distance: 6.8
click at [1025, 98] on div "Hey Bee cro@ab-test.io Connected Stores" at bounding box center [1054, 83] width 180 height 75
click at [1024, 103] on span "Connected Stores" at bounding box center [1054, 105] width 144 height 10
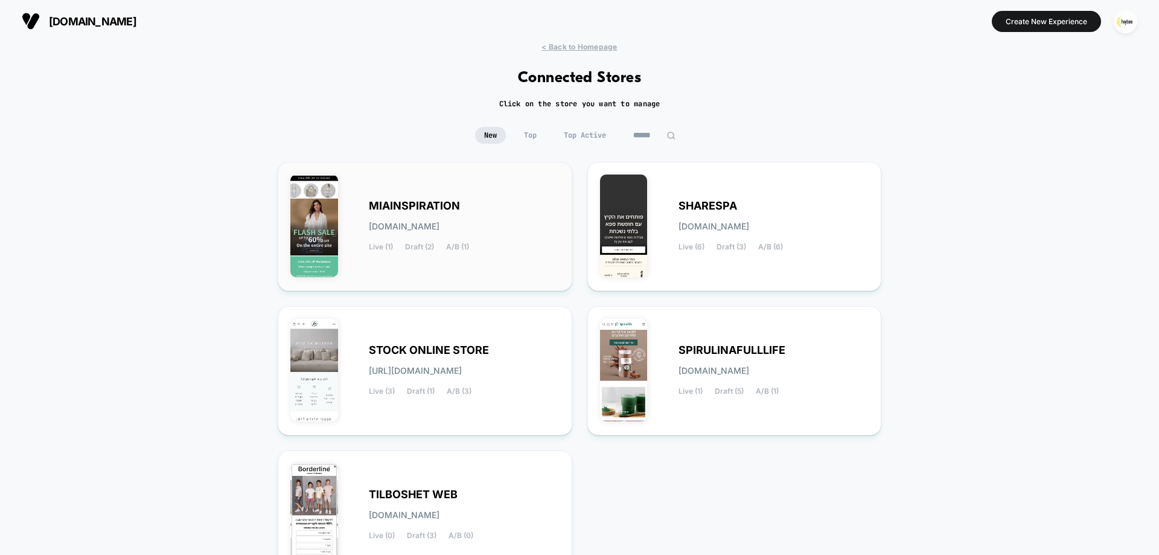
click at [446, 213] on div "MIAINSPIRATION miainspiration.myshopify.com Live (1) Draft (2) A/B (1)" at bounding box center [464, 227] width 191 height 50
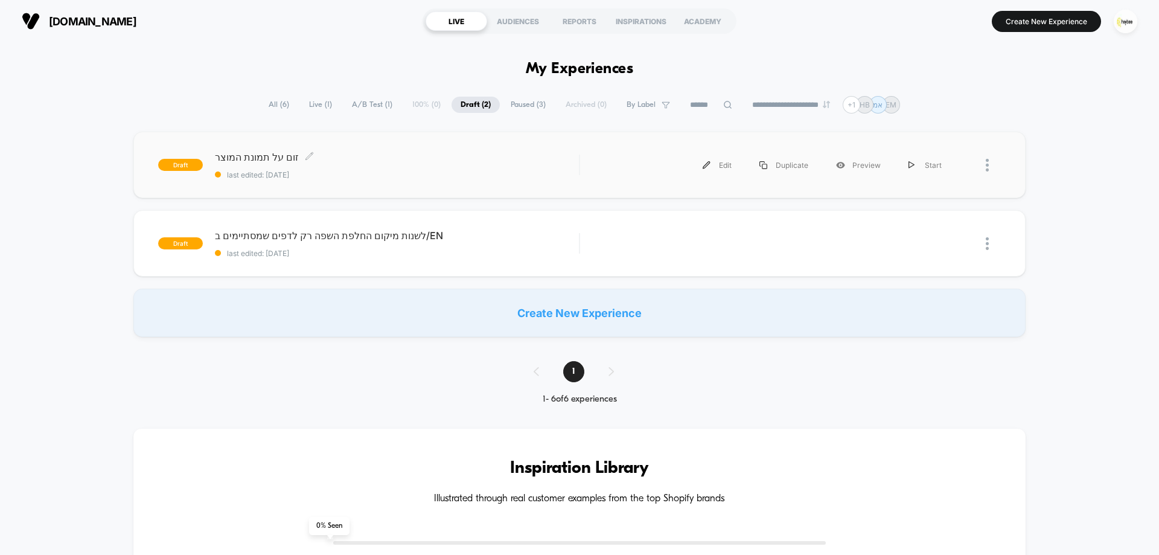
click at [542, 160] on span "זום על תמונת המוצר Click to edit experience details" at bounding box center [397, 157] width 364 height 12
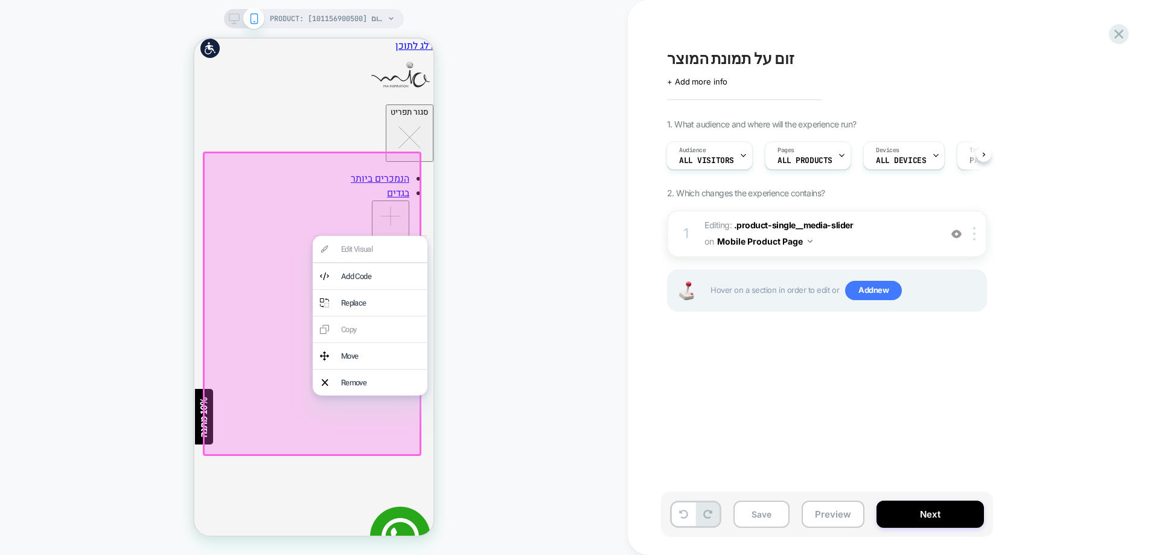
click at [582, 213] on div "PRODUCT: אוברול ללא שרוול רוכסן באמצע חום [101156900500] PRODUCT: אוברול ללא שר…" at bounding box center [314, 277] width 628 height 531
drag, startPoint x: 498, startPoint y: 314, endPoint x: 471, endPoint y: 313, distance: 27.2
click at [499, 313] on div "PRODUCT: אוברול ללא שרוול רוכסן באמצע חום [101156900500] PRODUCT: אוברול ללא שר…" at bounding box center [314, 277] width 628 height 531
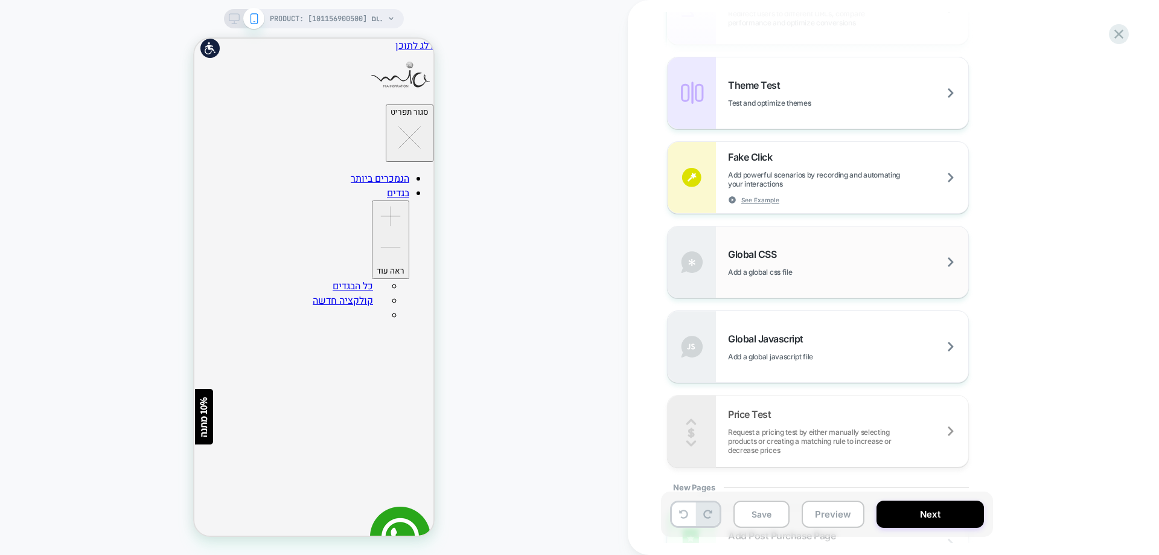
click at [810, 253] on div "Global CSS Add a global css file" at bounding box center [848, 262] width 240 height 28
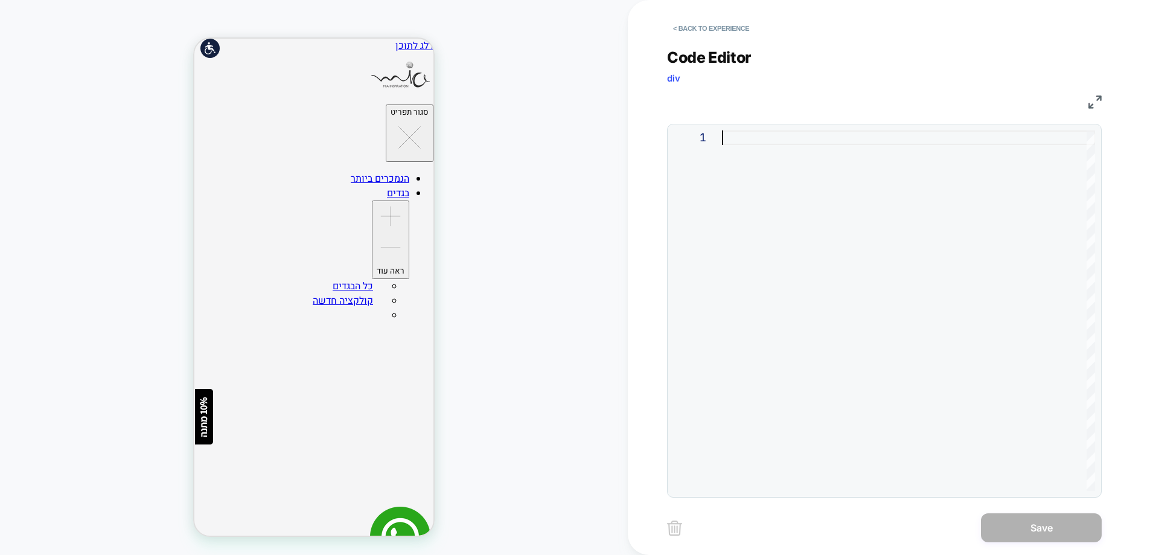
click at [746, 136] on div at bounding box center [908, 310] width 373 height 361
type textarea "**********"
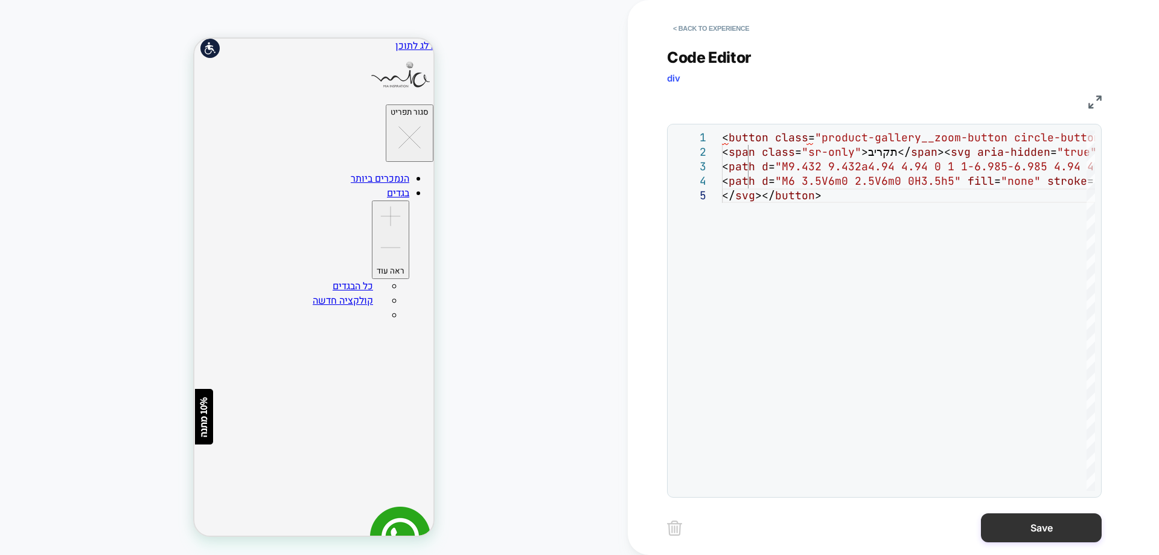
click at [1029, 539] on button "Save" at bounding box center [1041, 527] width 121 height 29
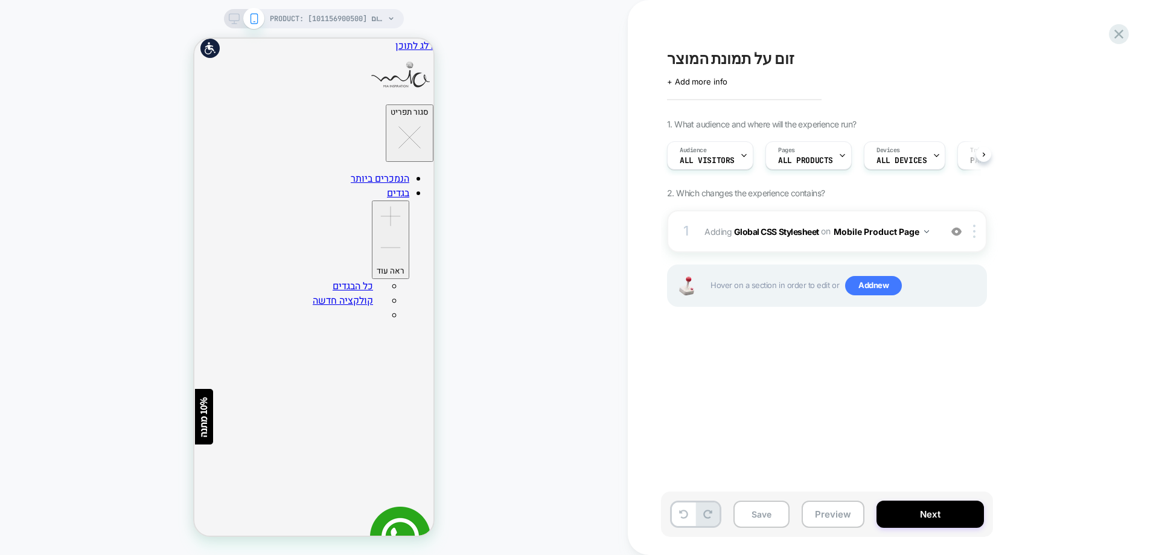
scroll to position [0, 1]
click at [955, 232] on img at bounding box center [957, 231] width 10 height 10
click at [975, 231] on img at bounding box center [974, 231] width 2 height 13
click at [975, 232] on img at bounding box center [974, 231] width 2 height 13
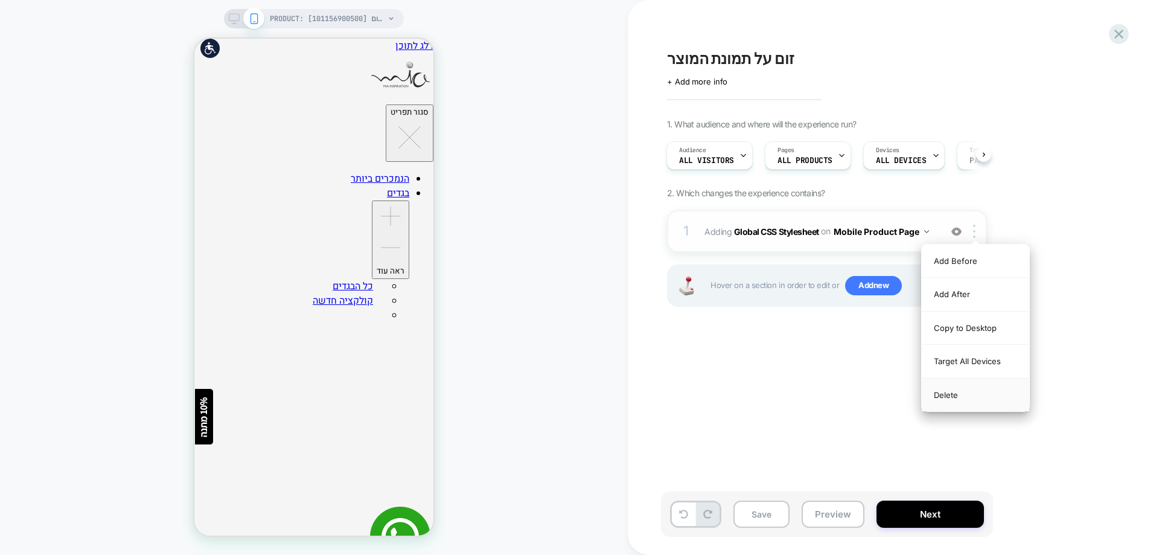
click at [963, 394] on div "Delete" at bounding box center [975, 395] width 107 height 33
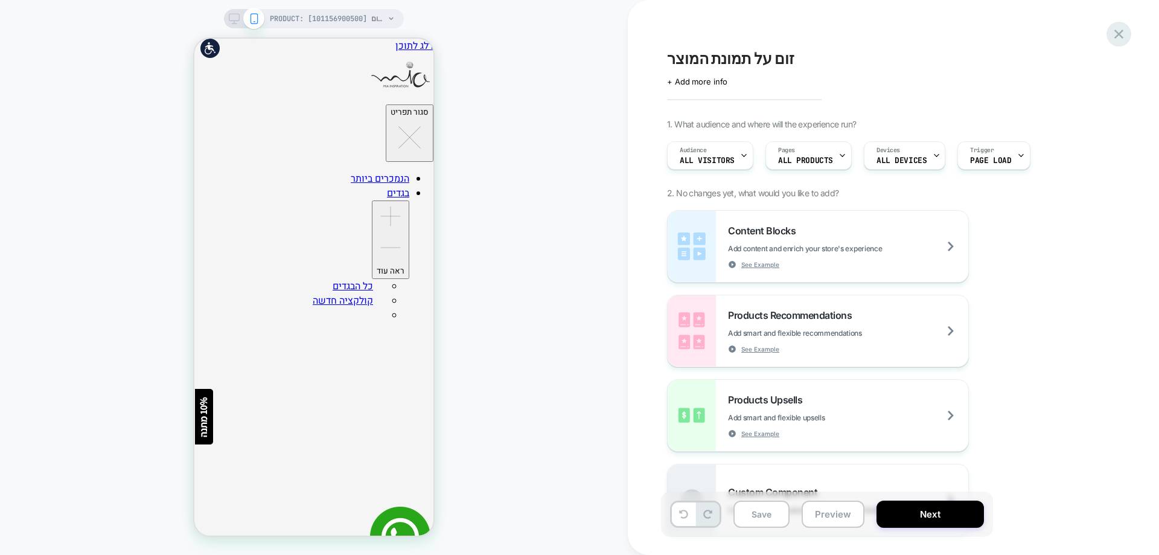
click at [1114, 37] on icon at bounding box center [1119, 34] width 16 height 16
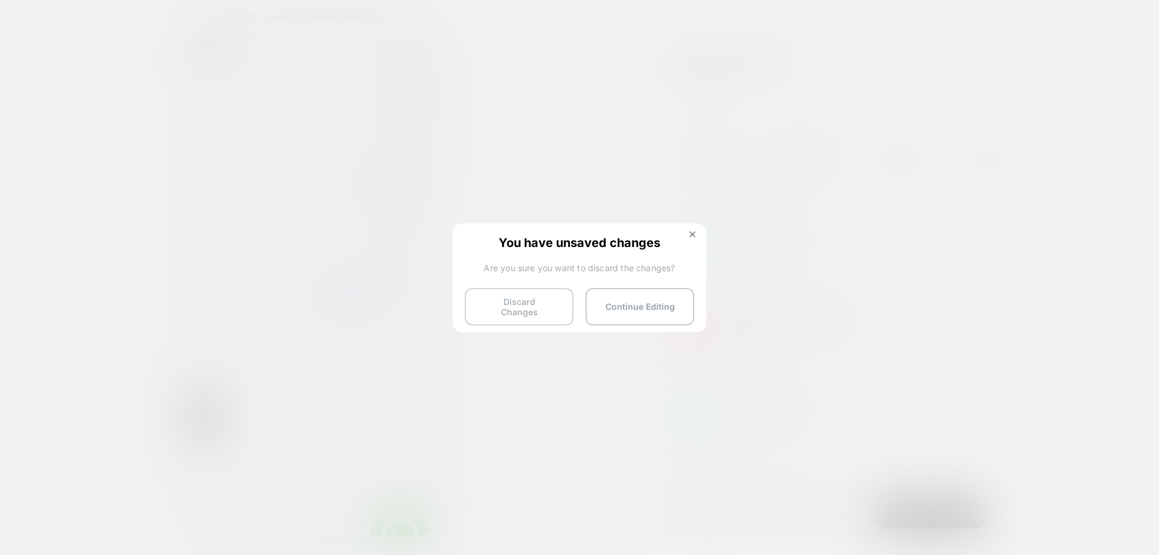
click at [530, 300] on button "Discard Changes" at bounding box center [519, 306] width 109 height 37
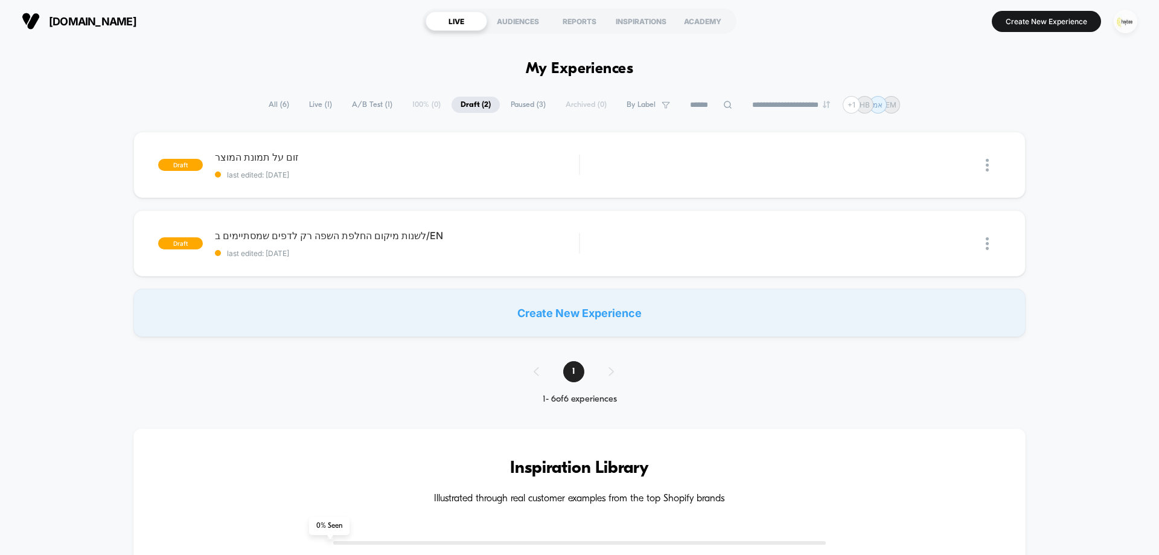
click at [1136, 20] on img "button" at bounding box center [1126, 22] width 24 height 24
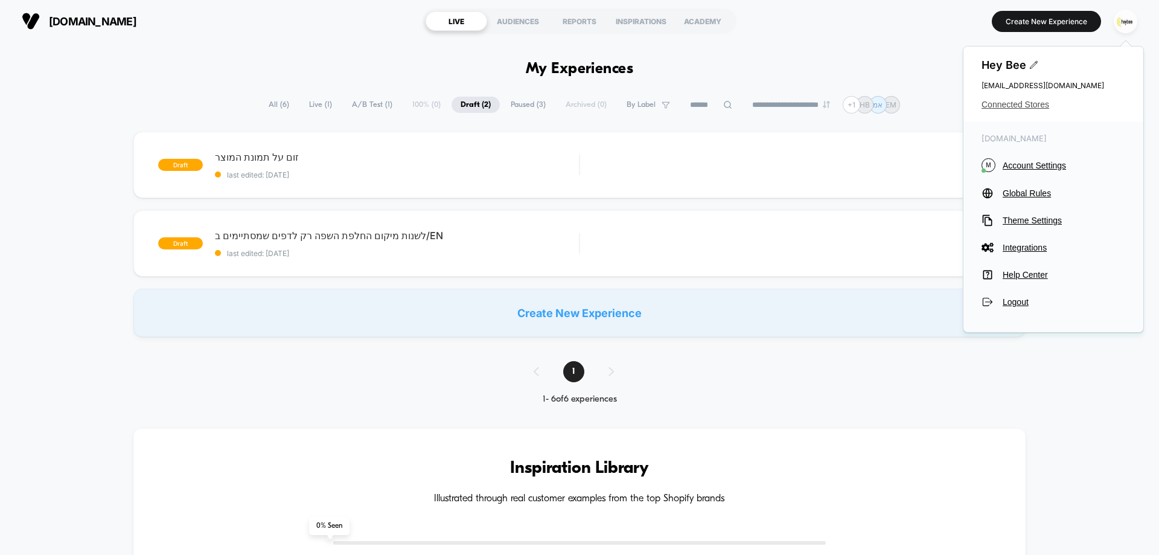
click at [1016, 100] on span "Connected Stores" at bounding box center [1054, 105] width 144 height 10
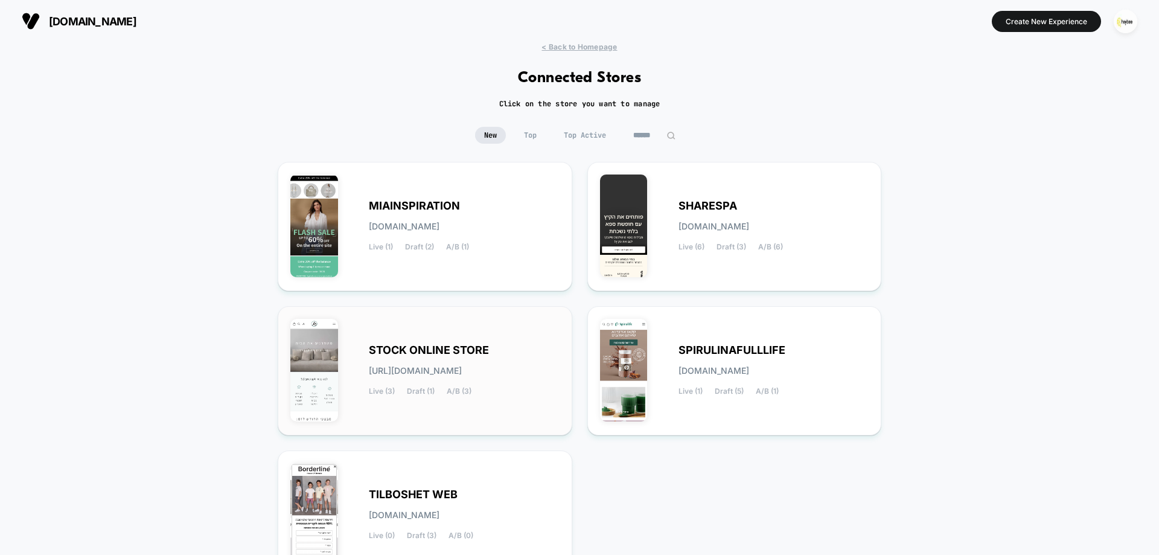
click at [438, 383] on div "STOCK ONLINE STORE [URL][DOMAIN_NAME] Live (3) Draft (1) A/B (3)" at bounding box center [464, 371] width 191 height 50
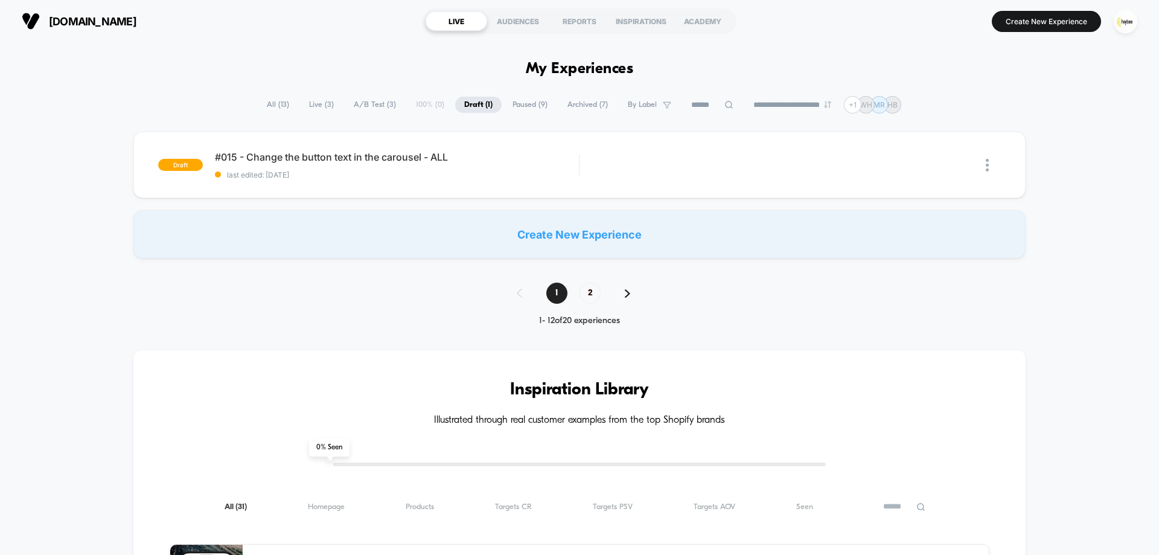
click at [371, 103] on span "A/B Test ( 3 )" at bounding box center [375, 105] width 60 height 16
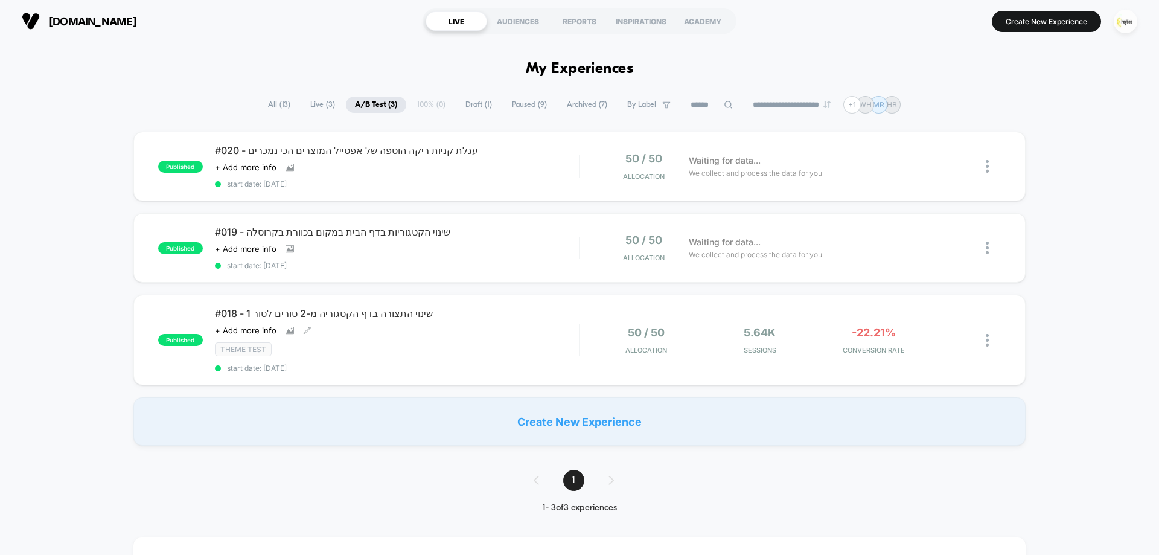
drag, startPoint x: 449, startPoint y: 364, endPoint x: 472, endPoint y: 371, distance: 24.1
click at [449, 365] on span "start date: [DATE]" at bounding box center [397, 368] width 364 height 9
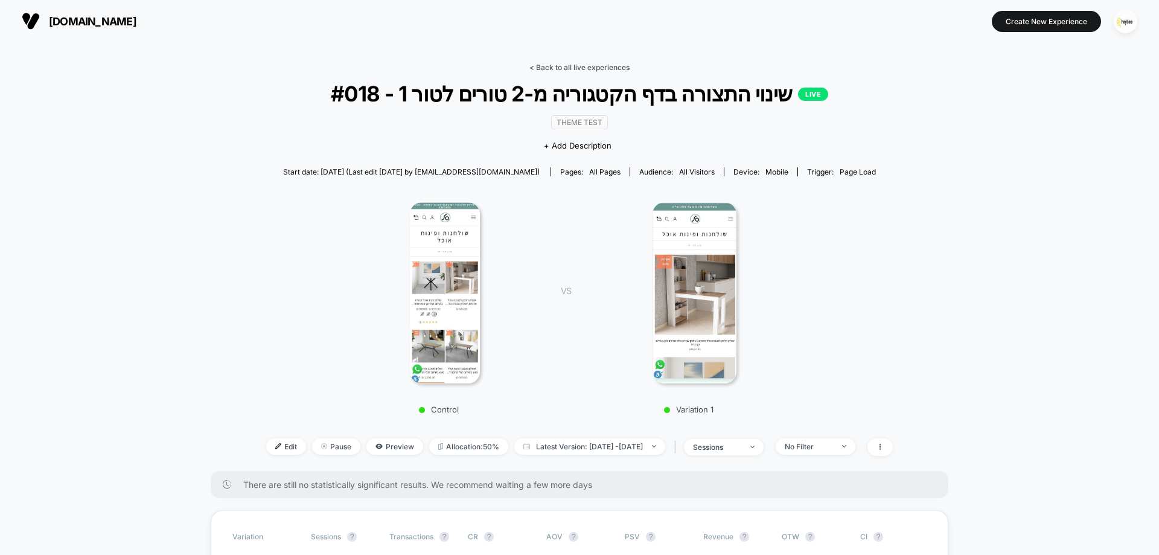
click at [571, 65] on link "< Back to all live experiences" at bounding box center [580, 67] width 100 height 9
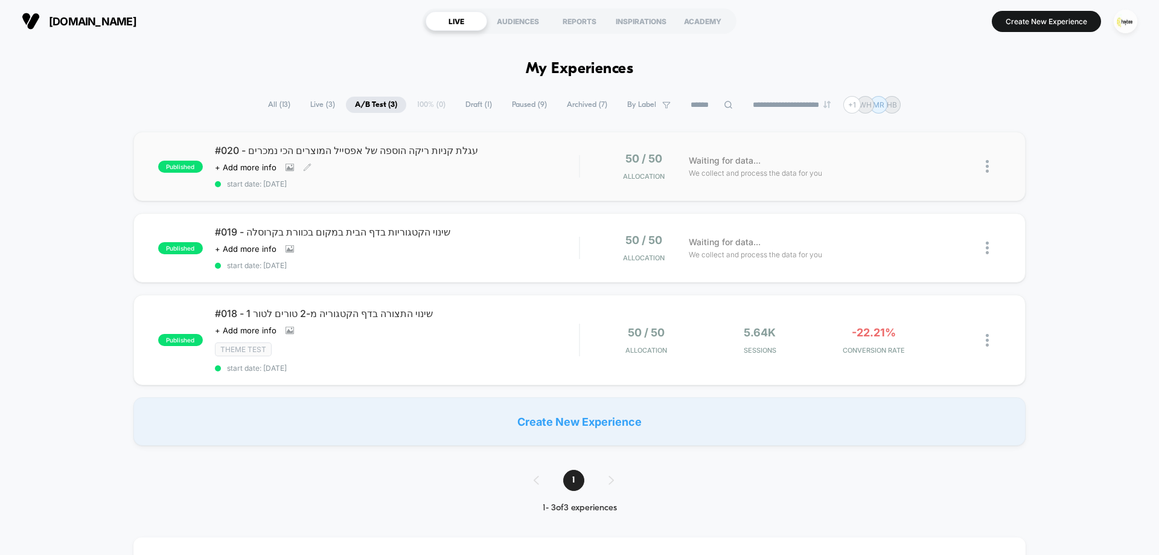
click at [487, 168] on div "#020 - עגלת קניות ריקה הוספה של אפסייל המוצרים הכי נמכרים Click to view images …" at bounding box center [397, 166] width 364 height 44
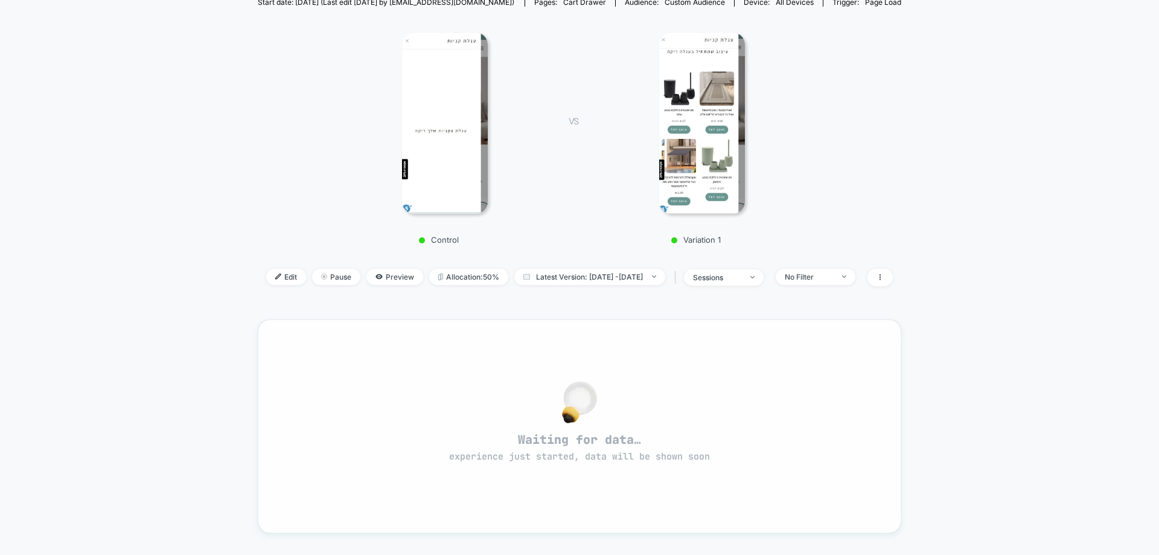
scroll to position [60, 0]
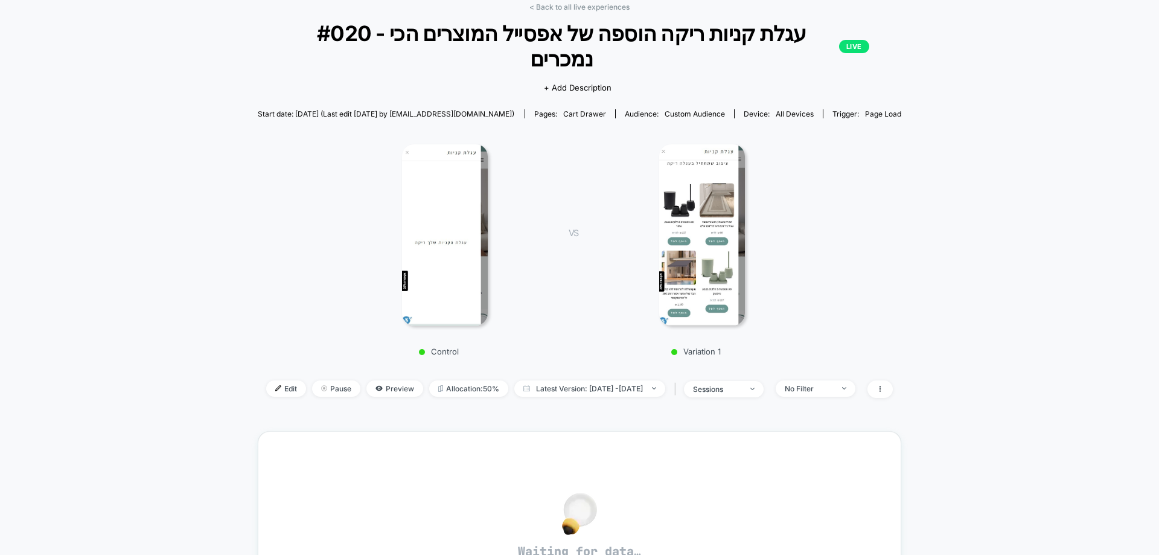
click at [438, 189] on img at bounding box center [445, 234] width 86 height 181
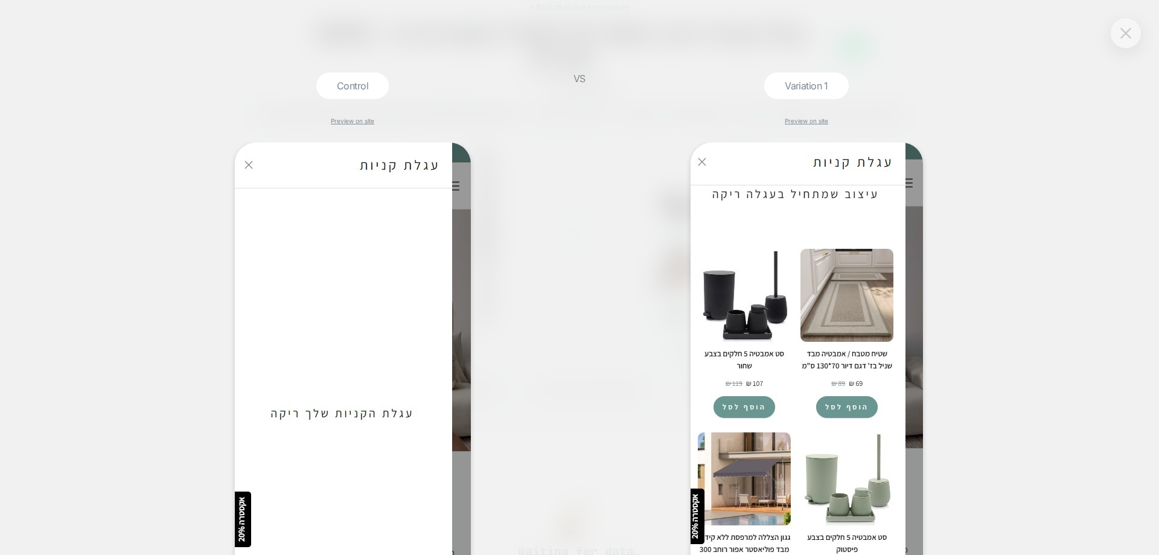
click at [1121, 33] on img at bounding box center [1126, 33] width 11 height 10
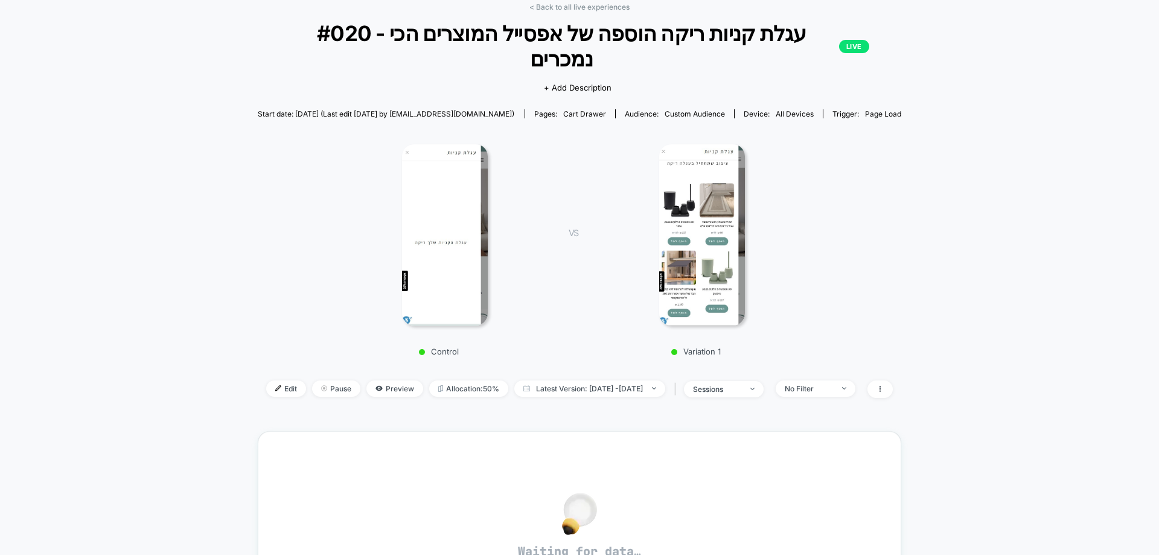
scroll to position [0, 0]
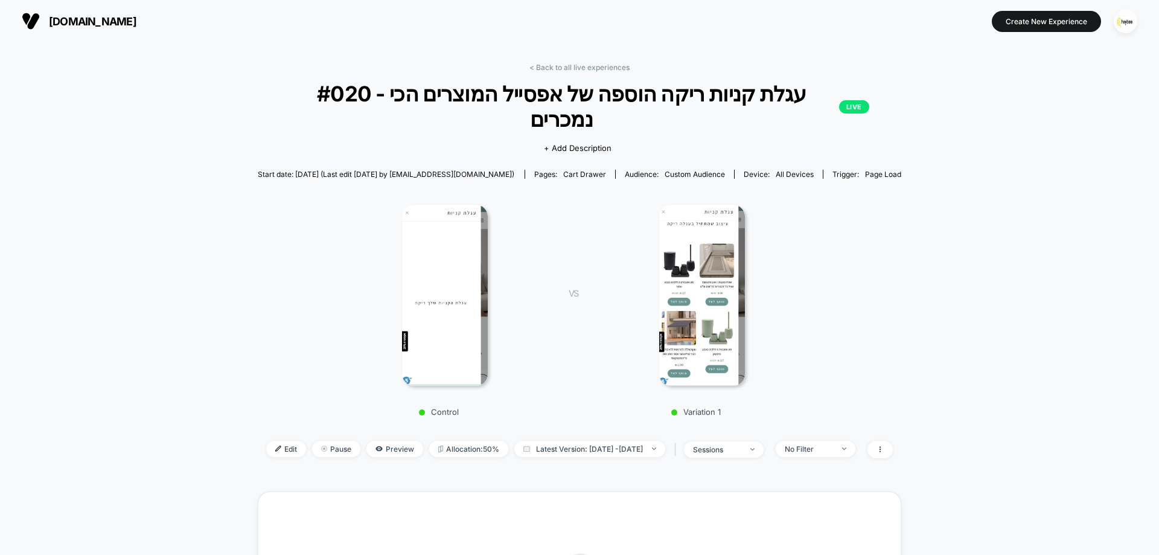
click at [481, 275] on img at bounding box center [445, 295] width 86 height 181
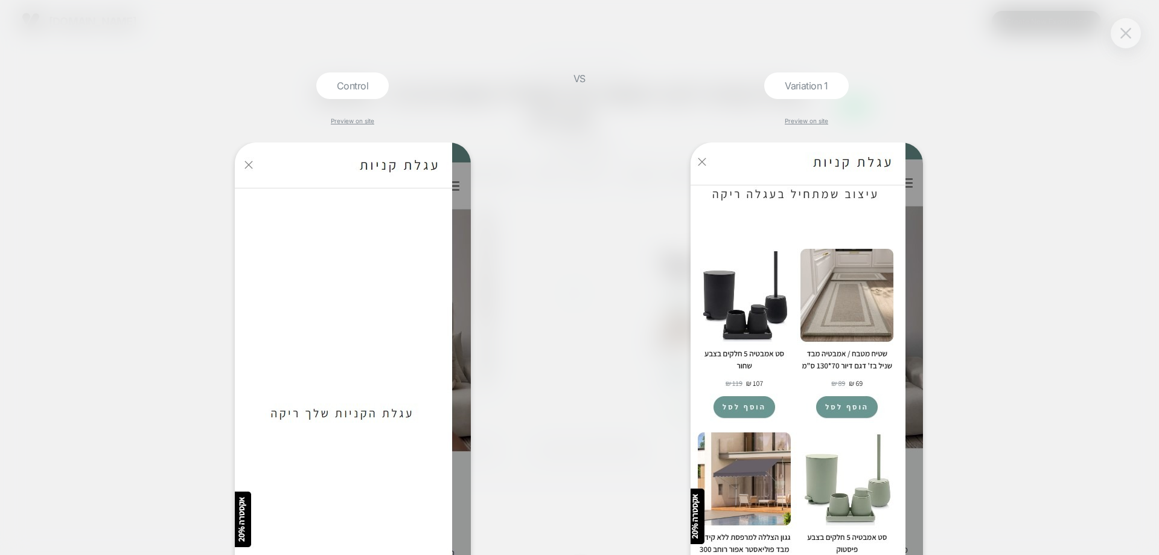
click at [1128, 40] on button at bounding box center [1126, 33] width 18 height 18
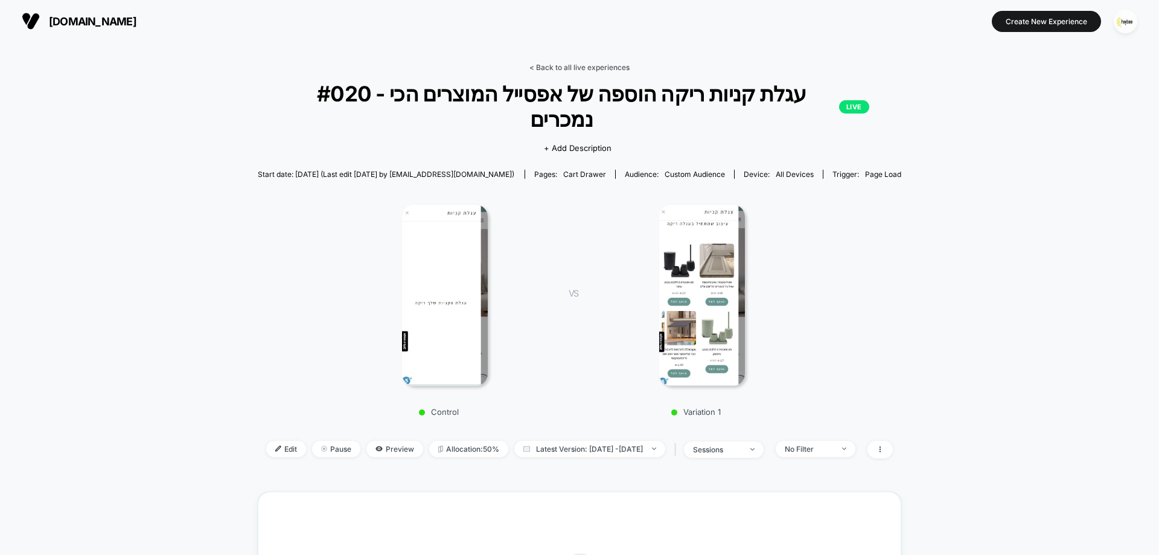
click at [569, 68] on link "< Back to all live experiences" at bounding box center [580, 67] width 100 height 9
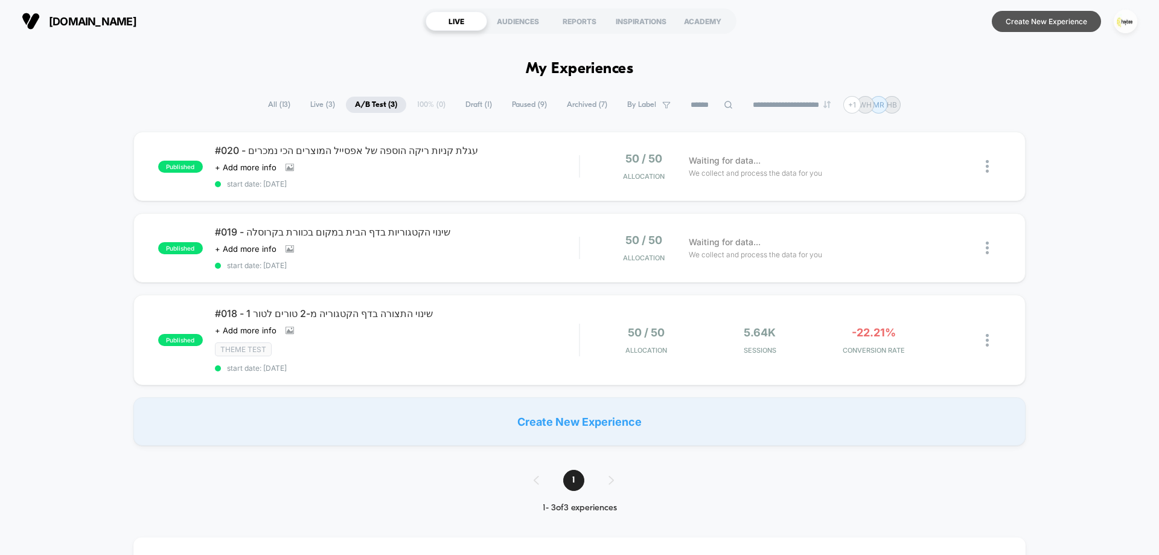
click at [1075, 22] on button "Create New Experience" at bounding box center [1046, 21] width 109 height 21
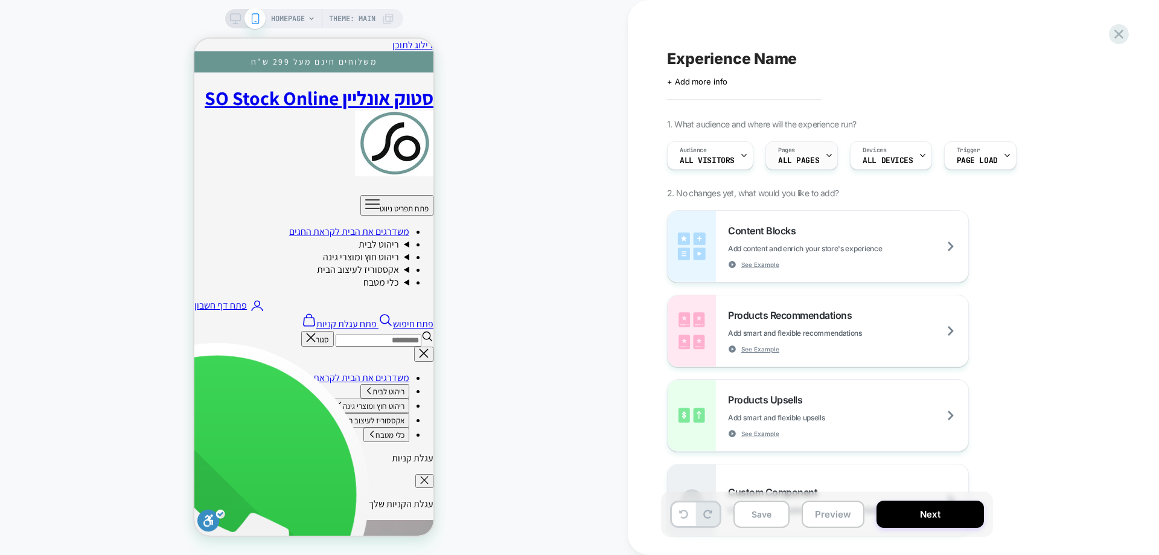
click at [803, 164] on span "ALL PAGES" at bounding box center [798, 160] width 41 height 8
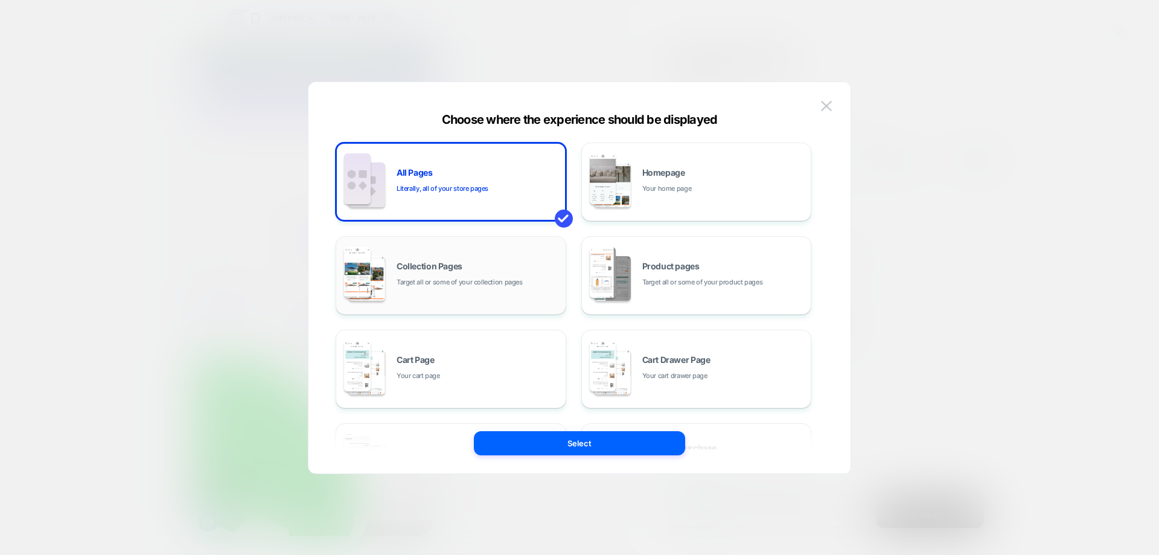
scroll to position [60, 0]
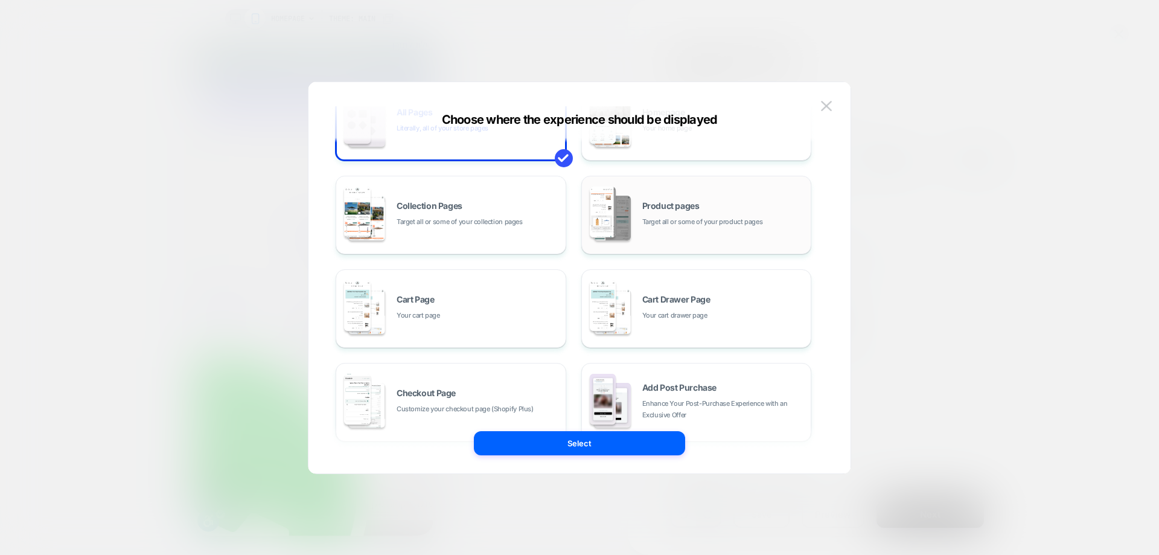
click at [700, 204] on div "Product pages Target all or some of your product pages" at bounding box center [724, 215] width 163 height 26
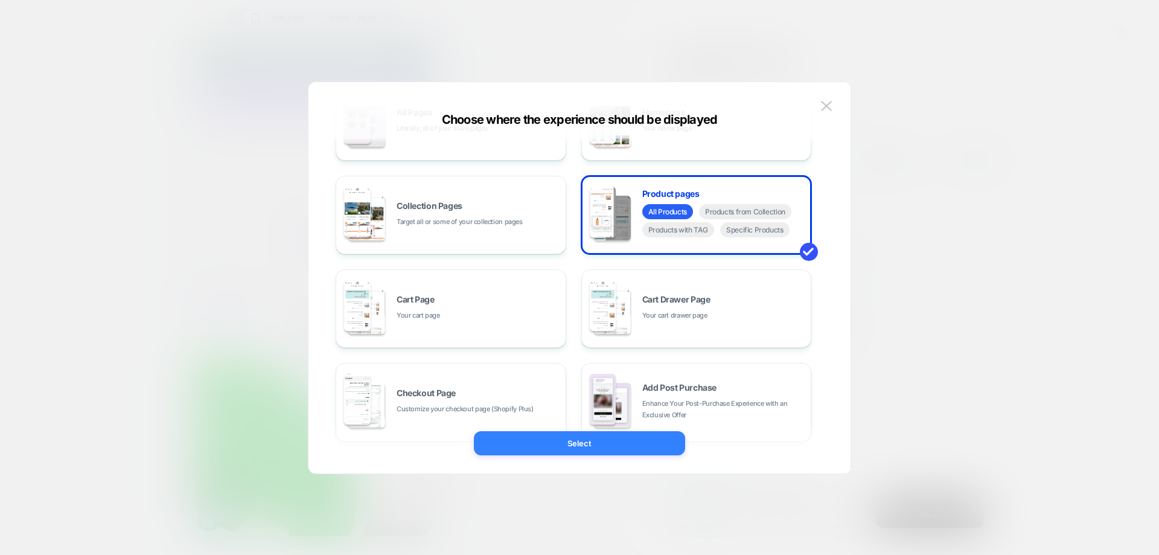
click at [595, 450] on button "Select" at bounding box center [579, 443] width 211 height 24
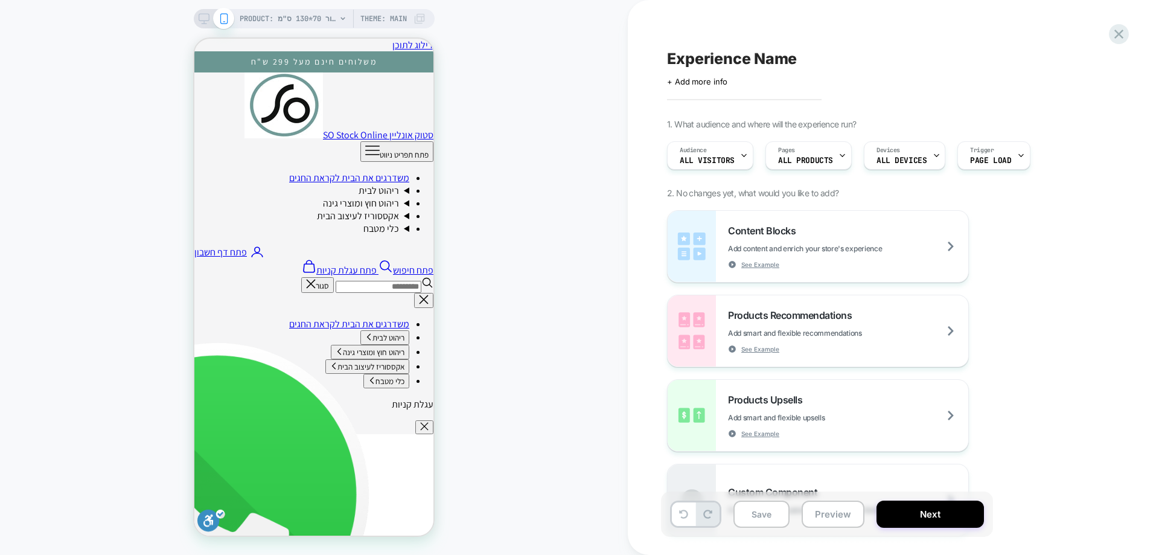
scroll to position [0, 0]
click at [296, 19] on span "PRODUCT: שטיח מטבח / אמבטיה מבד שניל בז' דגם דיור 70*130 ס"מ" at bounding box center [288, 18] width 97 height 19
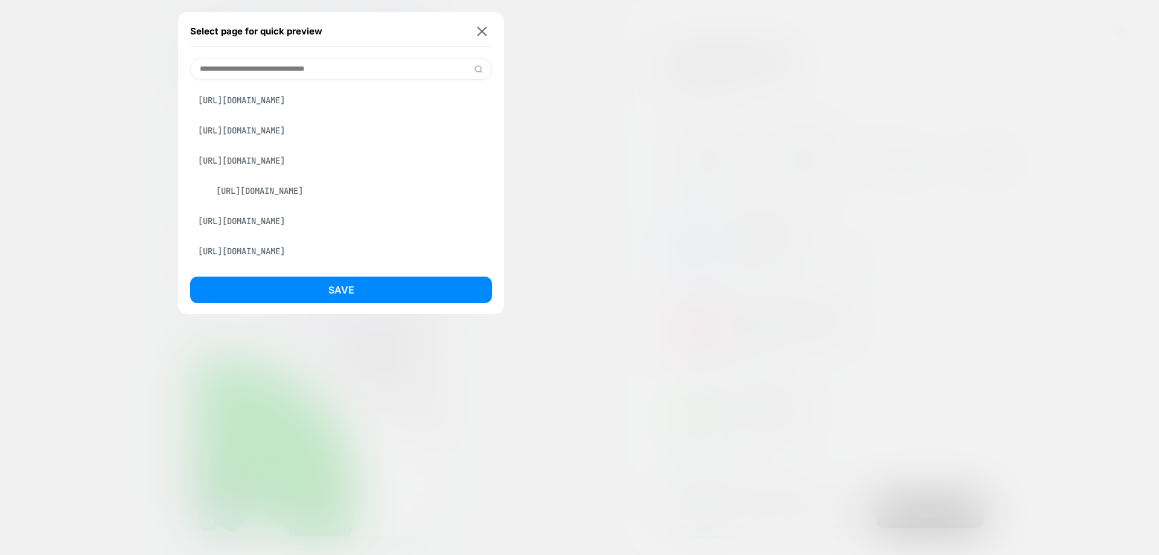
click at [318, 65] on input at bounding box center [341, 69] width 302 height 21
paste input "**********"
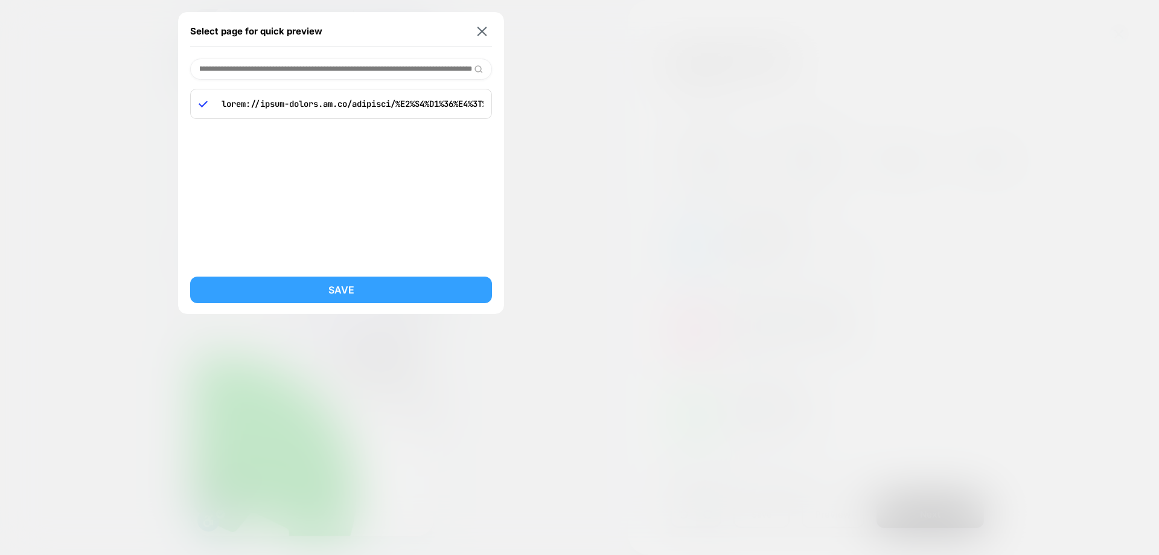
type input "**********"
click at [308, 286] on button "Save" at bounding box center [341, 290] width 302 height 27
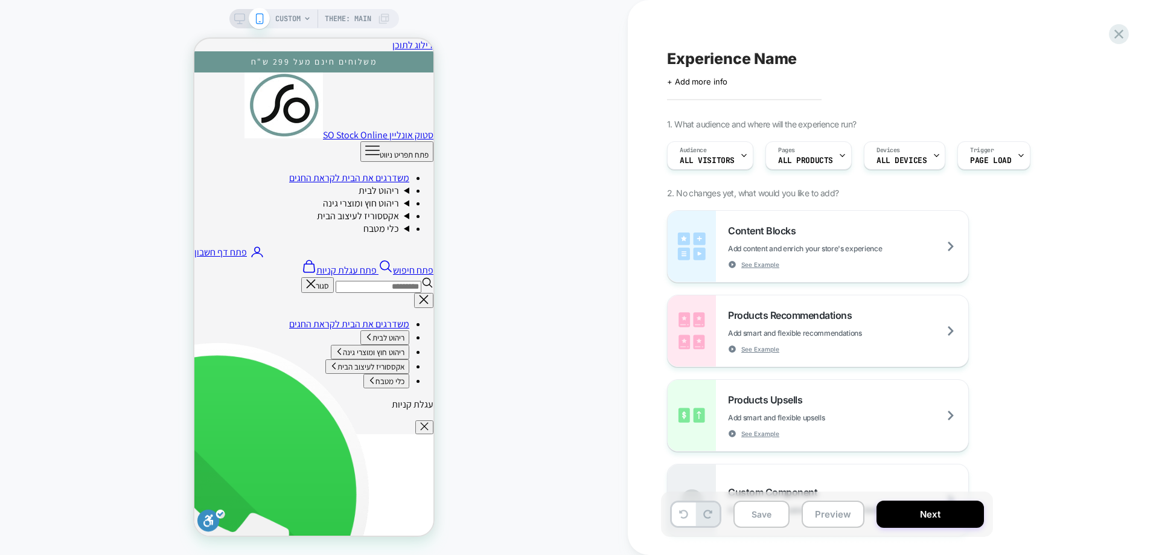
scroll to position [383, 0]
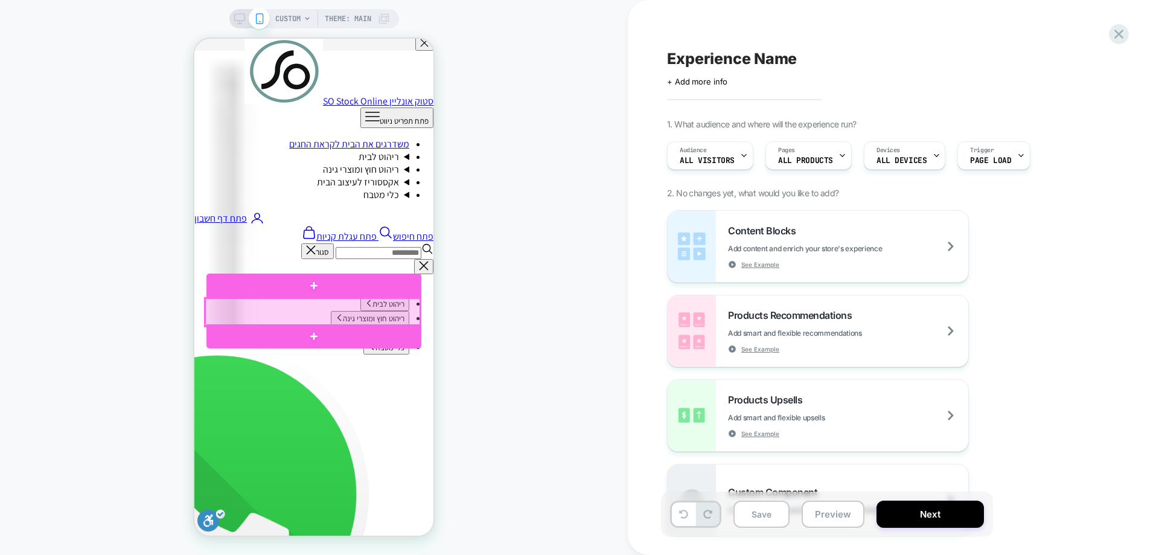
click at [332, 306] on div at bounding box center [312, 311] width 215 height 27
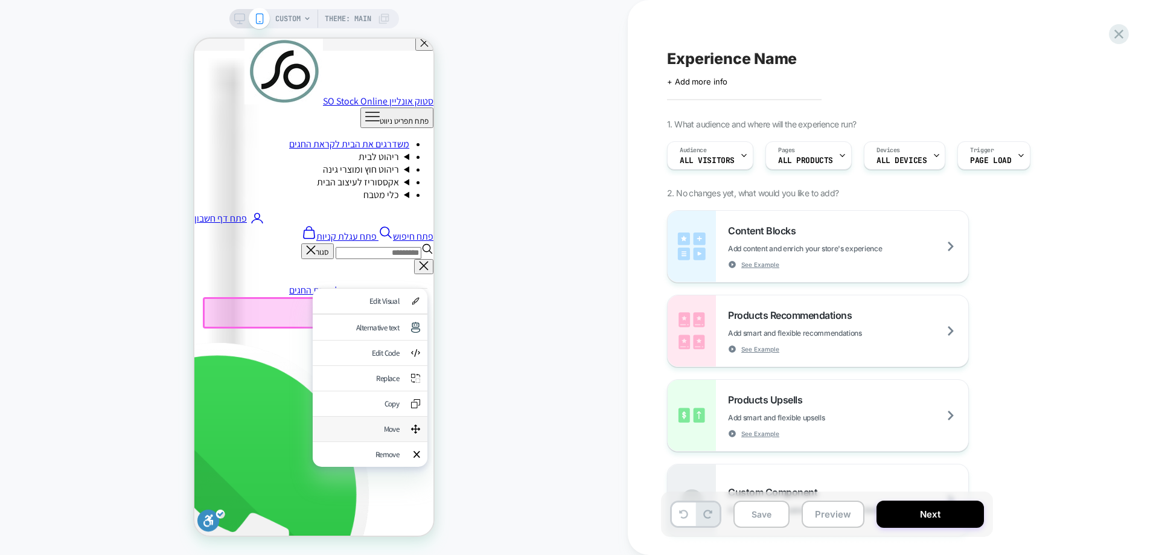
click at [383, 434] on div "Move" at bounding box center [359, 429] width 79 height 10
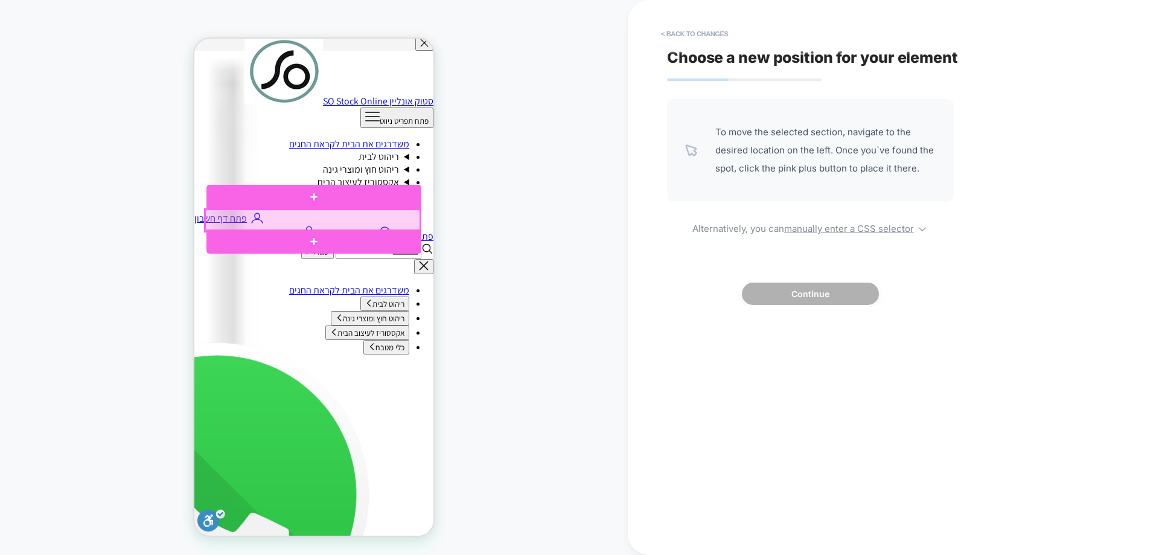
click at [270, 225] on div at bounding box center [312, 221] width 215 height 22
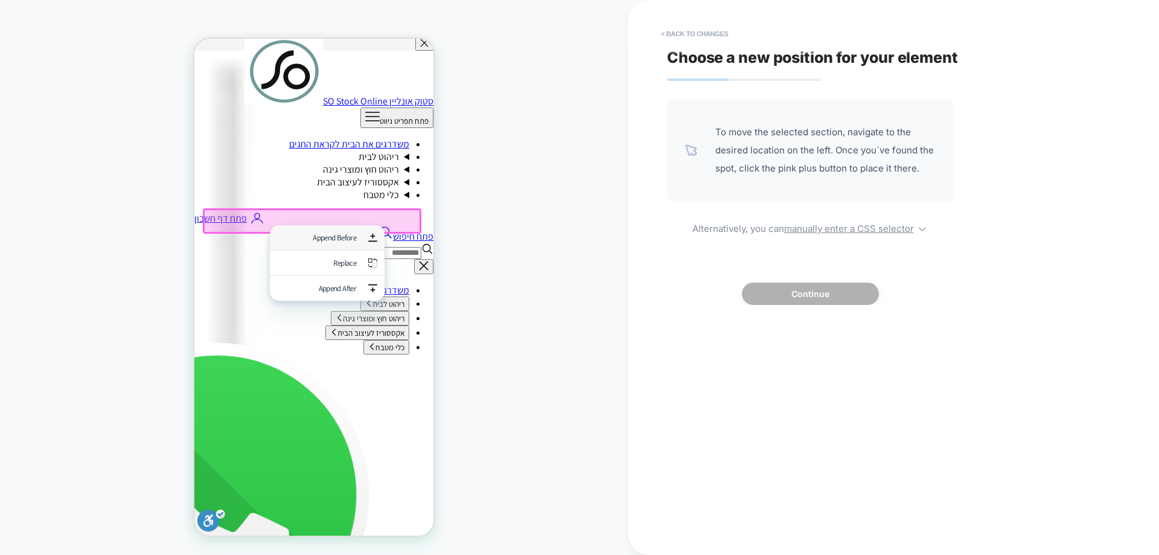
click at [331, 242] on div "Append Before" at bounding box center [316, 237] width 79 height 10
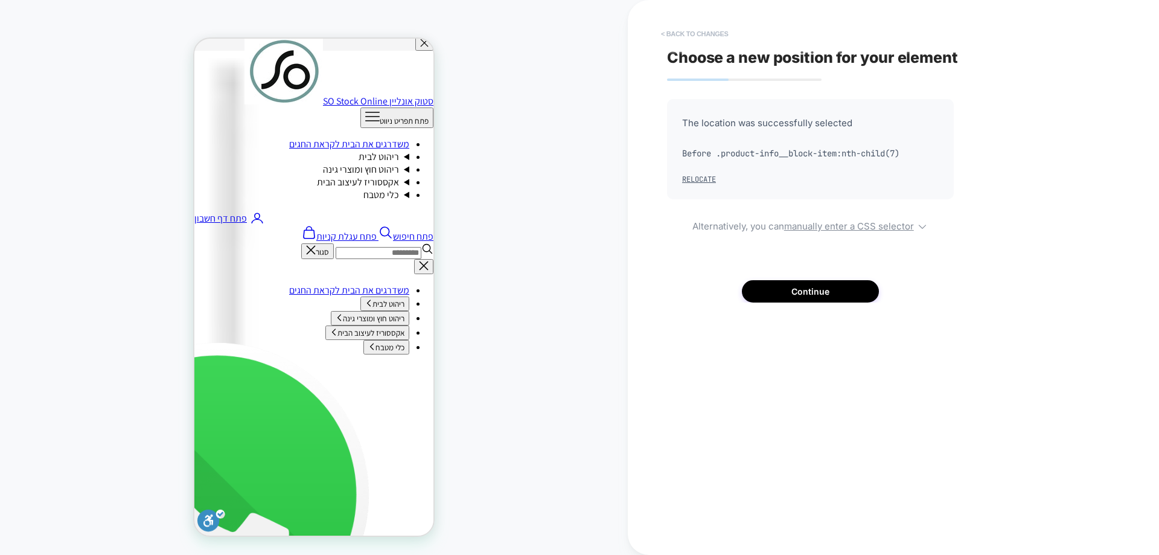
click at [718, 31] on button "< Back to changes" at bounding box center [695, 33] width 80 height 19
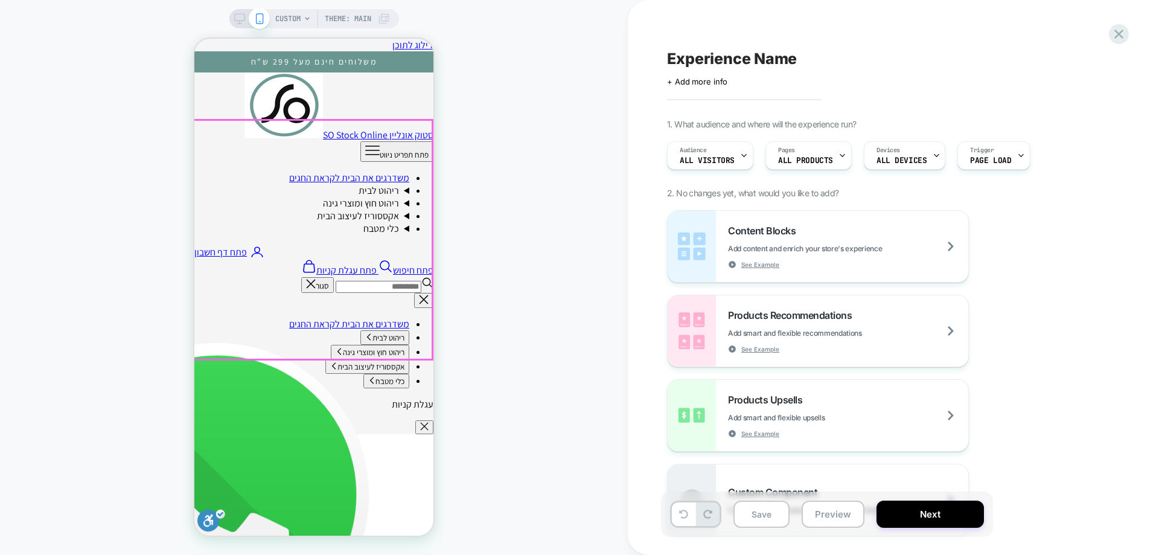
scroll to position [242, 0]
